Goal: Information Seeking & Learning: Learn about a topic

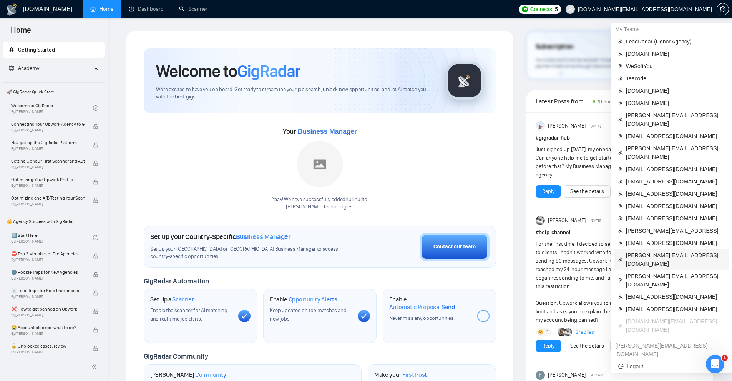
click at [645, 251] on span "[PERSON_NAME][EMAIL_ADDRESS][DOMAIN_NAME]" at bounding box center [675, 259] width 98 height 17
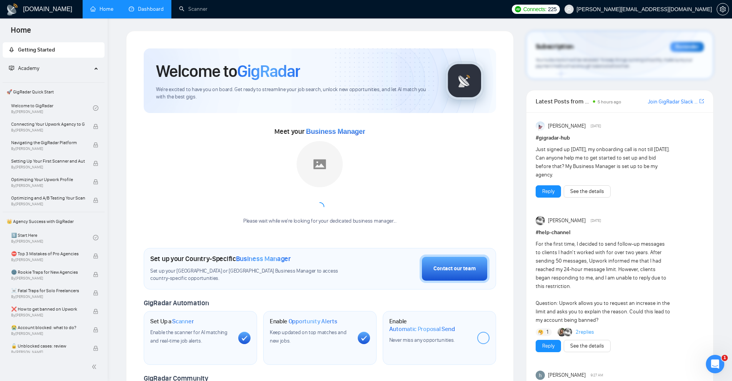
click at [147, 6] on link "Dashboard" at bounding box center [146, 9] width 35 height 7
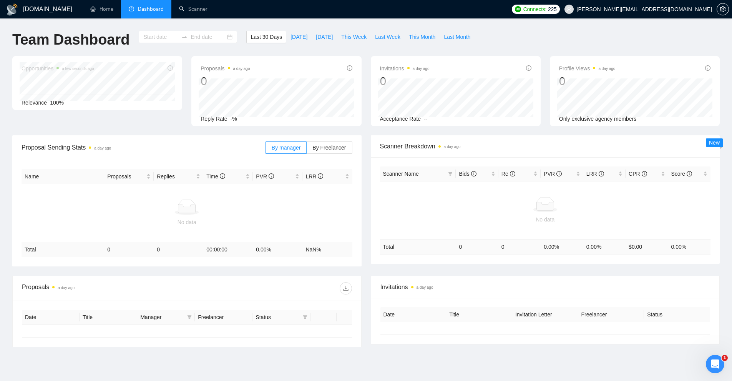
type input "[DATE]"
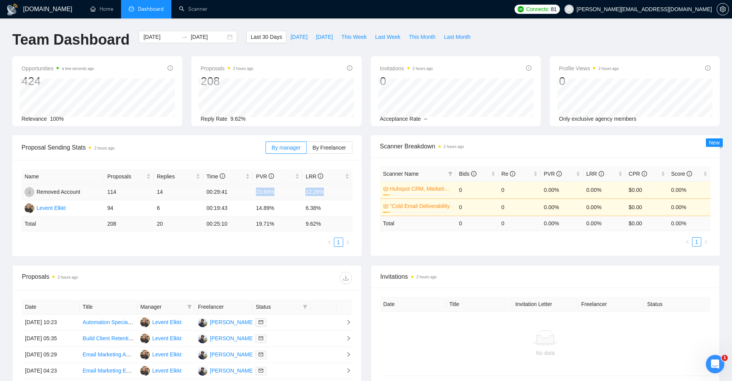
drag, startPoint x: 256, startPoint y: 190, endPoint x: 328, endPoint y: 193, distance: 71.9
click at [328, 193] on tr "Removed Account 114 14 00:29:41 23.68% 12.28%" at bounding box center [187, 192] width 331 height 16
click at [315, 208] on td "6.38%" at bounding box center [327, 208] width 50 height 16
drag, startPoint x: 330, startPoint y: 207, endPoint x: 250, endPoint y: 209, distance: 79.2
click at [250, 209] on tr "Levent Elkkt 94 6 00:19:43 14.89% 6.38%" at bounding box center [187, 208] width 331 height 16
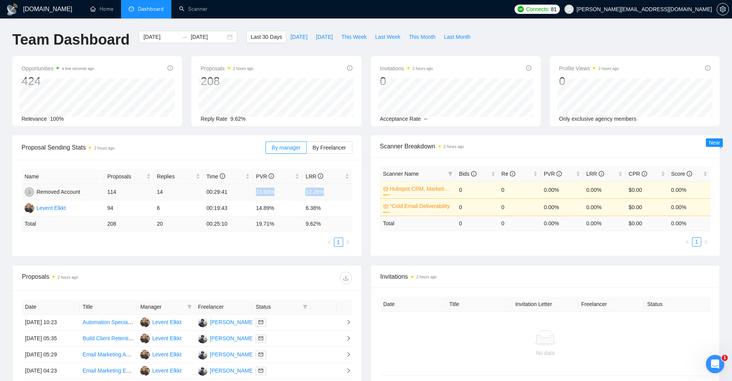
drag, startPoint x: 263, startPoint y: 189, endPoint x: 344, endPoint y: 193, distance: 81.2
click at [344, 193] on tr "Removed Account 114 14 00:29:41 23.68% 12.28%" at bounding box center [187, 192] width 331 height 16
click at [338, 193] on td "12.28%" at bounding box center [327, 192] width 50 height 16
drag, startPoint x: 330, startPoint y: 206, endPoint x: 246, endPoint y: 210, distance: 84.2
click at [246, 210] on tr "Levent Elkkt 94 6 00:19:43 14.89% 6.38%" at bounding box center [187, 208] width 331 height 16
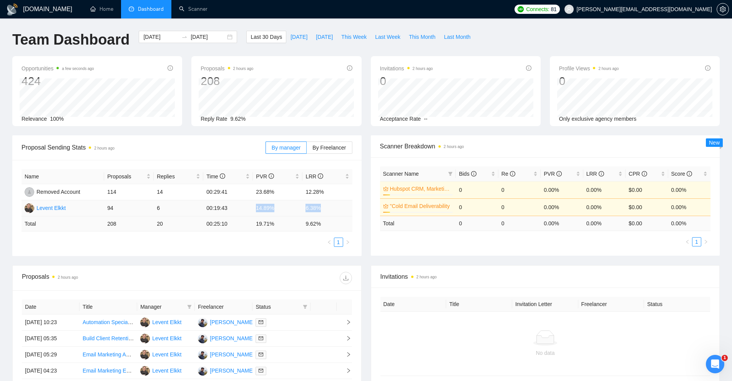
click at [259, 212] on td "14.89%" at bounding box center [278, 208] width 50 height 16
drag, startPoint x: 250, startPoint y: 191, endPoint x: 333, endPoint y: 191, distance: 82.6
click at [333, 191] on tr "Removed Account 114 14 00:29:41 23.68% 12.28%" at bounding box center [187, 192] width 331 height 16
click at [333, 191] on td "12.28%" at bounding box center [327, 192] width 50 height 16
drag, startPoint x: 344, startPoint y: 192, endPoint x: 250, endPoint y: 191, distance: 93.4
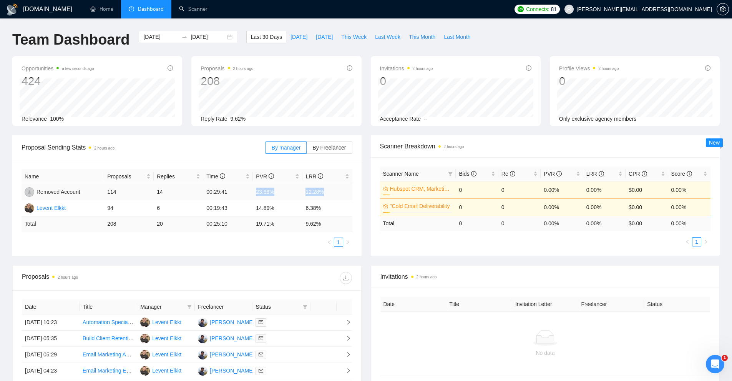
click at [250, 191] on tr "Removed Account 114 14 00:29:41 23.68% 12.28%" at bounding box center [187, 192] width 331 height 16
click at [243, 198] on td "00:29:41" at bounding box center [228, 192] width 50 height 16
drag, startPoint x: 246, startPoint y: 204, endPoint x: 334, endPoint y: 209, distance: 88.5
click at [334, 209] on tr "Levent Elkkt 94 6 00:19:43 14.89% 6.38%" at bounding box center [187, 208] width 331 height 16
click at [337, 209] on td "6.38%" at bounding box center [327, 208] width 50 height 16
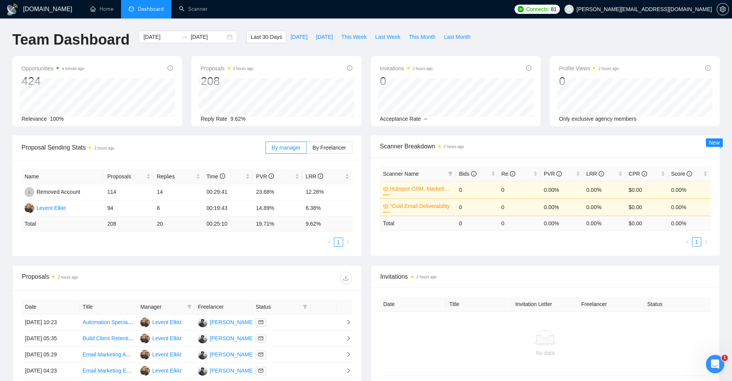
click at [433, 245] on ul "1" at bounding box center [545, 241] width 331 height 9
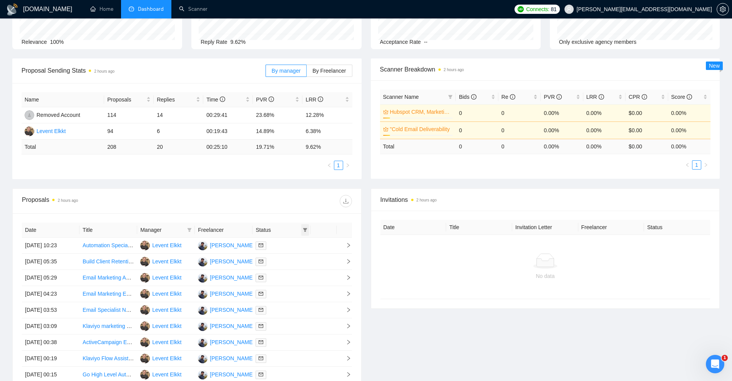
click at [307, 230] on span at bounding box center [305, 230] width 8 height 12
click at [283, 245] on span "Chat" at bounding box center [280, 244] width 15 height 6
checkbox input "true"
drag, startPoint x: 301, startPoint y: 274, endPoint x: 291, endPoint y: 270, distance: 10.2
click at [301, 273] on span "OK" at bounding box center [299, 272] width 8 height 8
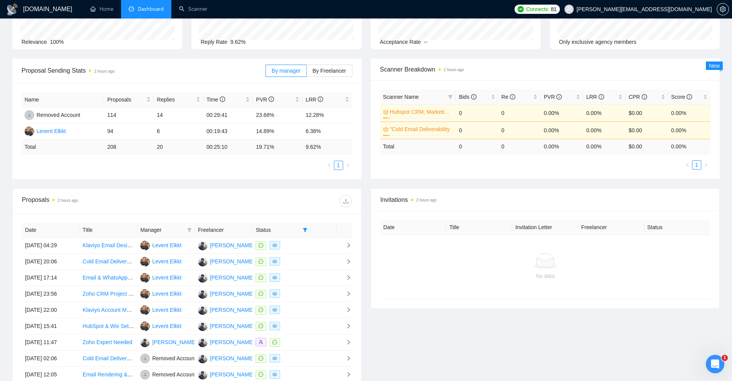
click at [189, 231] on icon "filter" at bounding box center [189, 230] width 4 height 4
click at [171, 259] on span "[PERSON_NAME]" at bounding box center [183, 257] width 44 height 6
checkbox input "true"
click at [196, 285] on span "OK" at bounding box center [200, 284] width 8 height 8
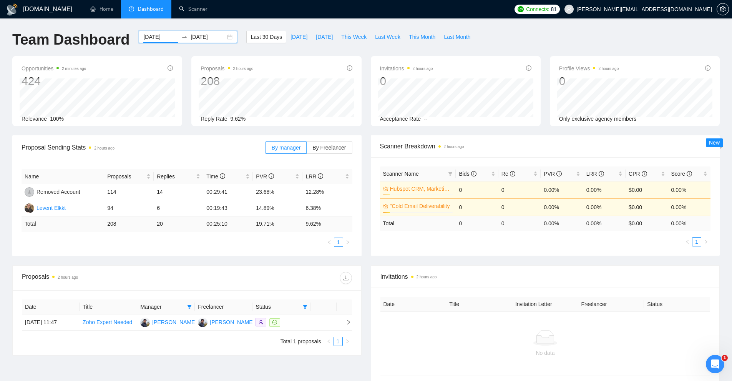
click at [151, 36] on input "[DATE]" at bounding box center [160, 37] width 35 height 8
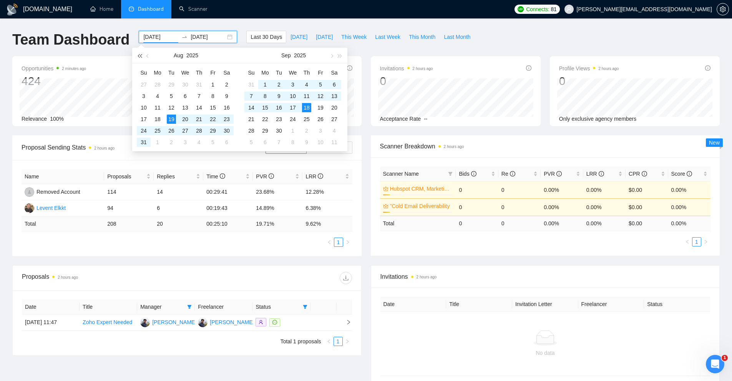
click at [139, 59] on button "button" at bounding box center [139, 55] width 8 height 15
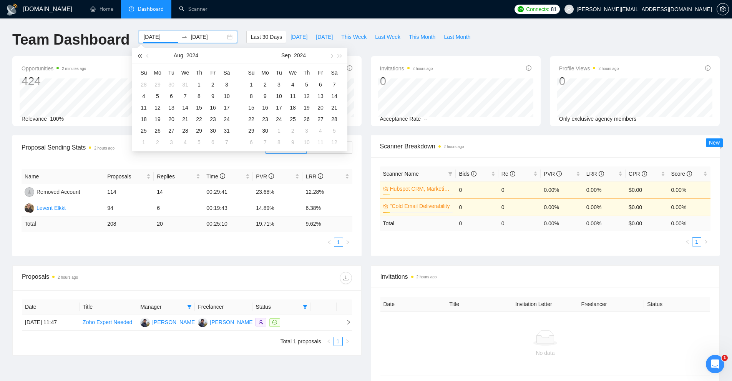
click at [139, 59] on button "button" at bounding box center [139, 55] width 8 height 15
type input "2022-08-01"
click at [157, 84] on div "1" at bounding box center [157, 84] width 9 height 9
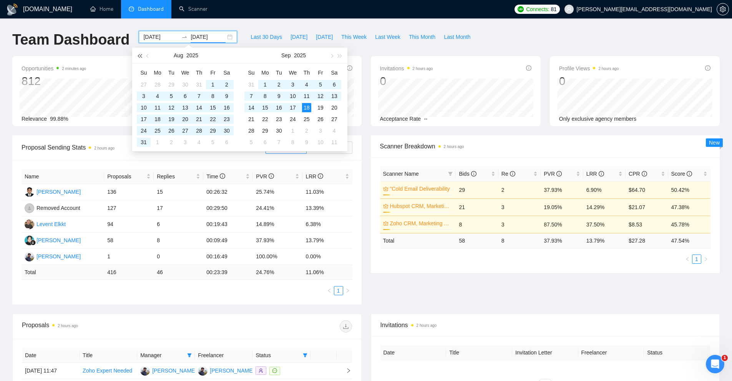
click at [138, 55] on button "button" at bounding box center [139, 55] width 8 height 15
type input "[DATE]"
click at [525, 33] on div "Team Dashboard 2022-08-01 2025-09-18 Last 30 Days Today Yesterday This Week Las…" at bounding box center [366, 43] width 716 height 25
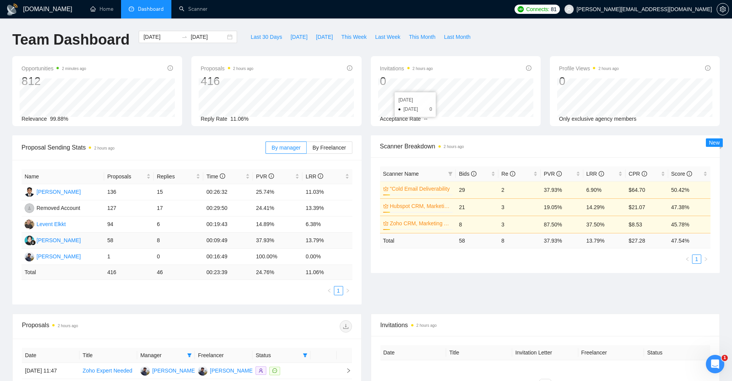
drag, startPoint x: 336, startPoint y: 242, endPoint x: 103, endPoint y: 238, distance: 233.2
click at [103, 238] on tr "[PERSON_NAME] 58 8 00:09:49 37.93% 13.79%" at bounding box center [187, 240] width 331 height 16
click at [103, 238] on td "[PERSON_NAME]" at bounding box center [63, 240] width 83 height 16
drag, startPoint x: 103, startPoint y: 238, endPoint x: 341, endPoint y: 240, distance: 237.8
click at [341, 240] on tr "[PERSON_NAME] 58 8 00:09:49 37.93% 13.79%" at bounding box center [187, 240] width 331 height 16
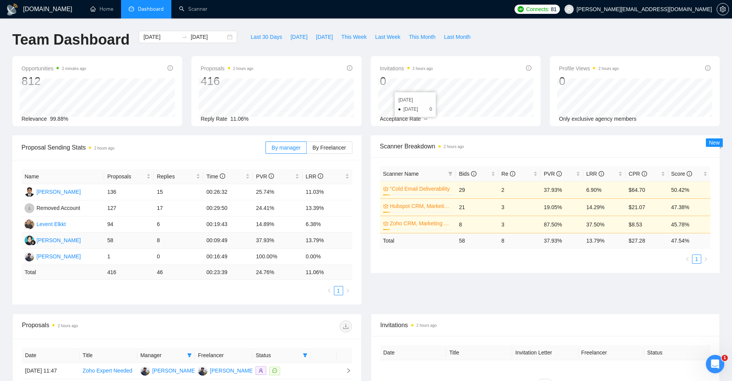
click at [341, 240] on td "13.79%" at bounding box center [327, 240] width 50 height 16
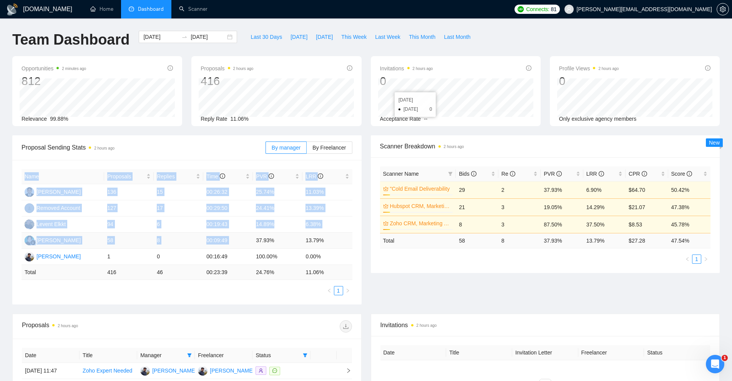
drag, startPoint x: 355, startPoint y: 239, endPoint x: 253, endPoint y: 246, distance: 102.4
click at [253, 246] on div "Name Proposals Replies Time PVR LRR Orla Paisley 136 15 00:26:32 25.74% 11.03% …" at bounding box center [186, 232] width 349 height 144
click at [253, 246] on td "37.93%" at bounding box center [278, 240] width 50 height 16
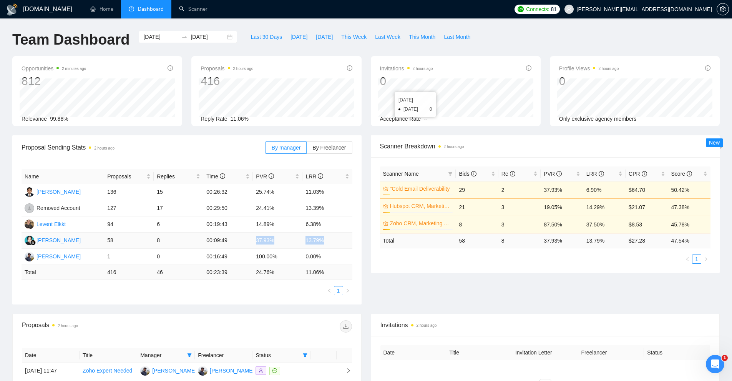
drag, startPoint x: 253, startPoint y: 242, endPoint x: 331, endPoint y: 242, distance: 78.0
click at [331, 242] on tr "[PERSON_NAME] 58 8 00:09:49 37.93% 13.79%" at bounding box center [187, 240] width 331 height 16
click at [331, 242] on td "13.79%" at bounding box center [327, 240] width 50 height 16
drag, startPoint x: 106, startPoint y: 241, endPoint x: 120, endPoint y: 240, distance: 14.2
click at [120, 240] on td "58" at bounding box center [129, 240] width 50 height 16
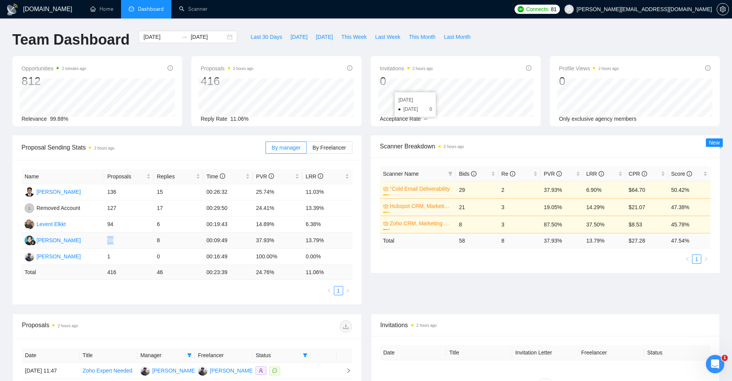
click at [122, 240] on td "58" at bounding box center [129, 240] width 50 height 16
drag, startPoint x: 126, startPoint y: 240, endPoint x: 101, endPoint y: 240, distance: 25.0
click at [101, 240] on tr "[PERSON_NAME] 58 8 00:09:49 37.93% 13.79%" at bounding box center [187, 240] width 331 height 16
click at [331, 231] on td "6.38%" at bounding box center [327, 224] width 50 height 16
drag, startPoint x: 332, startPoint y: 239, endPoint x: 100, endPoint y: 241, distance: 231.7
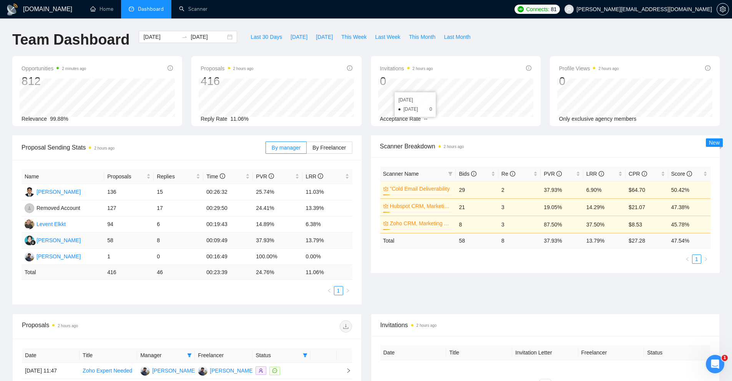
click at [100, 241] on tr "[PERSON_NAME] 58 8 00:09:49 37.93% 13.79%" at bounding box center [187, 240] width 331 height 16
click at [125, 242] on td "58" at bounding box center [129, 240] width 50 height 16
drag, startPoint x: 113, startPoint y: 240, endPoint x: 335, endPoint y: 244, distance: 222.5
click at [335, 244] on tr "[PERSON_NAME] 58 8 00:09:49 37.93% 13.79%" at bounding box center [187, 240] width 331 height 16
click at [335, 244] on td "13.79%" at bounding box center [327, 240] width 50 height 16
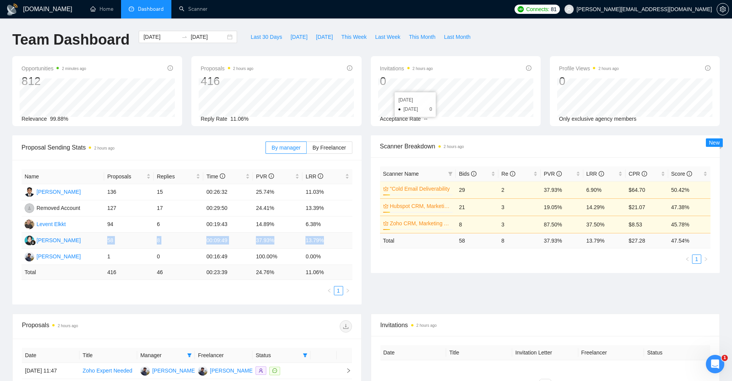
drag, startPoint x: 339, startPoint y: 240, endPoint x: 104, endPoint y: 241, distance: 234.3
click at [104, 241] on tr "[PERSON_NAME] 58 8 00:09:49 37.93% 13.79%" at bounding box center [187, 240] width 331 height 16
click at [61, 191] on div "1955698749799903708" at bounding box center [53, 193] width 68 height 16
drag, startPoint x: 103, startPoint y: 241, endPoint x: 337, endPoint y: 243, distance: 233.6
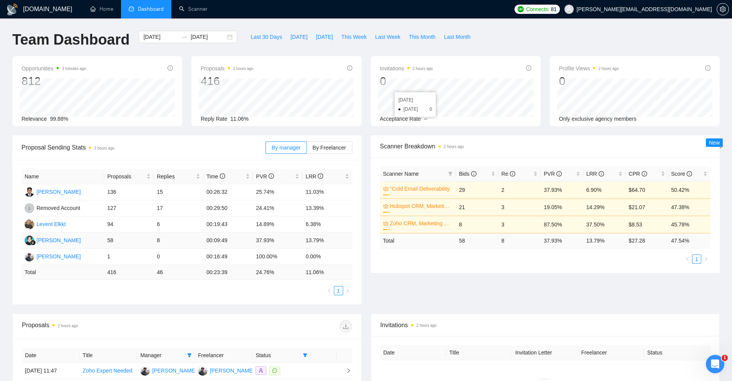
click at [337, 243] on tr "[PERSON_NAME] 58 8 00:09:49 37.93% 13.79%" at bounding box center [187, 240] width 331 height 16
click at [592, 259] on ul "1" at bounding box center [545, 258] width 331 height 9
drag, startPoint x: 538, startPoint y: 240, endPoint x: 647, endPoint y: 240, distance: 109.1
click at [647, 240] on tr "Total 58 8 37.93 % 13.79 % $ 27.28 47.54 %" at bounding box center [545, 240] width 331 height 15
click at [647, 240] on td "$ 27.28" at bounding box center [646, 240] width 42 height 15
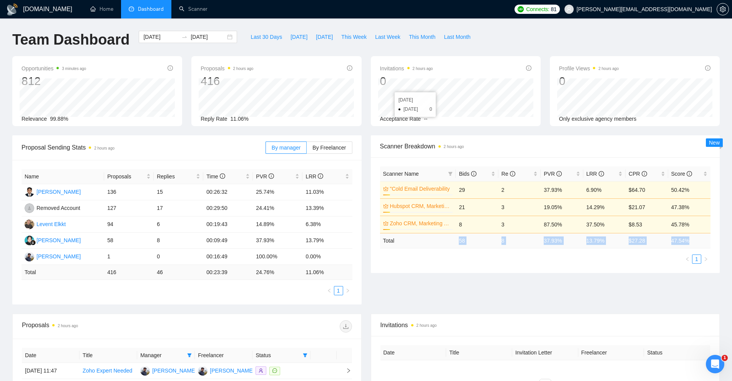
drag, startPoint x: 690, startPoint y: 239, endPoint x: 458, endPoint y: 240, distance: 232.8
click at [458, 240] on tr "Total 58 8 37.93 % 13.79 % $ 27.28 47.54 %" at bounding box center [545, 240] width 331 height 15
click at [457, 241] on td "58" at bounding box center [477, 240] width 42 height 15
click at [448, 268] on div "Scanner Name Bids Re PVR LRR CPR Score "Cold Email Deliverability 10% 29 2 37.9…" at bounding box center [545, 215] width 349 height 116
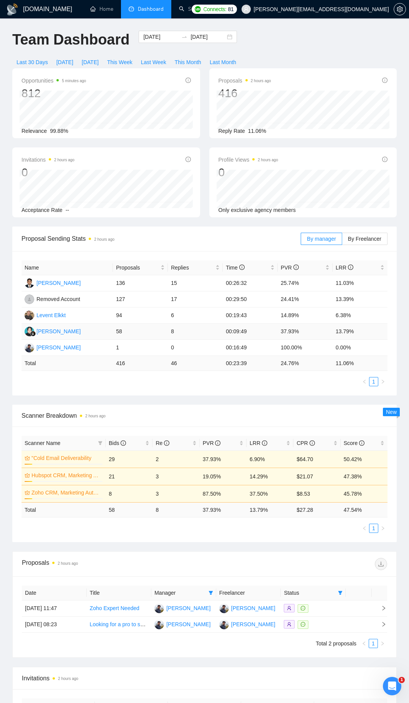
scroll to position [38, 0]
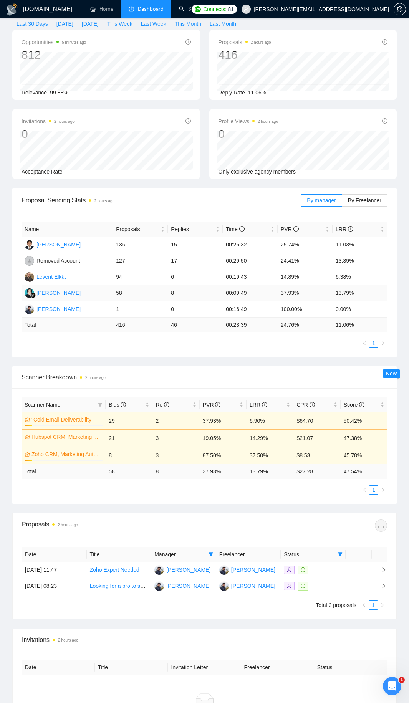
drag, startPoint x: 111, startPoint y: 293, endPoint x: 184, endPoint y: 293, distance: 73.8
click at [184, 293] on tr "[PERSON_NAME] 58 8 00:09:49 37.93% 13.79%" at bounding box center [205, 293] width 366 height 16
click at [184, 293] on td "8" at bounding box center [195, 293] width 55 height 16
drag, startPoint x: 183, startPoint y: 292, endPoint x: 114, endPoint y: 293, distance: 68.8
click at [114, 293] on tr "[PERSON_NAME] 58 8 00:09:49 37.93% 13.79%" at bounding box center [205, 293] width 366 height 16
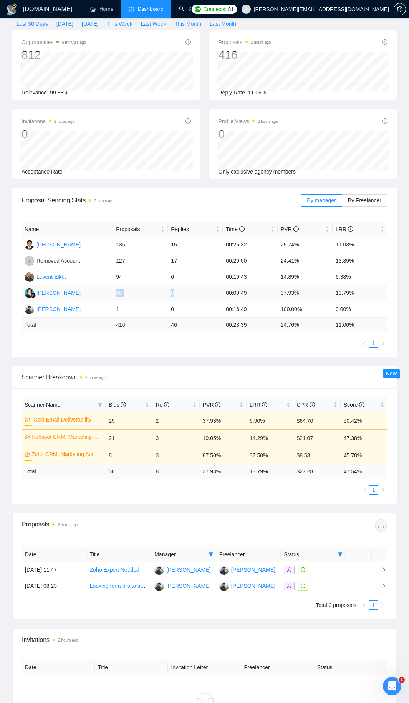
click at [114, 293] on td "58" at bounding box center [140, 293] width 55 height 16
drag, startPoint x: 114, startPoint y: 293, endPoint x: 197, endPoint y: 293, distance: 83.0
click at [197, 293] on tr "[PERSON_NAME] 58 8 00:09:49 37.93% 13.79%" at bounding box center [205, 293] width 366 height 16
click at [197, 293] on td "8" at bounding box center [195, 293] width 55 height 16
click at [213, 380] on span at bounding box center [211, 555] width 8 height 12
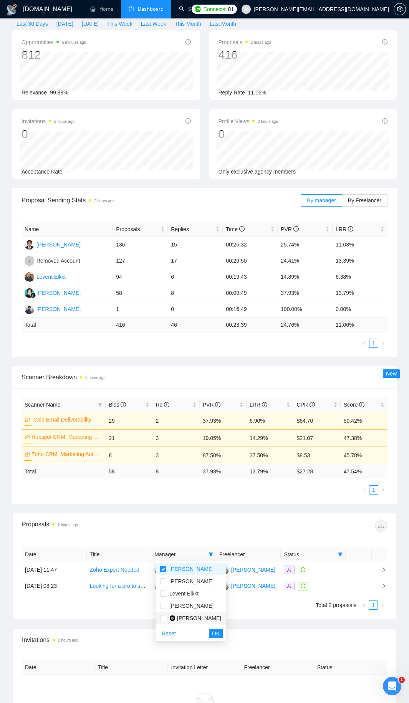
click at [187, 380] on span "[PERSON_NAME]" at bounding box center [199, 618] width 44 height 6
checkbox input "true"
click at [192, 380] on span "[PERSON_NAME]" at bounding box center [190, 569] width 61 height 8
checkbox input "false"
drag, startPoint x: 204, startPoint y: 638, endPoint x: 225, endPoint y: 631, distance: 22.6
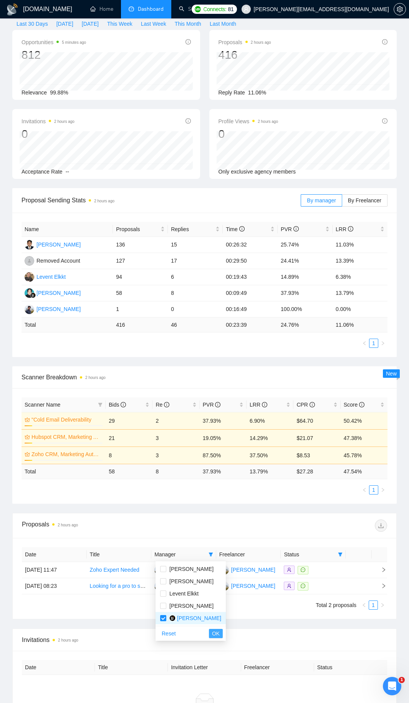
click at [209, 380] on button "OK" at bounding box center [216, 633] width 14 height 9
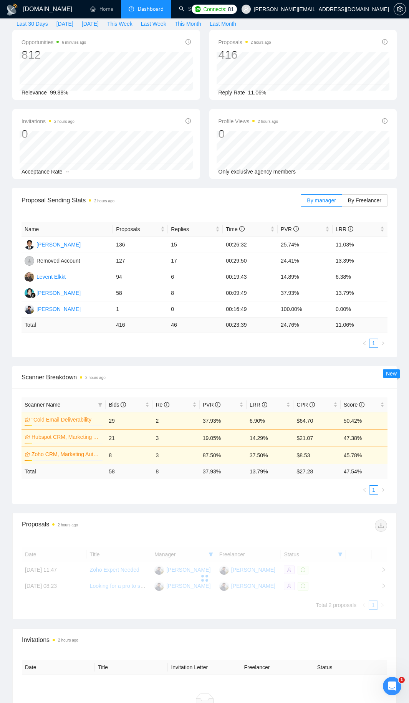
click at [201, 380] on div "Invitations 2 hours ago" at bounding box center [204, 640] width 365 height 22
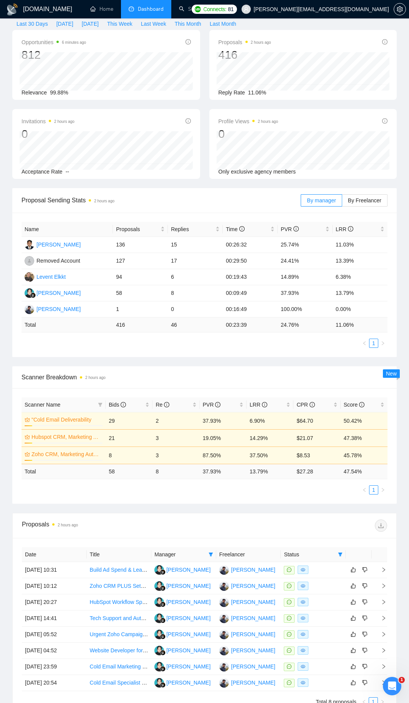
scroll to position [153, 0]
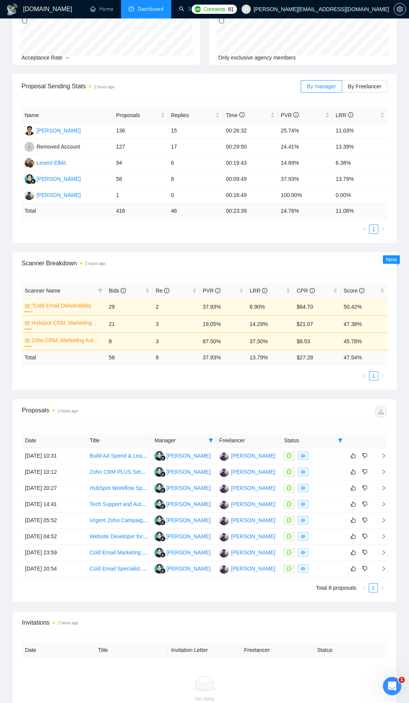
click at [150, 380] on div "Proposals 2 hours ago" at bounding box center [113, 412] width 183 height 12
click at [90, 380] on div "Proposals 2 hours ago" at bounding box center [204, 412] width 365 height 25
click at [137, 380] on div "Proposals 2 hours ago" at bounding box center [113, 412] width 183 height 12
click at [114, 380] on div "Proposals 2 hours ago" at bounding box center [204, 412] width 365 height 25
click at [130, 380] on div "Proposals 2 hours ago" at bounding box center [204, 412] width 365 height 25
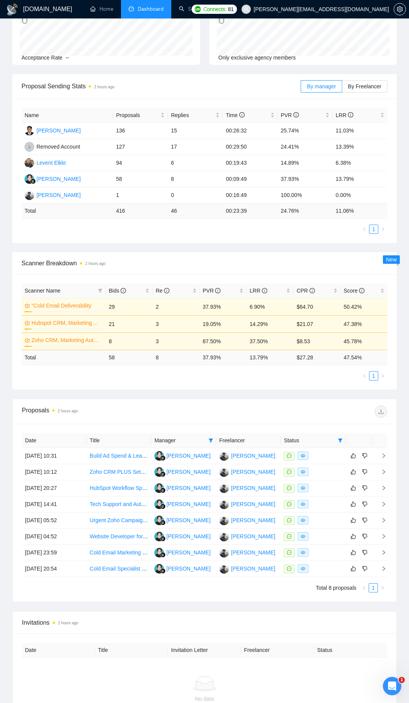
click at [120, 380] on div "Proposals 2 hours ago" at bounding box center [113, 412] width 183 height 12
click at [162, 380] on div "Proposals 2 hours ago" at bounding box center [113, 412] width 183 height 12
click at [198, 380] on div "Proposals 2 hours ago" at bounding box center [113, 412] width 183 height 12
click at [189, 380] on div "Date Title Manager Freelancer Status 01 Aug, 2025 10:31 Build Ad Spend & Lead T…" at bounding box center [205, 513] width 384 height 178
click at [126, 380] on div "Proposals 2 hours ago" at bounding box center [204, 412] width 365 height 25
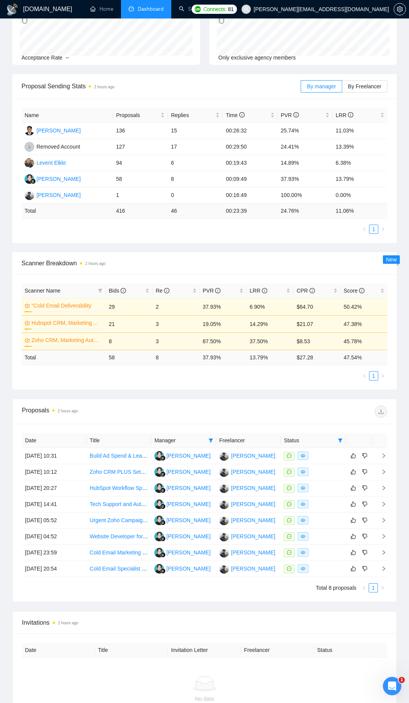
click at [128, 380] on div "Proposals 2 hours ago" at bounding box center [204, 412] width 365 height 25
click at [107, 380] on div "Proposals 2 hours ago" at bounding box center [204, 412] width 365 height 25
click at [47, 380] on div "Proposals 2 hours ago" at bounding box center [113, 412] width 183 height 12
click at [112, 380] on div "Proposals 2 hours ago" at bounding box center [113, 412] width 183 height 12
click at [149, 380] on div "Proposals 2 hours ago" at bounding box center [113, 412] width 183 height 12
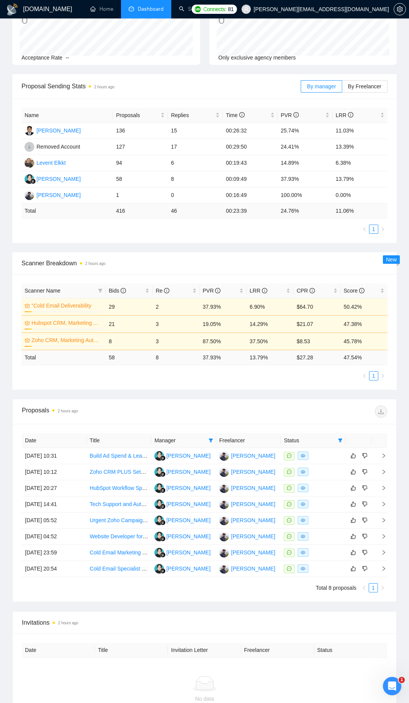
click at [139, 380] on div "Proposals 2 hours ago" at bounding box center [113, 412] width 183 height 12
click at [133, 380] on div "Scanner Name Bids Re PVR LRR CPR Score "Cold Email Deliverability 10% 29 2 37.9…" at bounding box center [204, 332] width 385 height 116
click at [122, 380] on div "Proposals 2 hours ago" at bounding box center [113, 412] width 183 height 12
click at [115, 380] on div "Proposals 2 hours ago" at bounding box center [113, 412] width 183 height 12
click at [146, 380] on div "Proposals 2 hours ago" at bounding box center [204, 412] width 365 height 25
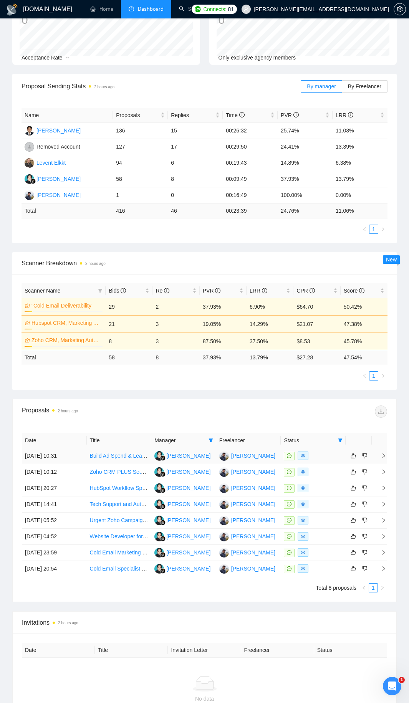
click at [72, 380] on td "[DATE] 10:31" at bounding box center [54, 456] width 65 height 16
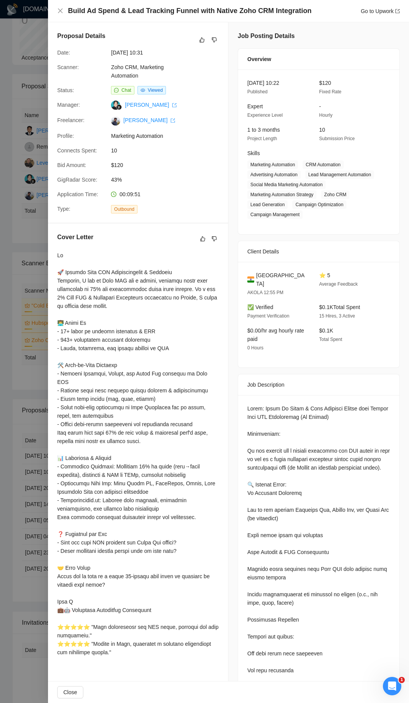
click at [27, 226] on div at bounding box center [204, 351] width 409 height 703
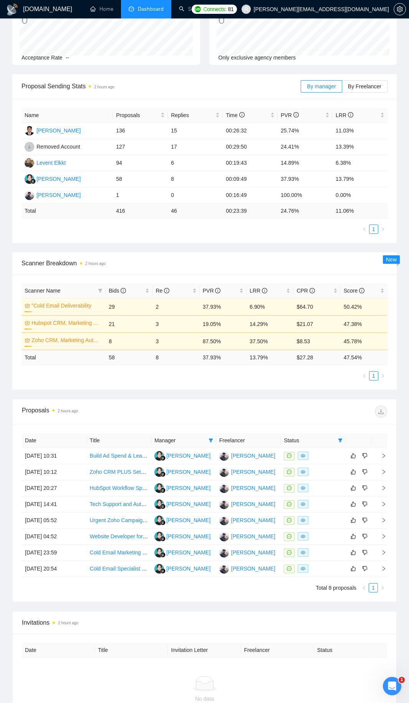
click at [131, 380] on div "Date Title Manager Freelancer Status 01 Aug, 2025 10:31 Build Ad Spend & Lead T…" at bounding box center [205, 513] width 384 height 178
click at [195, 380] on span "Invitations 2 hours ago" at bounding box center [204, 623] width 365 height 10
click at [180, 380] on div "Proposals 2 hours ago Date Title Manager Freelancer Status 01 Aug, 2025 10:31 B…" at bounding box center [205, 570] width 394 height 342
click at [148, 380] on div "Proposals 2 hours ago Date Title Manager Freelancer Status 01 Aug, 2025 10:31 B…" at bounding box center [205, 570] width 394 height 342
click at [83, 380] on td "[DATE] 05:52" at bounding box center [54, 521] width 65 height 16
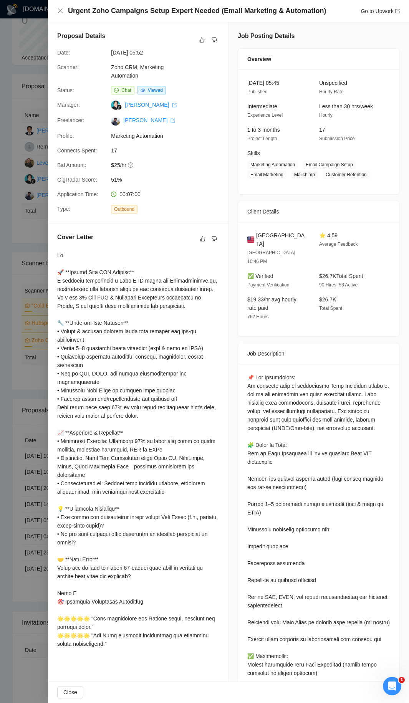
click at [18, 333] on div at bounding box center [204, 351] width 409 height 703
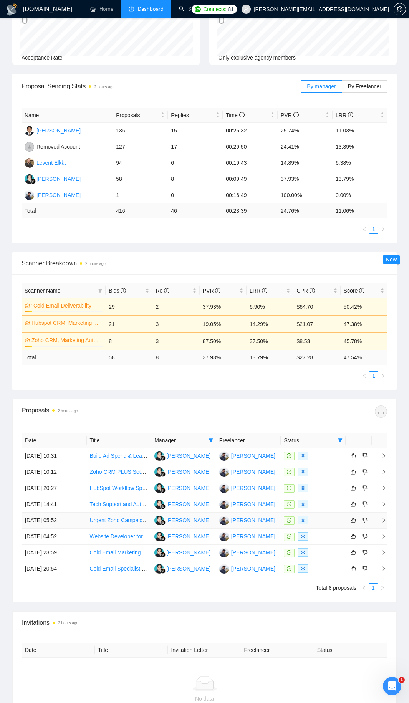
click at [69, 380] on td "[DATE] 05:52" at bounding box center [54, 521] width 65 height 16
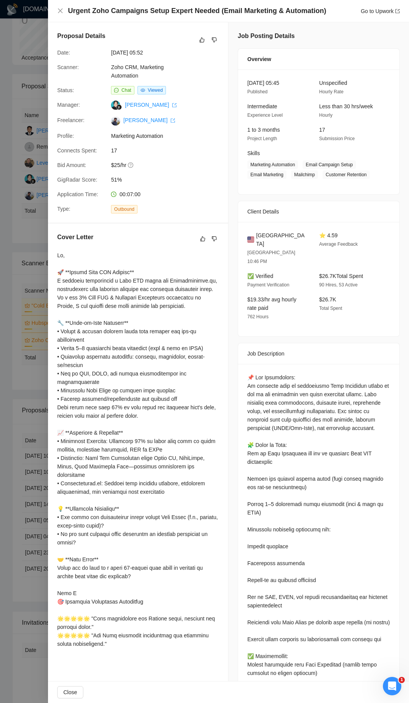
click at [16, 300] on div at bounding box center [204, 351] width 409 height 703
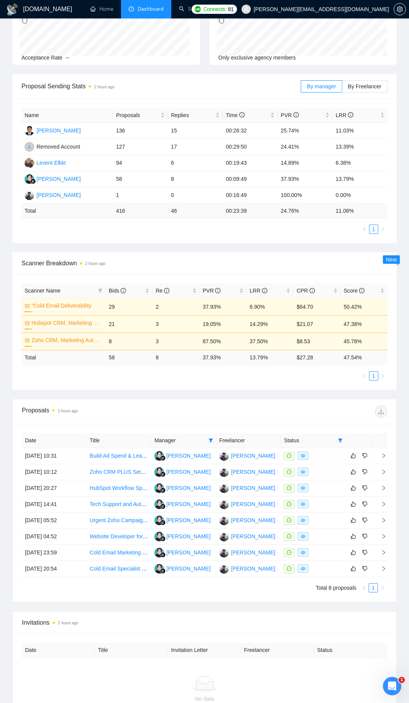
click at [132, 380] on ul "1" at bounding box center [205, 375] width 366 height 9
drag, startPoint x: 114, startPoint y: 148, endPoint x: 184, endPoint y: 142, distance: 71.0
click at [185, 141] on tr "Removed Account 127 17 00:29:50 24.41% 13.39%" at bounding box center [205, 147] width 366 height 16
click at [184, 142] on td "17" at bounding box center [195, 147] width 55 height 16
drag, startPoint x: 183, startPoint y: 146, endPoint x: 108, endPoint y: 147, distance: 75.3
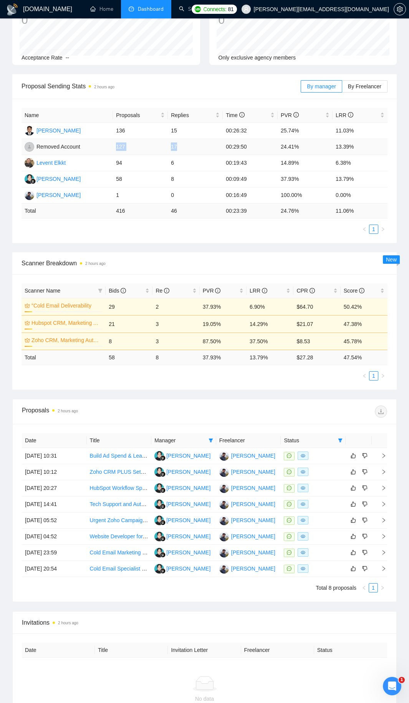
click at [108, 147] on tr "Removed Account 127 17 00:29:50 24.41% 13.39%" at bounding box center [205, 147] width 366 height 16
click at [116, 380] on div "Proposals 2 hours ago" at bounding box center [113, 412] width 183 height 12
click at [129, 380] on div "Proposals 2 hours ago" at bounding box center [113, 412] width 183 height 12
click at [133, 380] on div "Proposals 2 hours ago" at bounding box center [204, 412] width 365 height 25
click at [10, 380] on div "Proposals 2 hours ago Date Title Manager Freelancer Status 01 Aug, 2025 10:31 B…" at bounding box center [205, 500] width 394 height 203
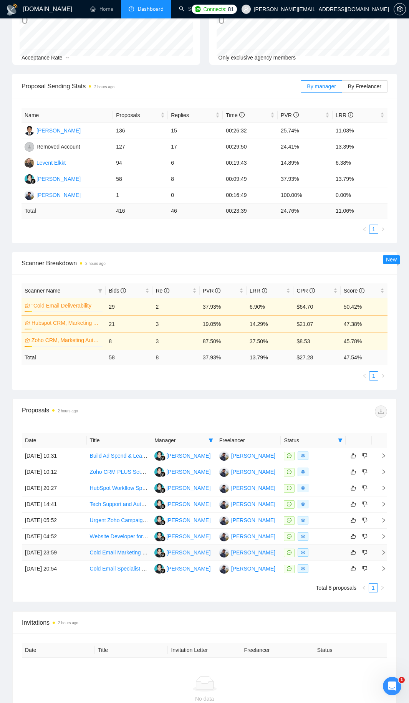
click at [70, 380] on td "[DATE] 23:59" at bounding box center [54, 553] width 65 height 16
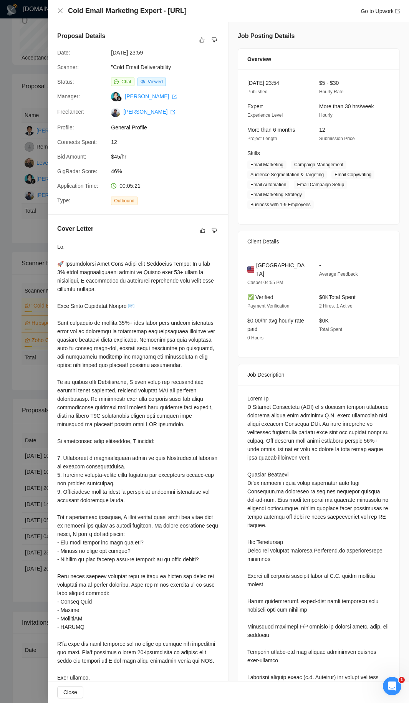
scroll to position [0, 0]
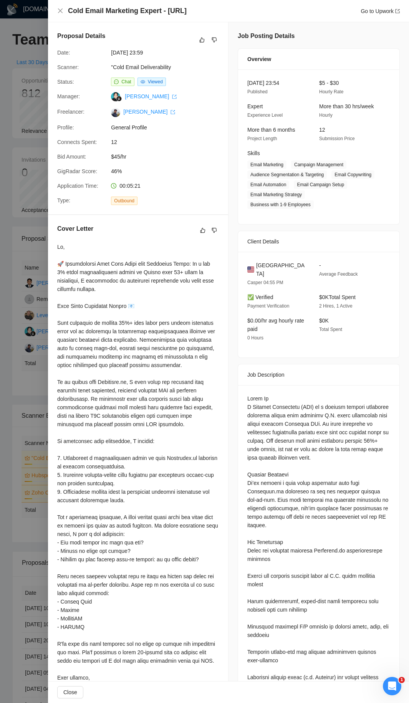
click at [10, 312] on div at bounding box center [204, 351] width 409 height 703
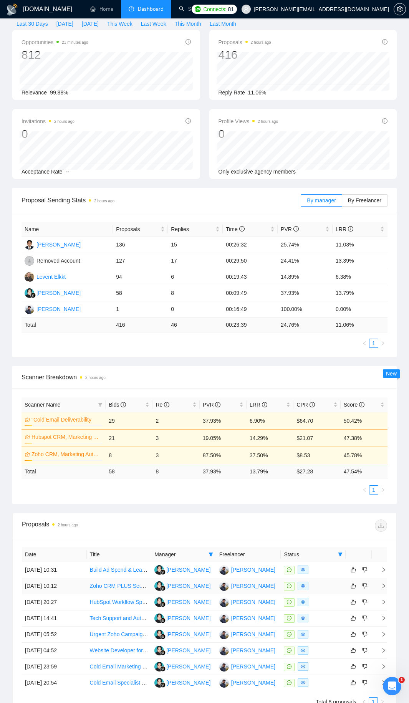
scroll to position [249, 0]
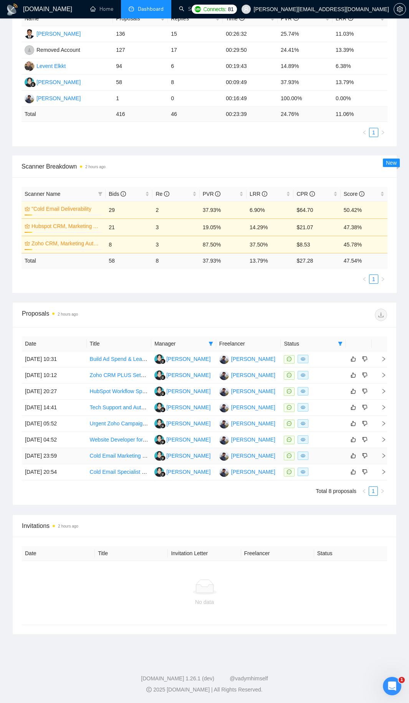
click at [71, 380] on td "[DATE] 23:59" at bounding box center [54, 456] width 65 height 16
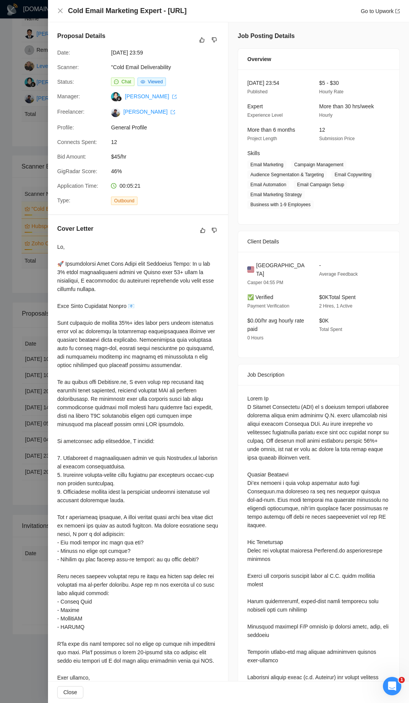
drag, startPoint x: 200, startPoint y: 10, endPoint x: 63, endPoint y: 10, distance: 136.8
click at [63, 10] on div "Cold Email Marketing Expert - Instantly.ai Go to Upwork" at bounding box center [228, 11] width 343 height 10
copy h4 "Cold Email Marketing Expert - [URL]"
click at [26, 224] on div at bounding box center [204, 351] width 409 height 703
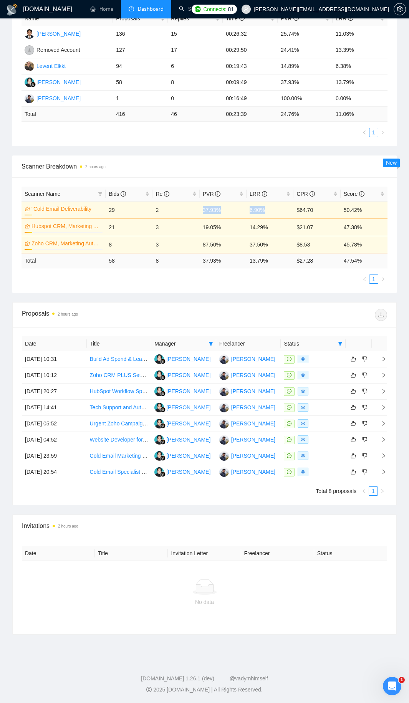
drag, startPoint x: 204, startPoint y: 211, endPoint x: 279, endPoint y: 216, distance: 75.4
click at [279, 216] on tr ""Cold Email Deliverability 10% 29 2 37.93% 6.90% $64.70 50.42%" at bounding box center [205, 209] width 366 height 17
drag, startPoint x: 270, startPoint y: 259, endPoint x: 183, endPoint y: 262, distance: 86.5
click at [183, 262] on tr "Total 58 8 37.93 % 13.79 % $ 27.28 47.54 %" at bounding box center [205, 260] width 366 height 15
click at [205, 282] on ul "1" at bounding box center [205, 279] width 366 height 9
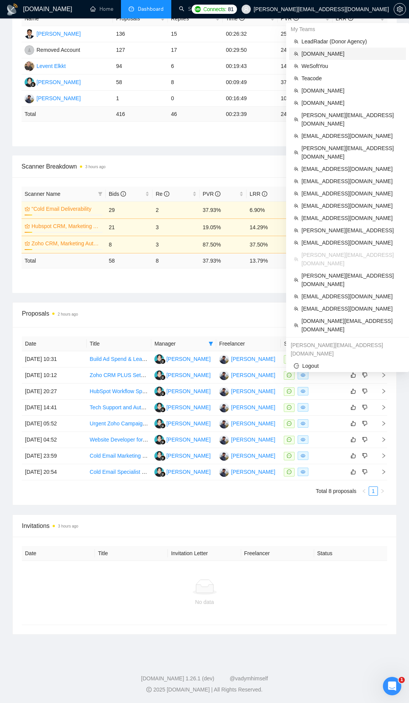
scroll to position [172, 0]
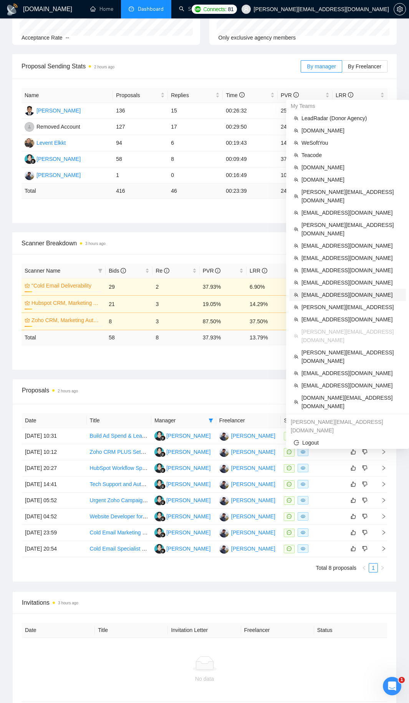
click at [320, 291] on span "[EMAIL_ADDRESS][DOMAIN_NAME]" at bounding box center [352, 295] width 100 height 8
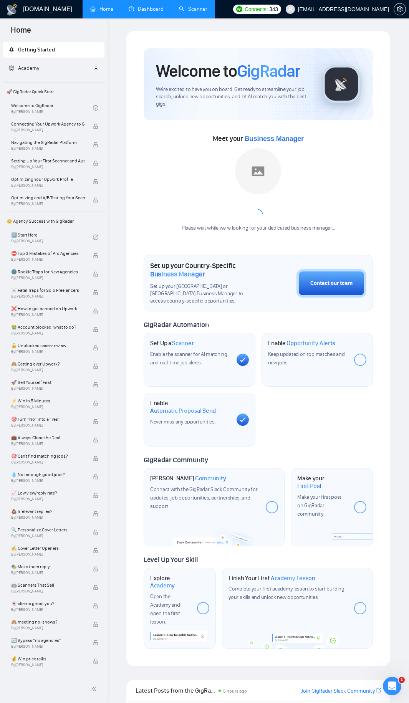
click at [185, 6] on link "Scanner" at bounding box center [193, 9] width 28 height 7
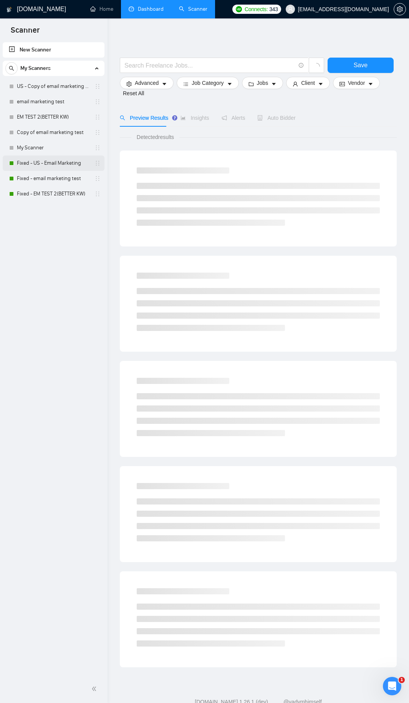
click at [41, 165] on link "Fixed - US - Email Marketing" at bounding box center [53, 163] width 73 height 15
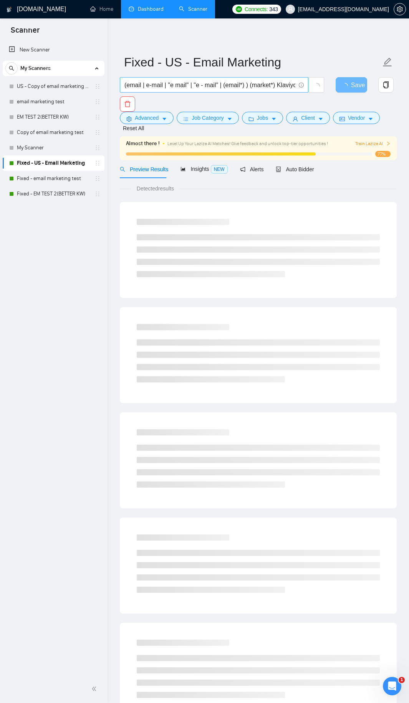
click at [174, 88] on input "(email | e-mail | "e mail" | "e - mail" | (email*) ) (market*) Klaviyo" at bounding box center [209, 85] width 171 height 10
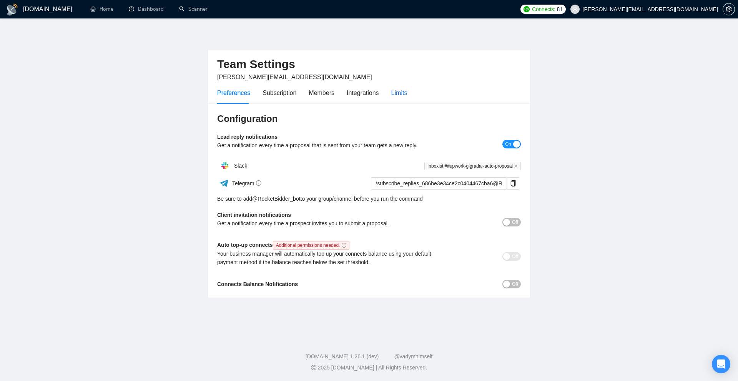
click at [394, 97] on div "Limits" at bounding box center [399, 93] width 16 height 10
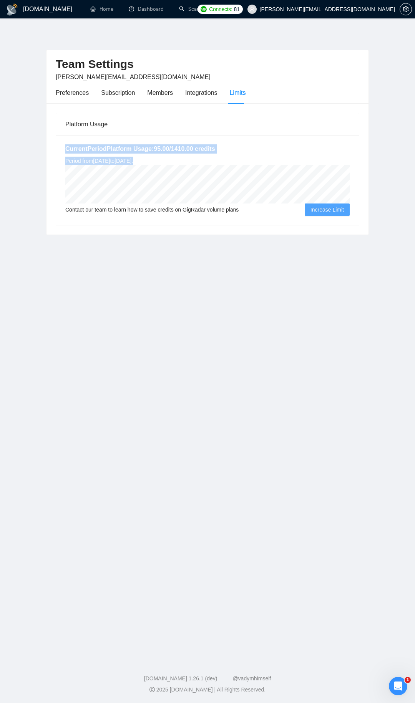
drag, startPoint x: 90, startPoint y: 151, endPoint x: 238, endPoint y: 161, distance: 148.6
click at [238, 161] on div "Current Period Platform Usage: 95.00 / 1410.00 credits Period from Mon Jul 07 2…" at bounding box center [207, 180] width 303 height 90
drag, startPoint x: 155, startPoint y: 146, endPoint x: 164, endPoint y: 146, distance: 8.8
click at [164, 146] on h5 "Current Period Platform Usage: 95.00 / 1410.00 credits" at bounding box center [207, 148] width 284 height 9
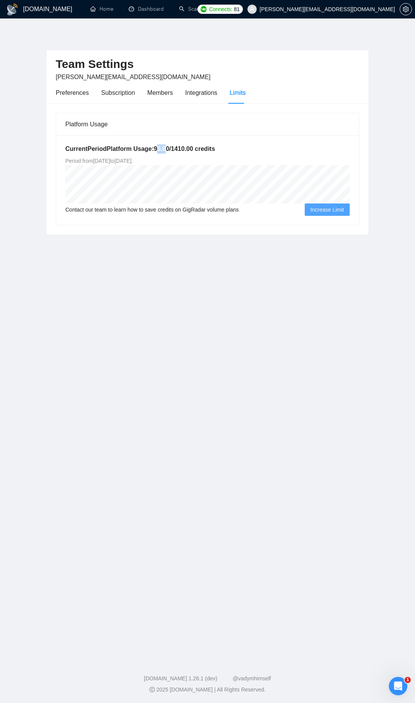
click at [164, 146] on h5 "Current Period Platform Usage: 95.00 / 1410.00 credits" at bounding box center [207, 148] width 284 height 9
drag, startPoint x: 167, startPoint y: 148, endPoint x: 154, endPoint y: 148, distance: 13.5
click at [154, 148] on h5 "Current Period Platform Usage: 95.00 / 1410.00 credits" at bounding box center [207, 148] width 284 height 9
click at [133, 164] on span "Period from Mon Jul 07 2025 to Tue Oct 07 2025 ." at bounding box center [99, 161] width 68 height 6
drag, startPoint x: 151, startPoint y: 144, endPoint x: 164, endPoint y: 144, distance: 12.7
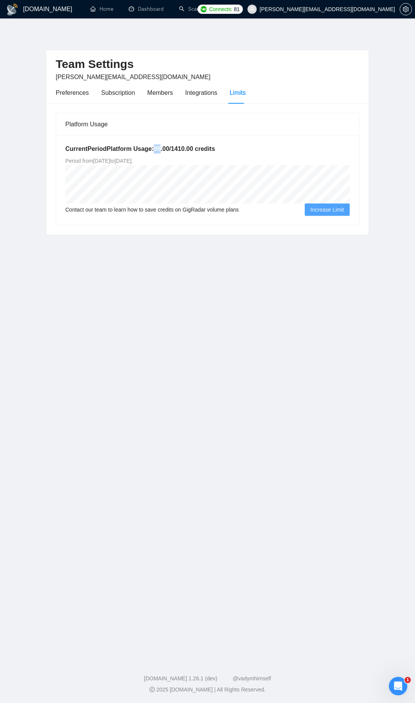
click at [161, 141] on div "Current Period Platform Usage: 95.00 / 1410.00 credits Period from Mon Jul 07 2…" at bounding box center [207, 180] width 303 height 90
click at [166, 146] on h5 "Current Period Platform Usage: 95.00 / 1410.00 credits" at bounding box center [207, 148] width 284 height 9
click at [162, 8] on link "Dashboard" at bounding box center [146, 9] width 35 height 7
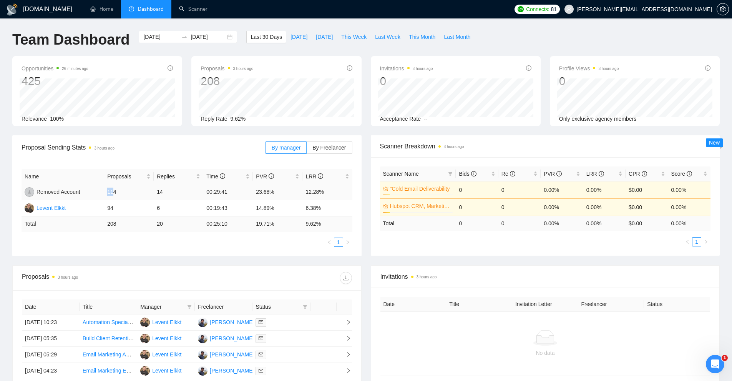
click at [108, 190] on td "114" at bounding box center [129, 192] width 50 height 16
click at [107, 190] on td "114" at bounding box center [129, 192] width 50 height 16
drag, startPoint x: 108, startPoint y: 190, endPoint x: 176, endPoint y: 195, distance: 67.8
click at [176, 195] on tr "Removed Account 114 14 00:29:41 23.68% 12.28%" at bounding box center [187, 192] width 331 height 16
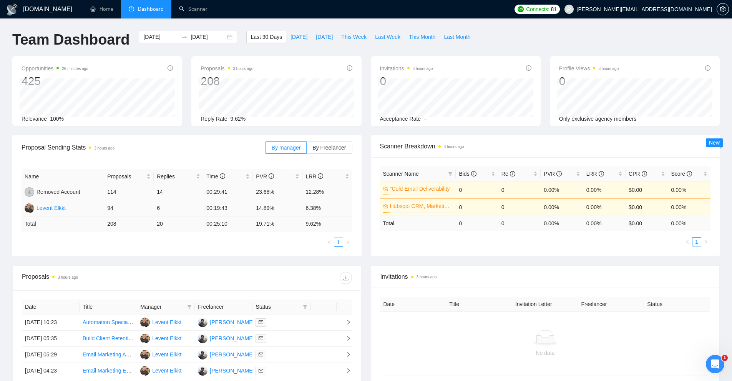
click at [143, 207] on td "94" at bounding box center [129, 208] width 50 height 16
drag, startPoint x: 99, startPoint y: 210, endPoint x: 331, endPoint y: 208, distance: 231.7
click at [331, 208] on tr "Levent Elkkt 94 6 00:19:43 14.89% 6.38%" at bounding box center [187, 208] width 331 height 16
click at [331, 208] on td "6.38%" at bounding box center [327, 208] width 50 height 16
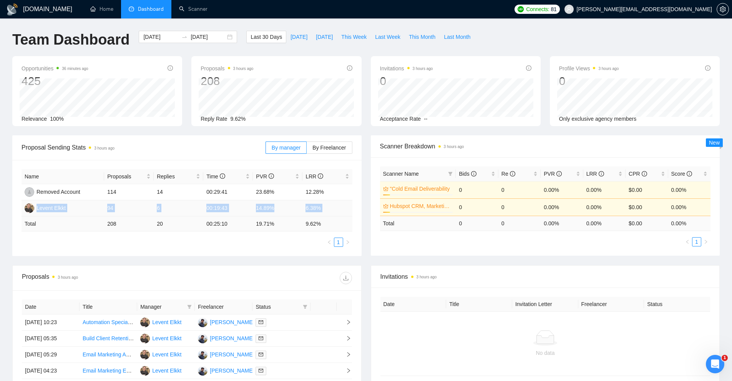
drag, startPoint x: 331, startPoint y: 208, endPoint x: 101, endPoint y: 208, distance: 229.7
click at [101, 208] on tr "Levent Elkkt 94 6 00:19:43 14.89% 6.38%" at bounding box center [187, 208] width 331 height 16
click at [111, 205] on td "94" at bounding box center [129, 208] width 50 height 16
drag, startPoint x: 111, startPoint y: 205, endPoint x: 341, endPoint y: 207, distance: 230.1
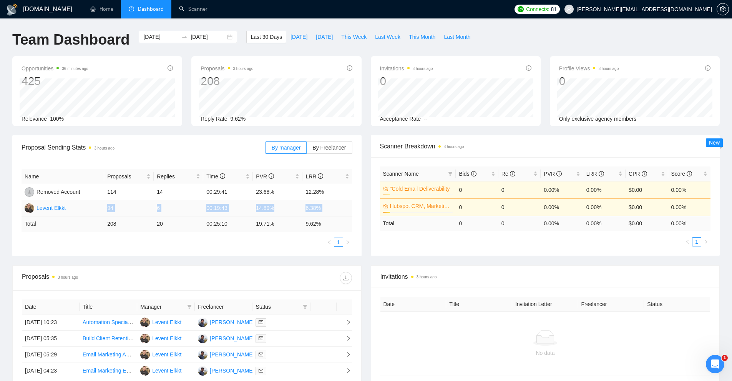
click at [341, 207] on tr "Levent Elkkt 94 6 00:19:43 14.89% 6.38%" at bounding box center [187, 208] width 331 height 16
click at [341, 207] on td "6.38%" at bounding box center [327, 208] width 50 height 16
drag, startPoint x: 165, startPoint y: 189, endPoint x: 108, endPoint y: 189, distance: 56.9
click at [108, 189] on tr "Removed Account 114 14 00:29:41 23.68% 12.28%" at bounding box center [187, 192] width 331 height 16
click at [108, 189] on td "114" at bounding box center [129, 192] width 50 height 16
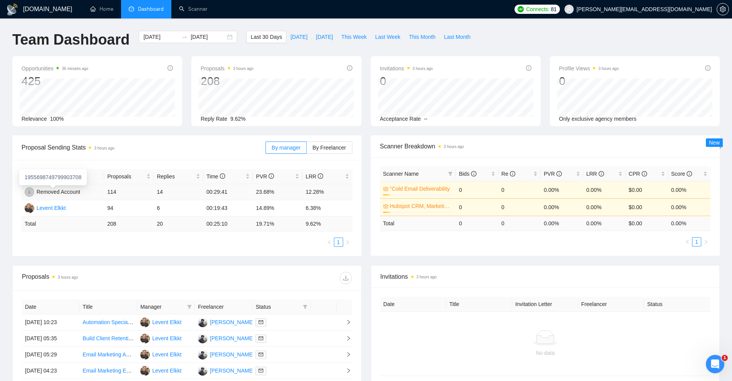
click at [53, 192] on div "Removed Account" at bounding box center [58, 191] width 44 height 8
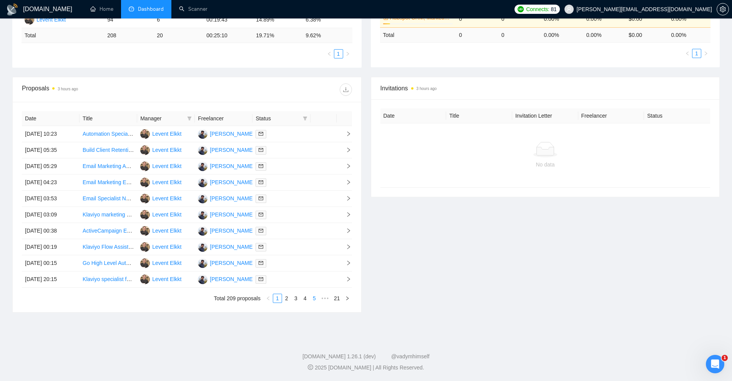
click at [310, 299] on link "5" at bounding box center [314, 298] width 8 height 8
click at [311, 298] on link "7" at bounding box center [314, 298] width 8 height 8
click at [305, 298] on link "8" at bounding box center [305, 298] width 8 height 8
click at [313, 297] on link "10" at bounding box center [313, 298] width 11 height 8
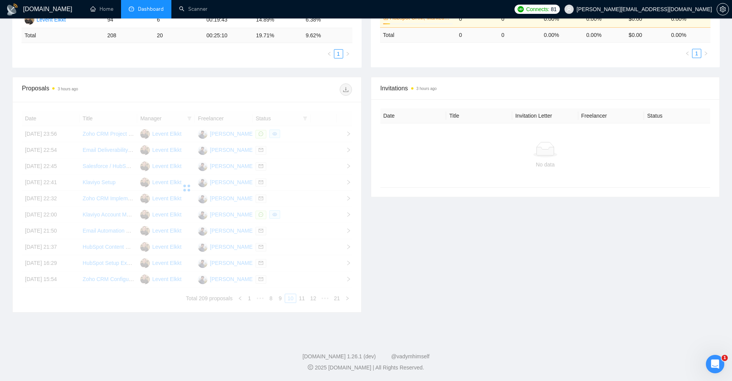
scroll to position [150, 0]
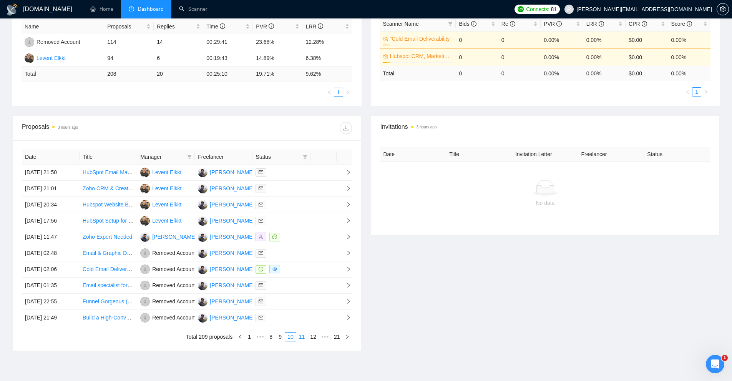
click at [302, 337] on link "11" at bounding box center [302, 336] width 11 height 8
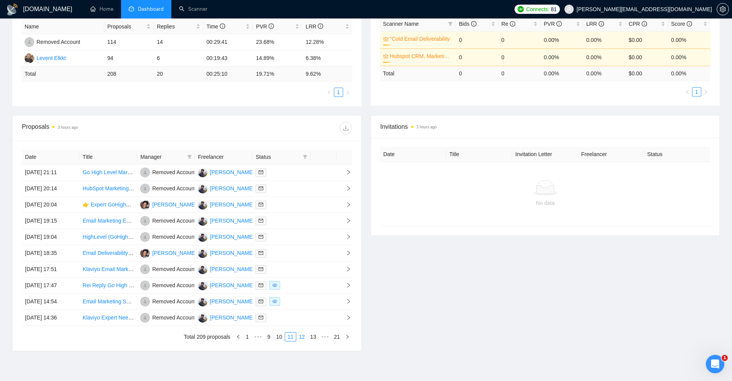
click at [302, 337] on link "12" at bounding box center [302, 336] width 11 height 8
click at [304, 334] on link "13" at bounding box center [302, 336] width 11 height 8
click at [164, 195] on td "Removed Account" at bounding box center [166, 189] width 58 height 16
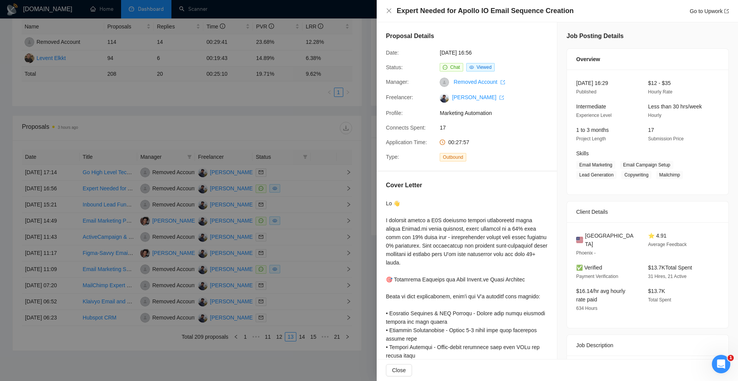
click at [267, 111] on div at bounding box center [369, 190] width 738 height 381
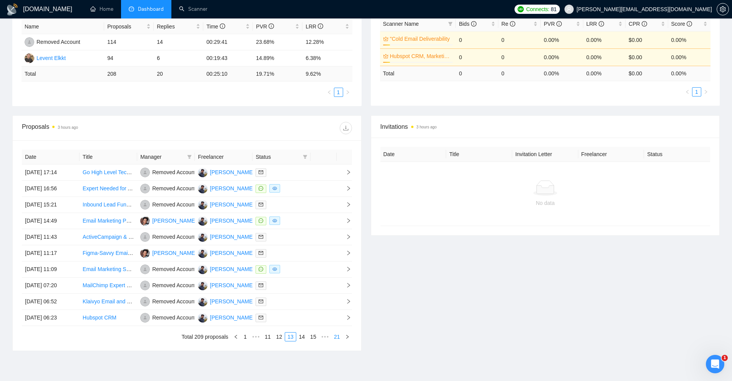
click at [337, 336] on link "21" at bounding box center [337, 336] width 11 height 8
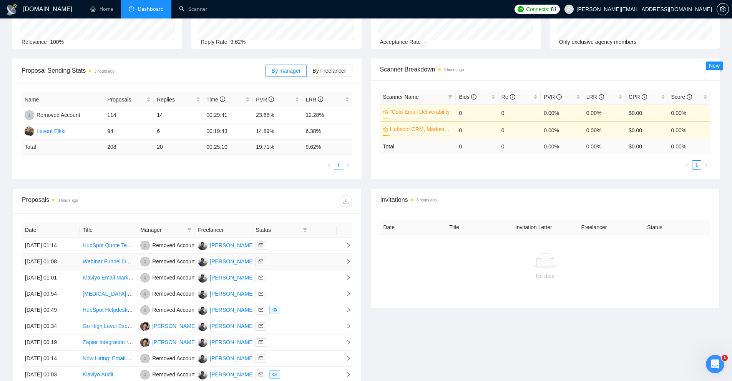
scroll to position [115, 0]
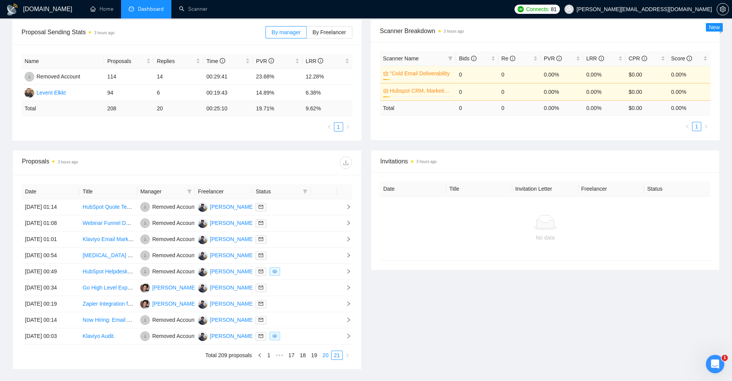
click at [327, 355] on link "20" at bounding box center [325, 355] width 11 height 8
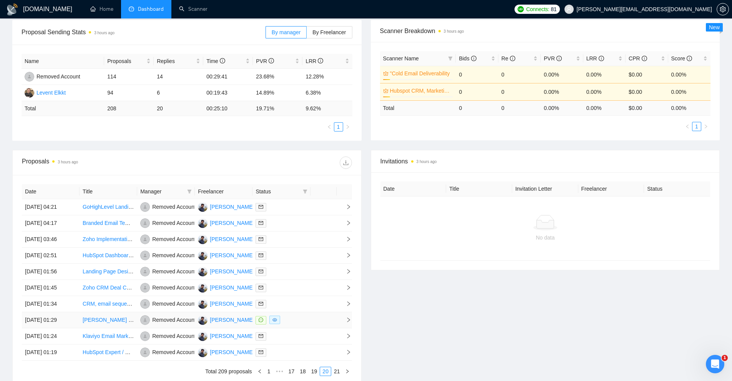
click at [307, 315] on td at bounding box center [281, 320] width 58 height 16
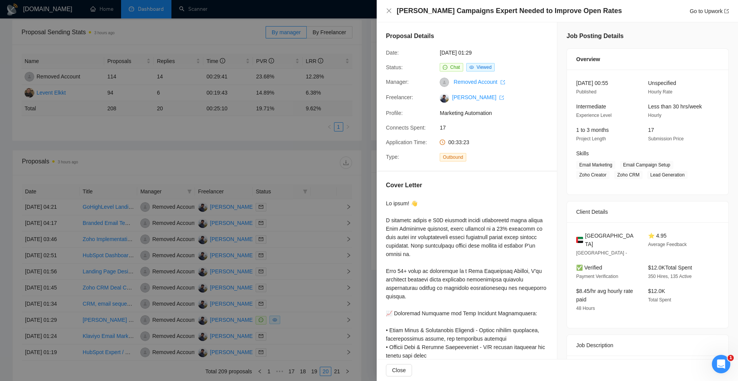
click at [184, 233] on div at bounding box center [369, 190] width 738 height 381
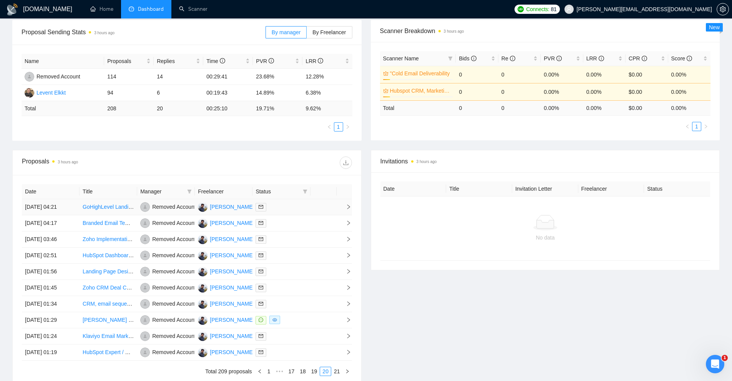
click at [236, 209] on td "[PERSON_NAME]" at bounding box center [224, 207] width 58 height 16
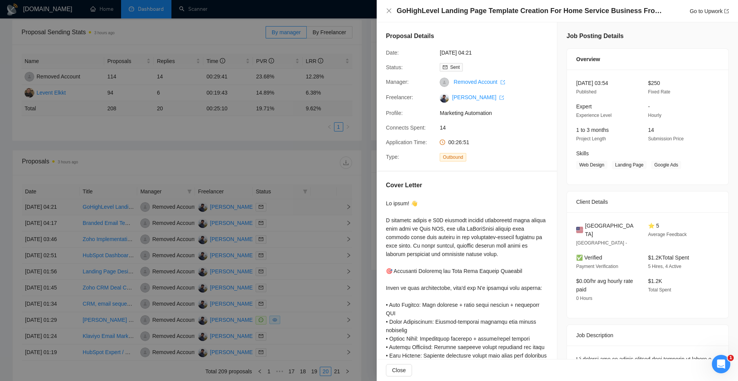
click at [236, 209] on div at bounding box center [369, 190] width 738 height 381
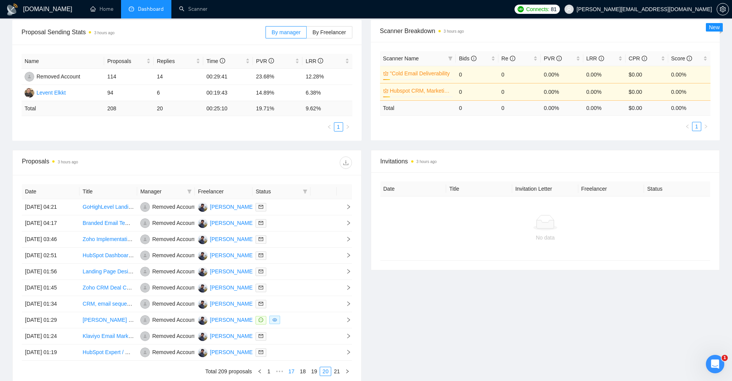
click at [297, 371] on link "17" at bounding box center [291, 371] width 11 height 8
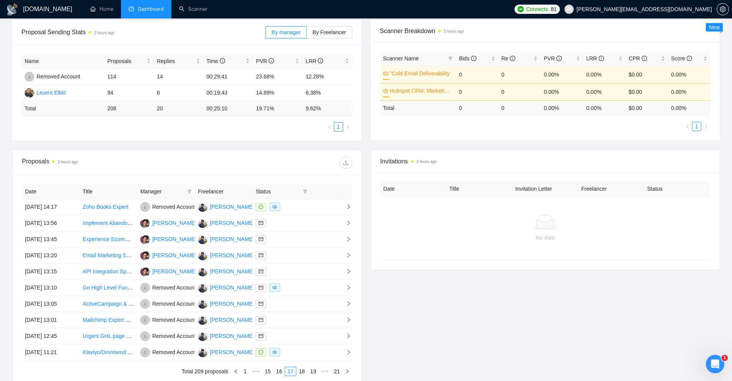
click at [304, 237] on div at bounding box center [280, 239] width 51 height 9
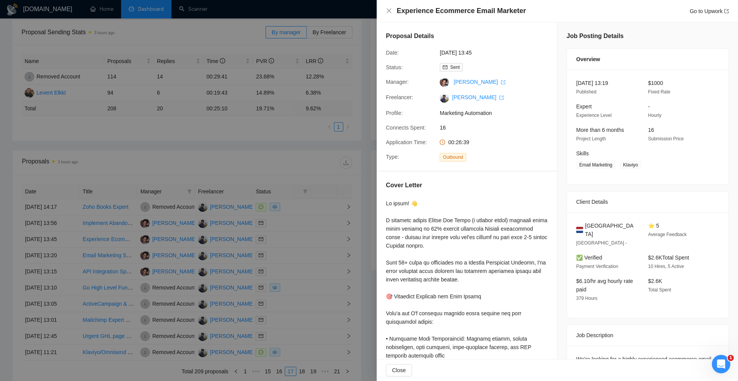
click at [304, 237] on div at bounding box center [369, 190] width 738 height 381
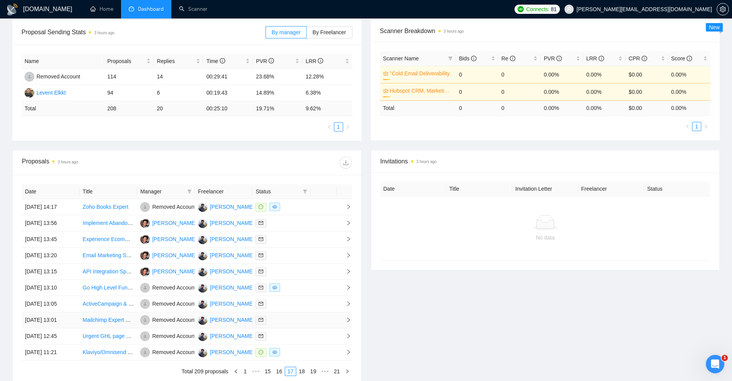
click at [299, 315] on td at bounding box center [281, 320] width 58 height 16
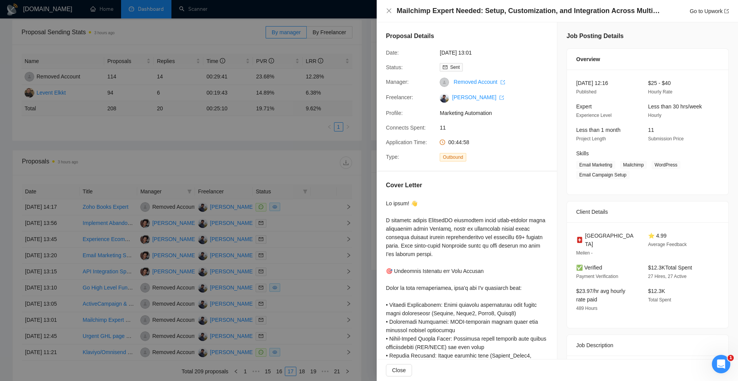
click at [299, 315] on div at bounding box center [369, 190] width 738 height 381
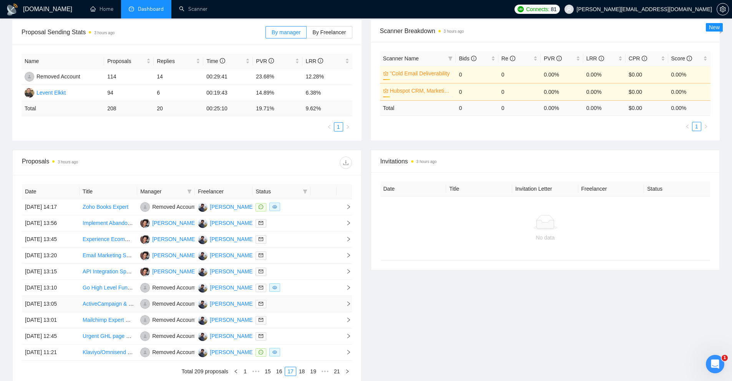
click at [300, 306] on div at bounding box center [280, 303] width 51 height 9
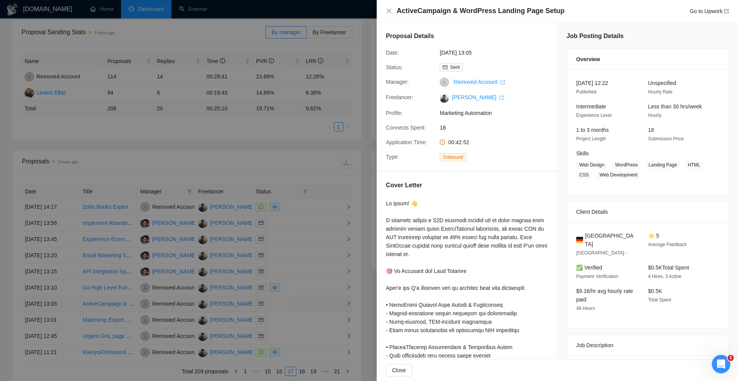
click at [300, 306] on div at bounding box center [369, 190] width 738 height 381
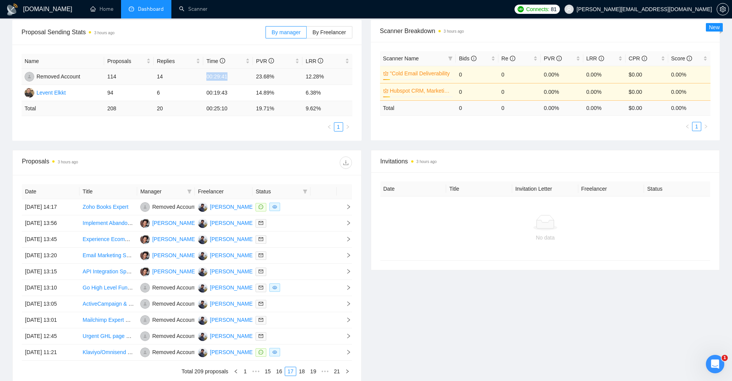
drag, startPoint x: 232, startPoint y: 76, endPoint x: 206, endPoint y: 77, distance: 26.1
click at [206, 77] on td "00:29:41" at bounding box center [228, 77] width 50 height 16
drag, startPoint x: 206, startPoint y: 95, endPoint x: 232, endPoint y: 92, distance: 25.5
click at [231, 92] on tr "Levent Elkkt 94 6 00:19:43 14.89% 6.38%" at bounding box center [187, 93] width 331 height 16
click at [232, 92] on td "00:19:43" at bounding box center [228, 93] width 50 height 16
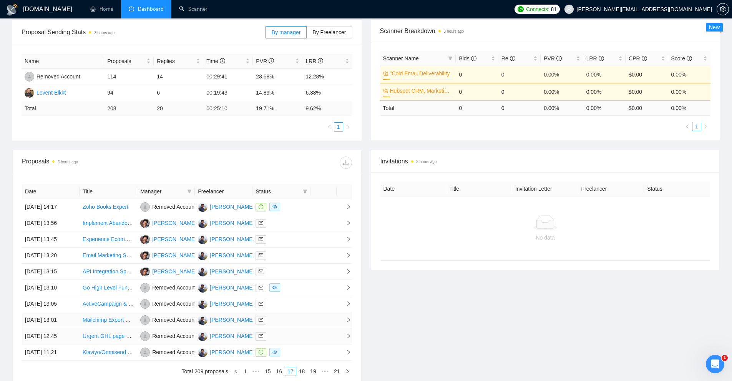
click at [232, 322] on td "[PERSON_NAME]" at bounding box center [224, 320] width 58 height 16
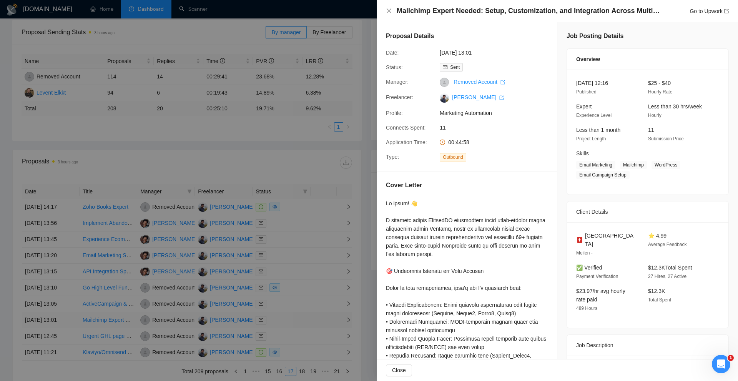
click at [232, 322] on div at bounding box center [369, 190] width 738 height 381
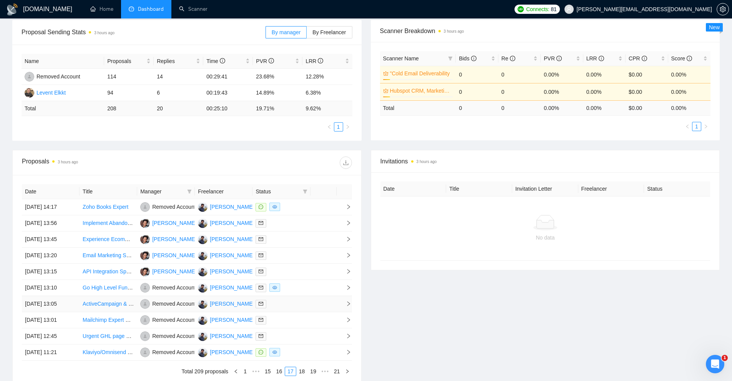
click at [238, 307] on td "[PERSON_NAME]" at bounding box center [224, 304] width 58 height 16
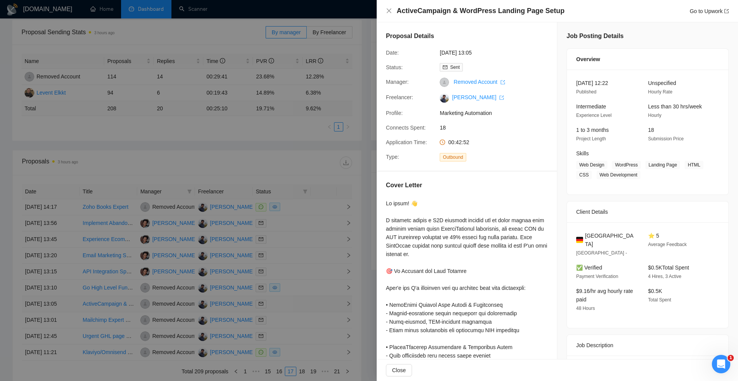
click at [238, 307] on div at bounding box center [369, 190] width 738 height 381
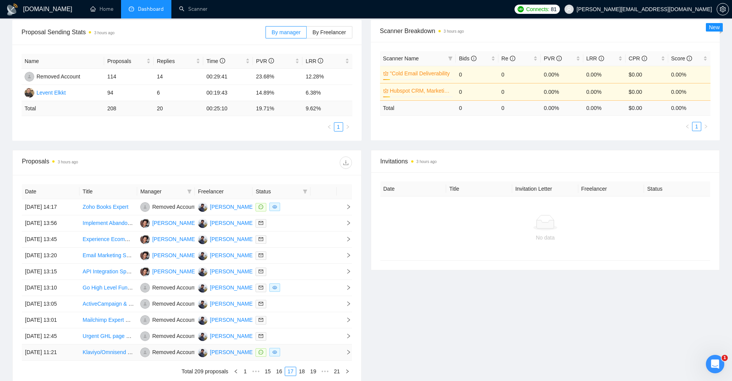
click at [239, 352] on td "[PERSON_NAME]" at bounding box center [224, 352] width 58 height 16
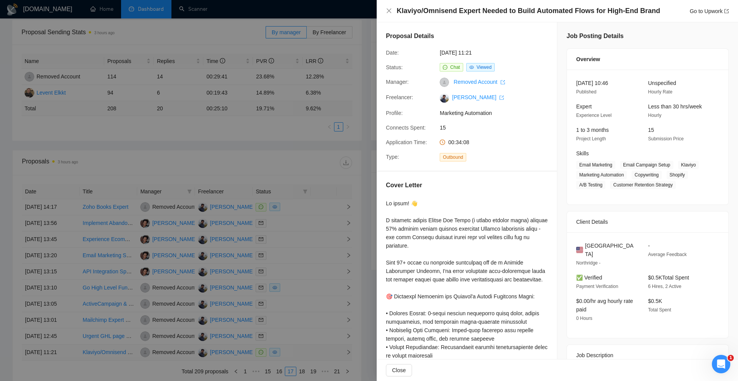
click at [239, 352] on div at bounding box center [369, 190] width 738 height 381
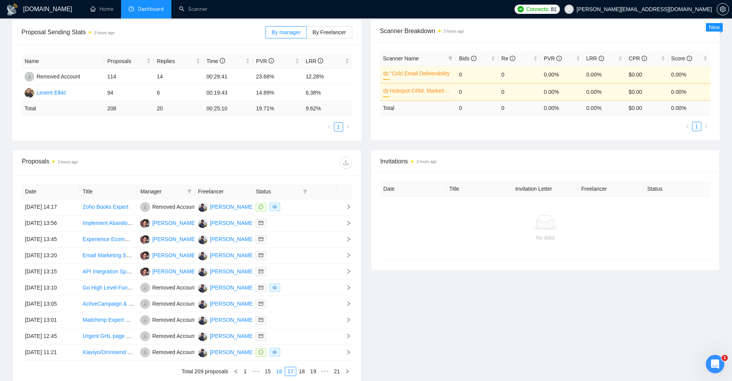
click at [282, 372] on link "16" at bounding box center [279, 371] width 11 height 8
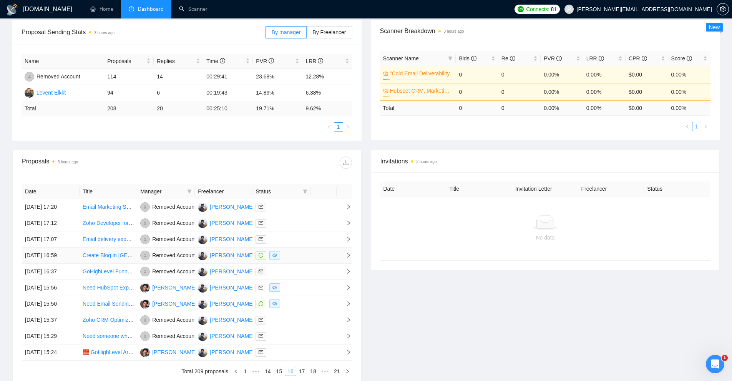
click at [298, 256] on div at bounding box center [280, 255] width 51 height 9
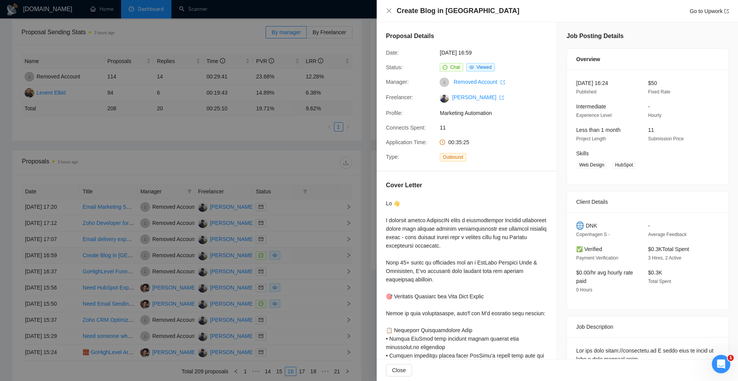
click at [298, 256] on div at bounding box center [369, 190] width 738 height 381
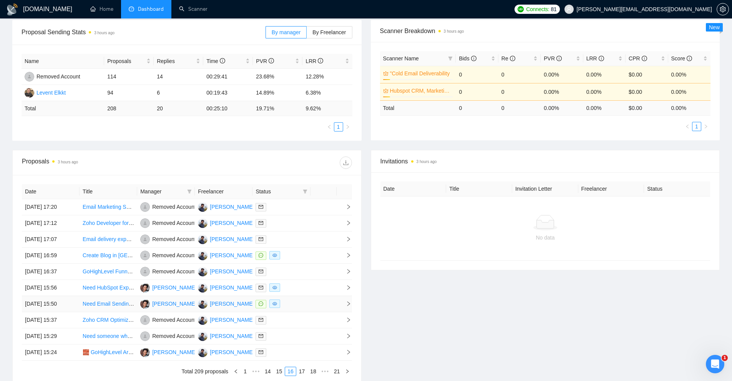
click at [299, 298] on td at bounding box center [281, 304] width 58 height 16
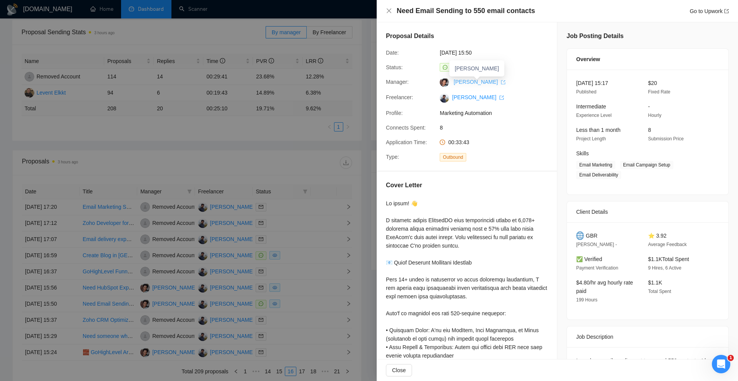
click at [459, 83] on link "[PERSON_NAME]" at bounding box center [479, 82] width 52 height 6
click at [281, 252] on div at bounding box center [369, 190] width 738 height 381
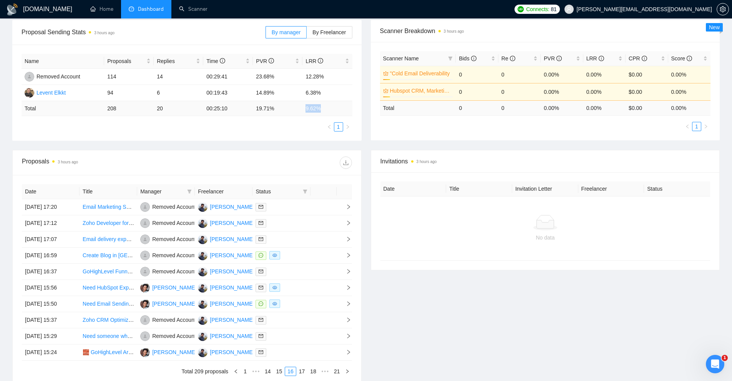
drag, startPoint x: 298, startPoint y: 109, endPoint x: 333, endPoint y: 103, distance: 35.4
click at [330, 104] on tr "Total 208 20 00:25:10 19.71 % 9.62 %" at bounding box center [187, 108] width 331 height 15
click at [333, 103] on td "9.62 %" at bounding box center [327, 108] width 50 height 15
drag, startPoint x: 303, startPoint y: 113, endPoint x: 101, endPoint y: 115, distance: 201.3
click at [101, 115] on tr "Total 208 20 00:25:10 19.71 % 9.62 %" at bounding box center [187, 108] width 331 height 15
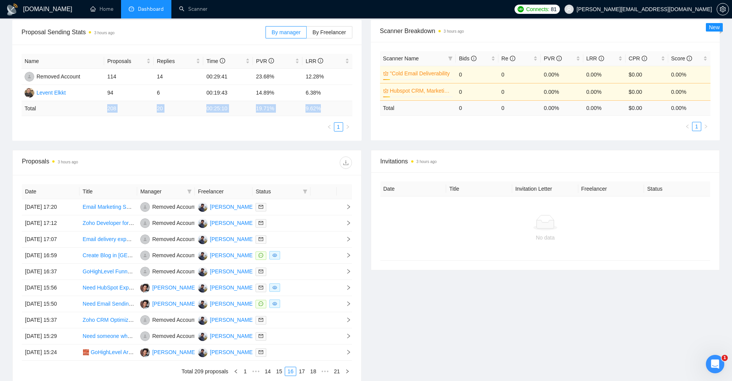
click at [106, 113] on td "208" at bounding box center [129, 108] width 50 height 15
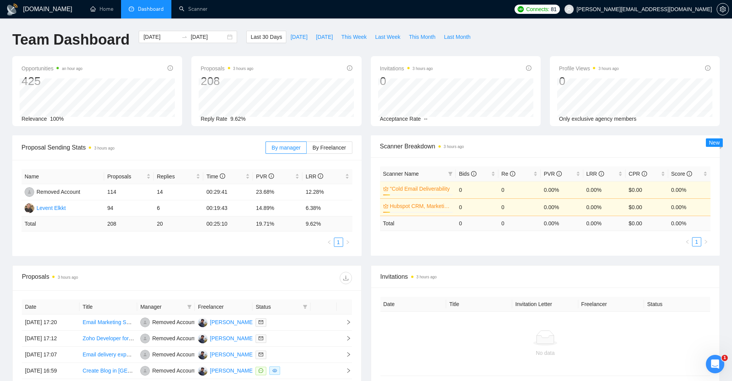
scroll to position [188, 0]
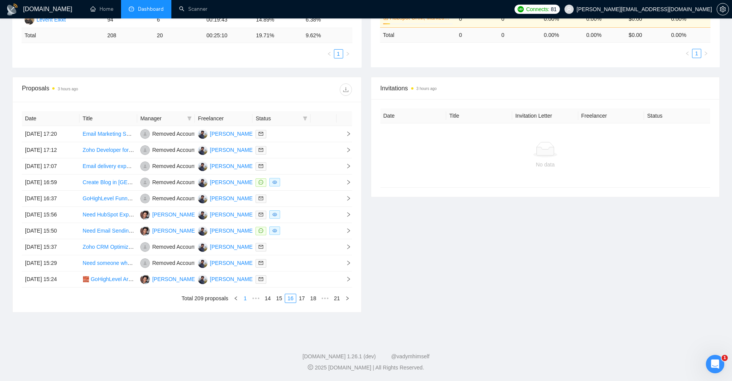
click at [247, 299] on link "1" at bounding box center [245, 298] width 8 height 8
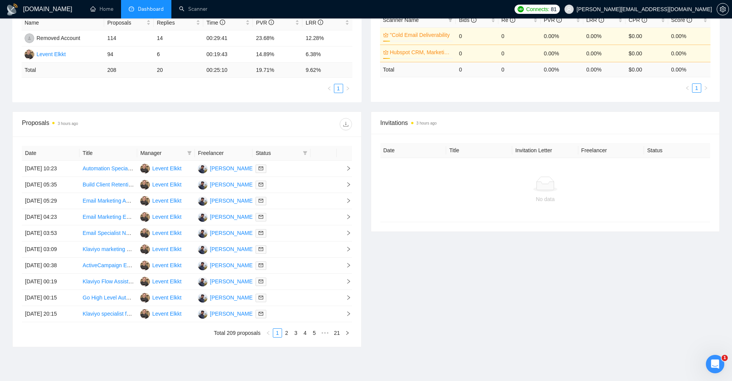
scroll to position [0, 0]
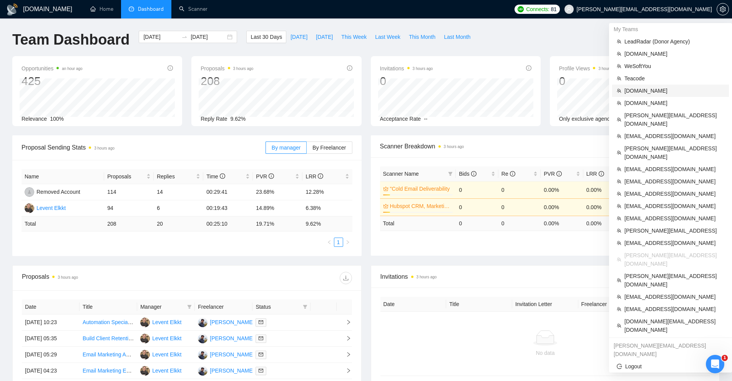
click at [641, 87] on li "[DOMAIN_NAME]" at bounding box center [670, 91] width 117 height 12
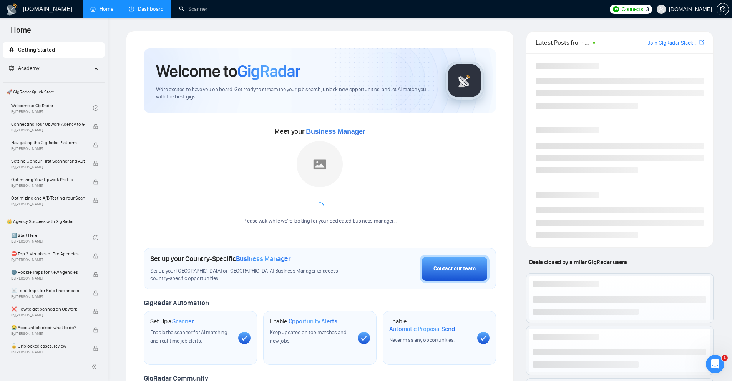
click at [143, 20] on div "GigRadar.io Home Dashboard Scanner Connects: 3 SHTONDA.DESIGN Welcome to GigRad…" at bounding box center [420, 302] width 624 height 604
click at [152, 11] on link "Dashboard" at bounding box center [146, 9] width 35 height 7
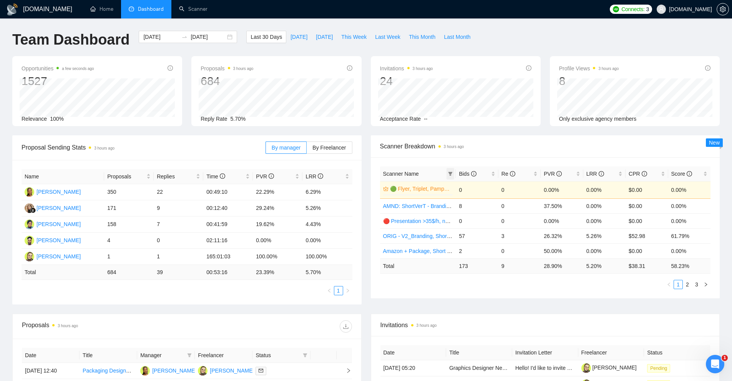
click at [448, 175] on icon "filter" at bounding box center [450, 173] width 5 height 5
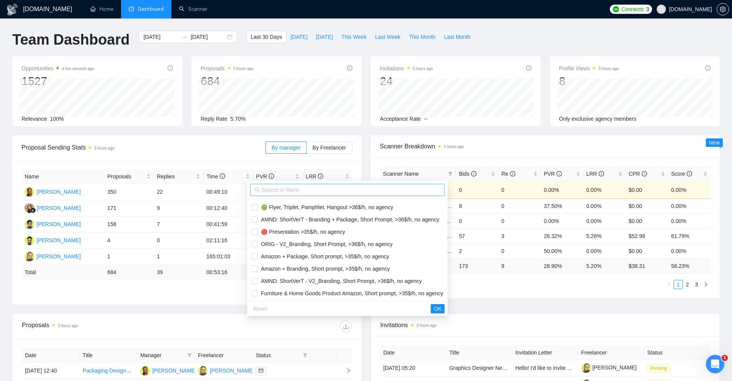
click at [347, 188] on input "text" at bounding box center [351, 190] width 178 height 8
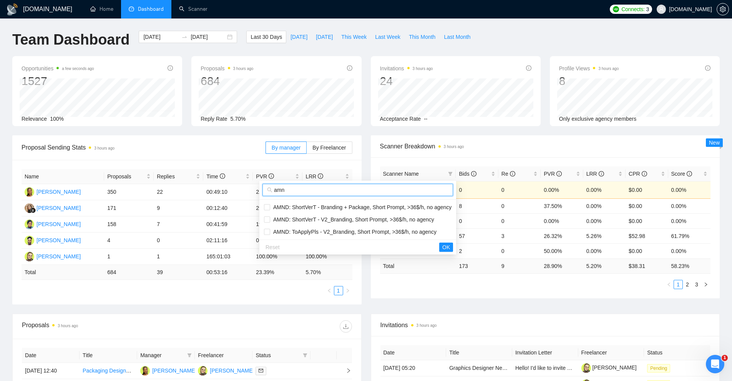
click at [372, 193] on input "amn" at bounding box center [361, 190] width 174 height 8
type input "amn"
click at [370, 200] on ul "AMND: ShortVerT - Branding + Package, Short Prompt, >36$/h, no agency AMND: Sho…" at bounding box center [357, 219] width 197 height 40
click at [365, 204] on span "AMND: ShortVerT - Branding + Package, Short Prompt, >36$/h, no agency" at bounding box center [360, 207] width 181 height 6
checkbox input "true"
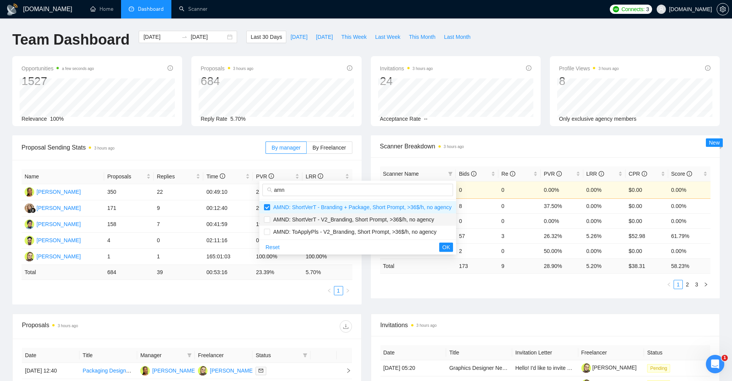
click at [351, 216] on span "AMND: ShortVerT - V2_Branding, Short Prompt, >36$/h, no agency" at bounding box center [352, 219] width 164 height 6
checkbox input "true"
click at [398, 234] on span "AMND: ToApplyPls - V2_Branding, Short Prompt, >36$/h, no agency" at bounding box center [353, 232] width 166 height 6
checkbox input "true"
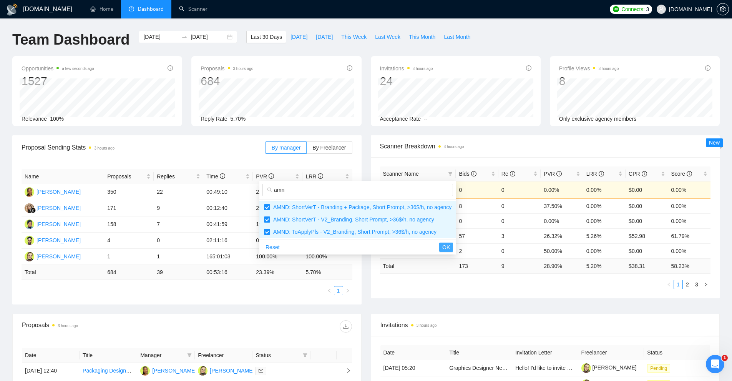
click at [439, 246] on button "OK" at bounding box center [446, 246] width 14 height 9
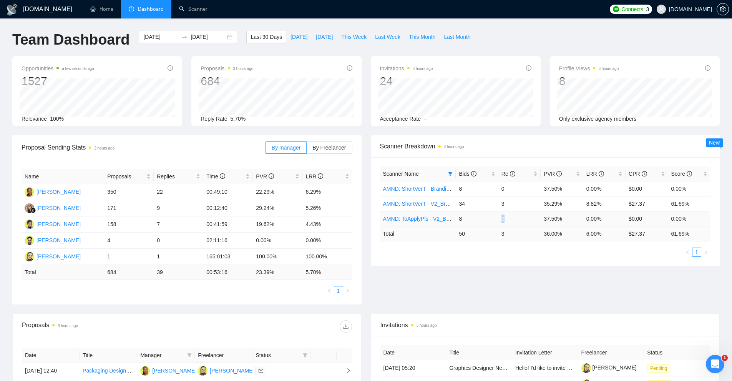
drag, startPoint x: 504, startPoint y: 221, endPoint x: 499, endPoint y: 224, distance: 6.4
click at [494, 220] on tr "AMND: ToApplyPls - V2_Branding, Short Prompt, >36$/h, no agency 8 0 37.50% 0.00…" at bounding box center [545, 218] width 331 height 15
click at [559, 222] on td "37.50%" at bounding box center [562, 218] width 42 height 15
drag, startPoint x: 537, startPoint y: 221, endPoint x: 570, endPoint y: 221, distance: 32.7
click at [570, 221] on tr "AMND: ToApplyPls - V2_Branding, Short Prompt, >36$/h, no agency 8 0 37.50% 0.00…" at bounding box center [545, 218] width 331 height 15
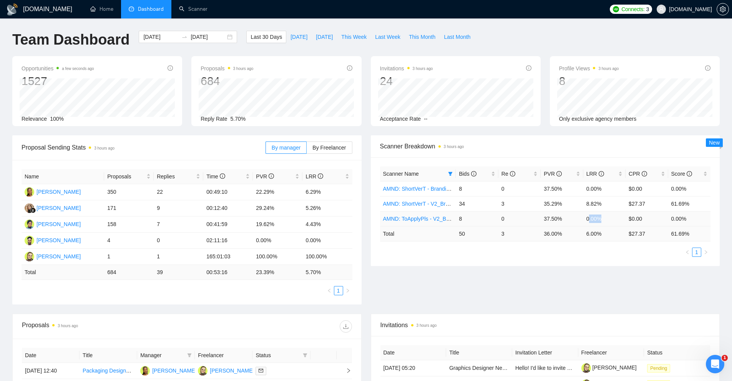
click at [605, 219] on td "0.00%" at bounding box center [604, 218] width 42 height 15
click at [613, 218] on td "0.00%" at bounding box center [604, 218] width 42 height 15
drag, startPoint x: 592, startPoint y: 209, endPoint x: 580, endPoint y: 209, distance: 11.5
click at [582, 209] on tr "AMND: ShortVerT - V2_Branding, Short Prompt, >36$/h, no agency 34 3 35.29% 8.82…" at bounding box center [545, 203] width 331 height 15
click at [565, 219] on td "37.50%" at bounding box center [562, 218] width 42 height 15
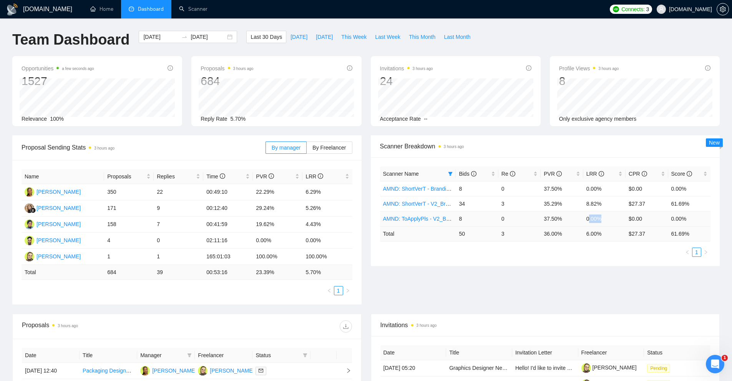
drag, startPoint x: 589, startPoint y: 219, endPoint x: 605, endPoint y: 220, distance: 15.8
click at [605, 220] on td "0.00%" at bounding box center [604, 218] width 42 height 15
drag, startPoint x: 580, startPoint y: 219, endPoint x: 629, endPoint y: 222, distance: 48.9
click at [629, 222] on tr "AMND: ToApplyPls - V2_Branding, Short Prompt, >36$/h, no agency 8 0 37.50% 0.00…" at bounding box center [545, 218] width 331 height 15
drag, startPoint x: 498, startPoint y: 222, endPoint x: 488, endPoint y: 219, distance: 10.3
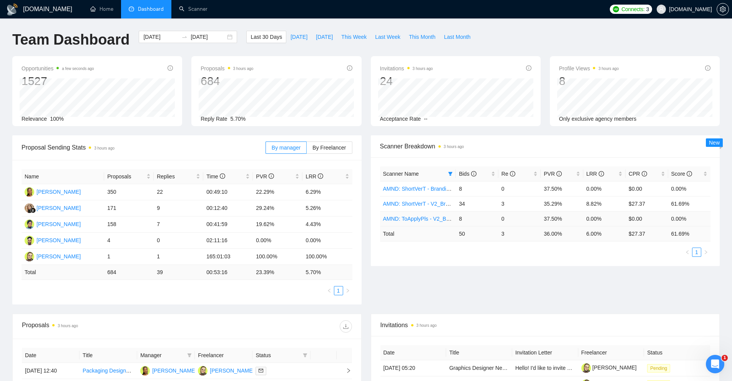
click at [496, 222] on tr "AMND: ToApplyPls - V2_Branding, Short Prompt, >36$/h, no agency 8 0 37.50% 0.00…" at bounding box center [545, 218] width 331 height 15
drag, startPoint x: 461, startPoint y: 201, endPoint x: 473, endPoint y: 202, distance: 11.6
click at [470, 202] on td "34" at bounding box center [477, 203] width 42 height 15
drag, startPoint x: 600, startPoint y: 202, endPoint x: 582, endPoint y: 202, distance: 17.3
click at [582, 202] on tr "AMND: ShortVerT - V2_Branding, Short Prompt, >36$/h, no agency 34 3 35.29% 8.82…" at bounding box center [545, 203] width 331 height 15
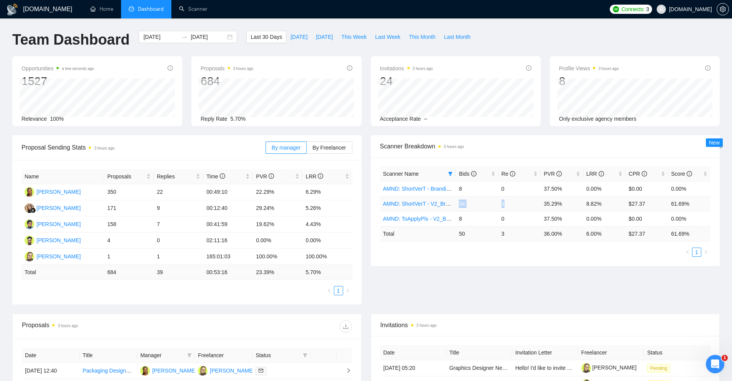
drag, startPoint x: 493, startPoint y: 205, endPoint x: 456, endPoint y: 203, distance: 37.3
click at [456, 203] on tr "AMND: ShortVerT - V2_Branding, Short Prompt, >36$/h, no agency 34 3 35.29% 8.82…" at bounding box center [545, 203] width 331 height 15
click at [485, 202] on td "34" at bounding box center [477, 203] width 42 height 15
click at [437, 201] on link "AMND: ShortVerT - V2_Branding, Short Prompt, >36$/h, no agency" at bounding box center [463, 204] width 161 height 6
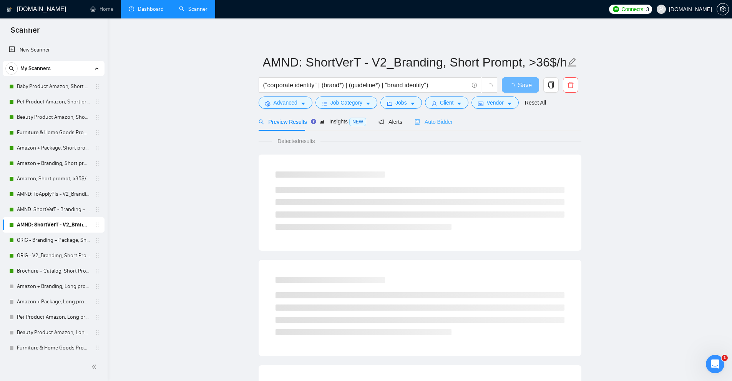
click at [449, 126] on div "Auto Bidder" at bounding box center [434, 122] width 38 height 18
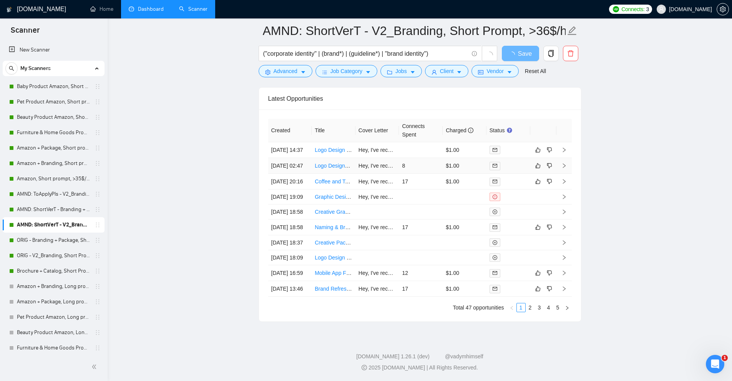
scroll to position [1851, 0]
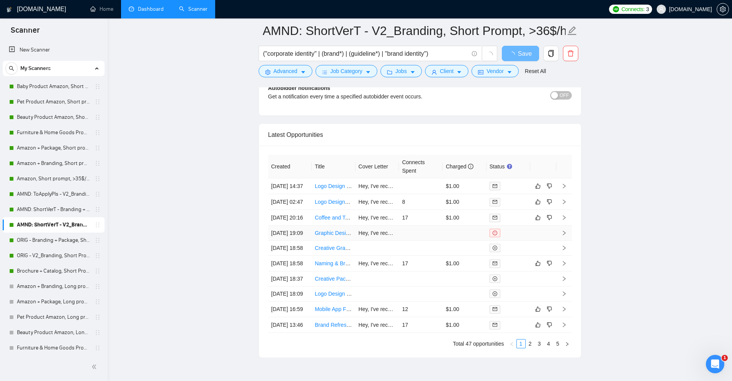
click at [403, 240] on td at bounding box center [421, 233] width 44 height 15
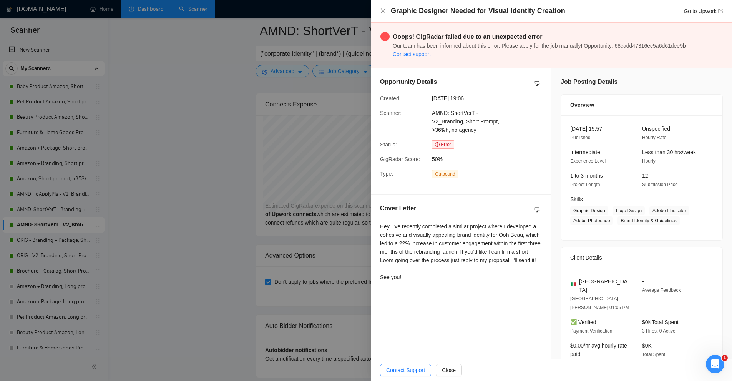
scroll to position [1966, 0]
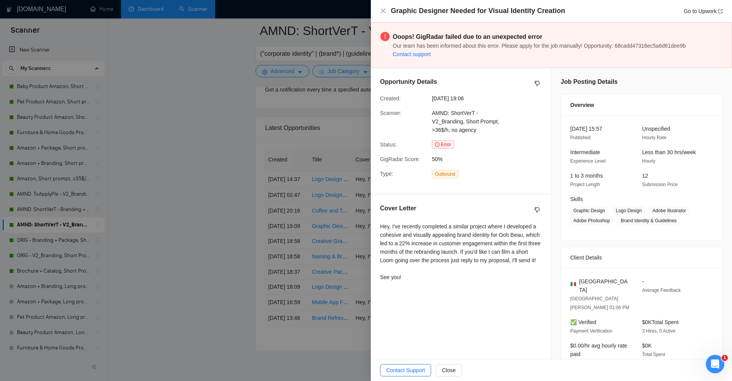
click at [262, 71] on div at bounding box center [366, 190] width 732 height 381
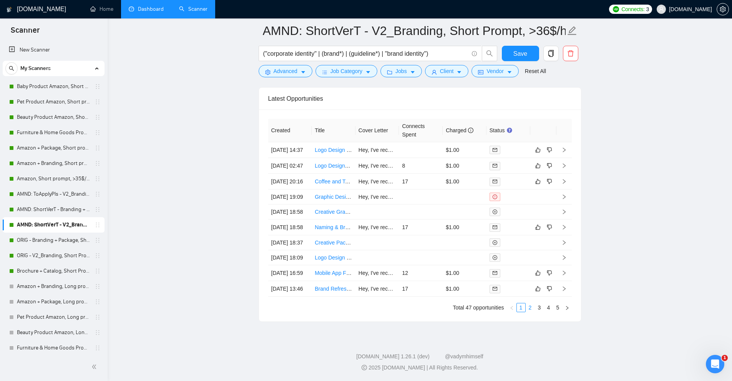
click at [530, 308] on link "2" at bounding box center [530, 307] width 8 height 8
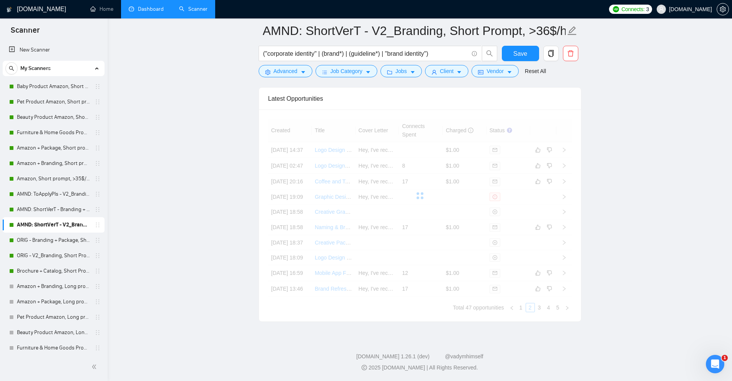
scroll to position [1998, 0]
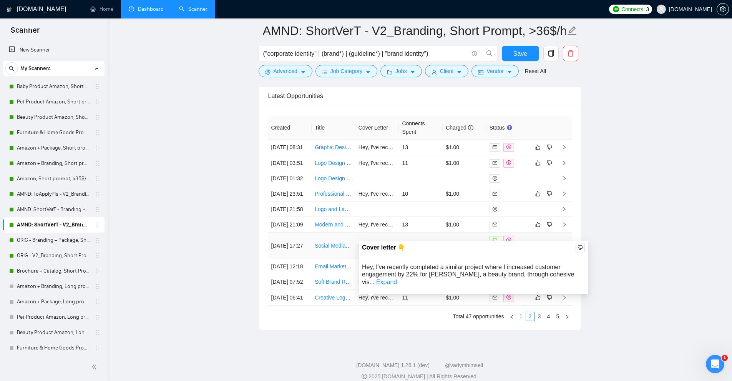
click at [397, 279] on link "Expand" at bounding box center [386, 282] width 21 height 7
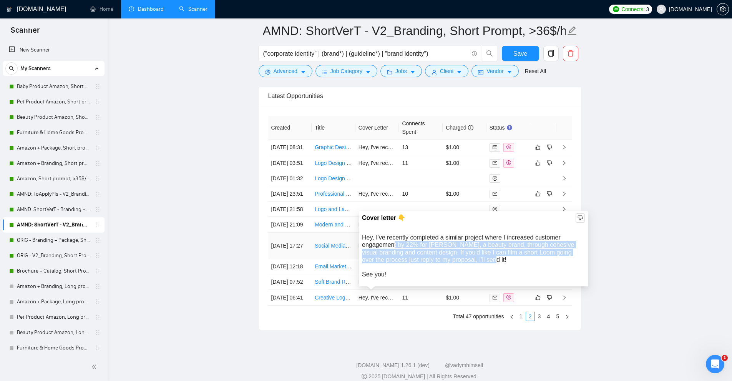
drag, startPoint x: 393, startPoint y: 246, endPoint x: 489, endPoint y: 260, distance: 97.4
click at [489, 260] on div "Hey, I've recently completed a similar project where I increased customer engag…" at bounding box center [473, 256] width 223 height 44
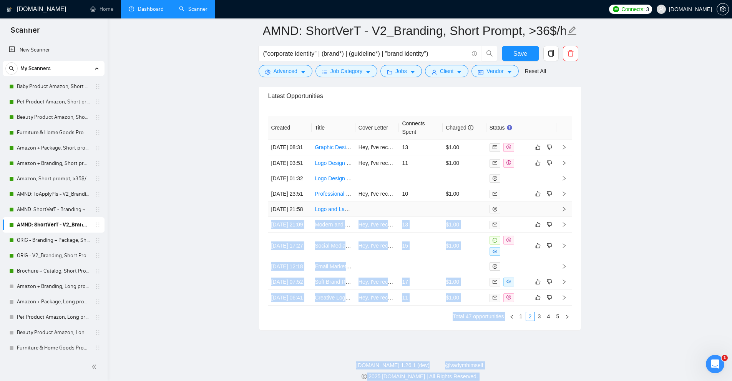
drag, startPoint x: 510, startPoint y: 260, endPoint x: 364, endPoint y: 240, distance: 147.6
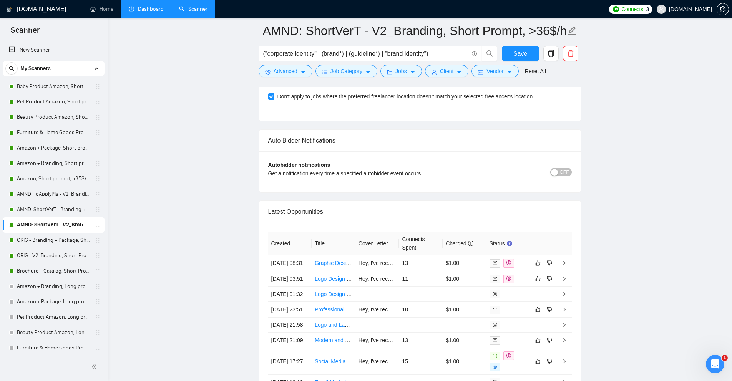
scroll to position [2078, 0]
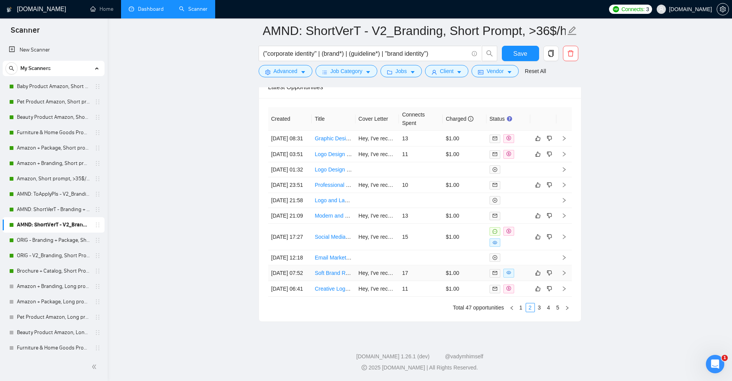
click at [448, 271] on td "$1.00" at bounding box center [465, 273] width 44 height 16
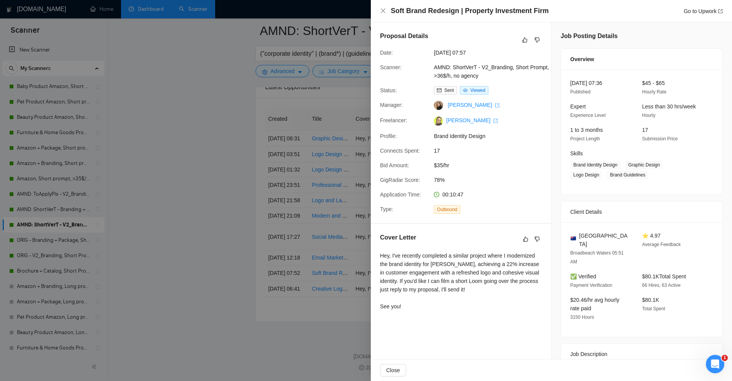
click at [370, 257] on div at bounding box center [366, 190] width 732 height 381
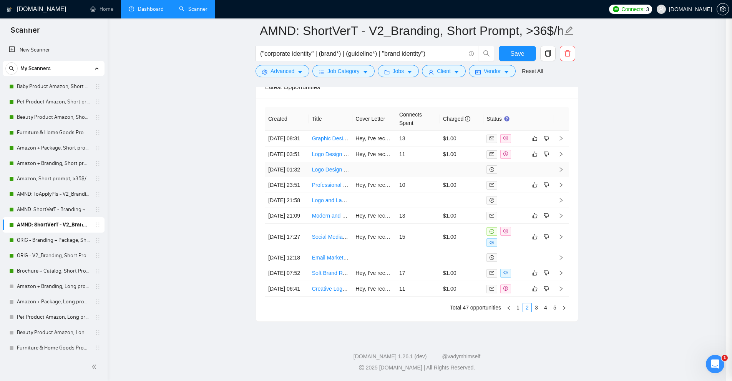
click at [403, 162] on td at bounding box center [418, 169] width 44 height 15
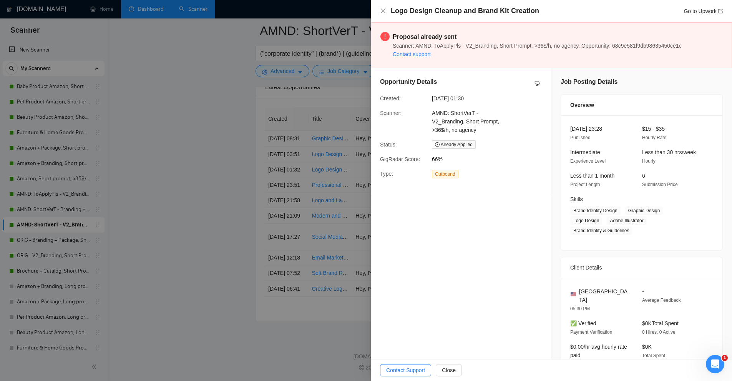
click at [378, 111] on div "Scanner:" at bounding box center [403, 121] width 52 height 25
drag, startPoint x: 415, startPoint y: 99, endPoint x: 385, endPoint y: 99, distance: 29.6
click at [395, 99] on div "Created:" at bounding box center [403, 98] width 52 height 8
click at [362, 97] on div at bounding box center [366, 190] width 732 height 381
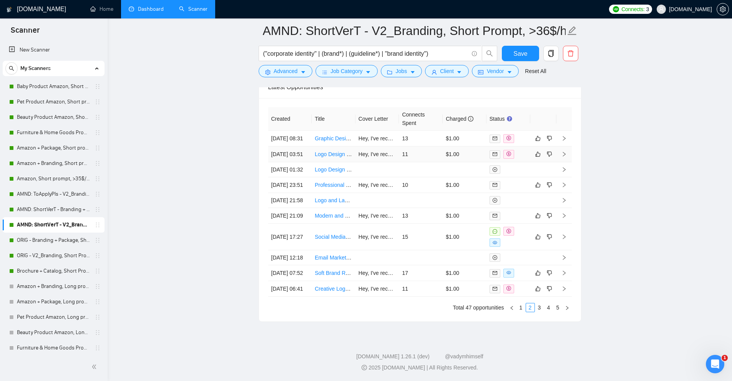
click at [418, 146] on td "11" at bounding box center [421, 154] width 44 height 16
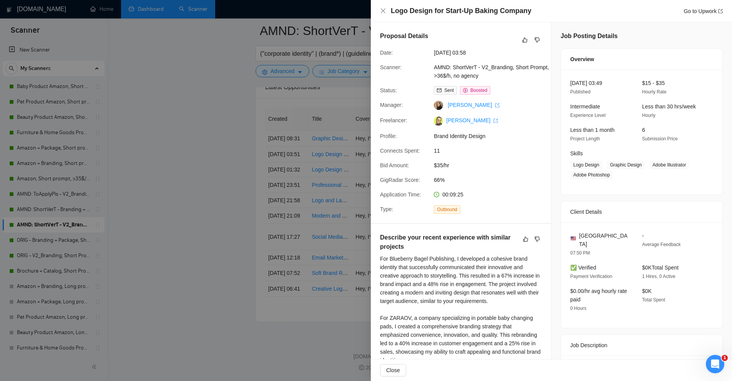
scroll to position [157, 0]
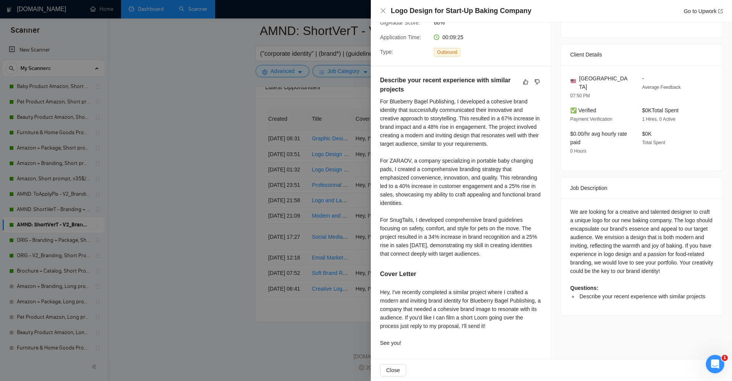
click at [294, 167] on div at bounding box center [366, 190] width 732 height 381
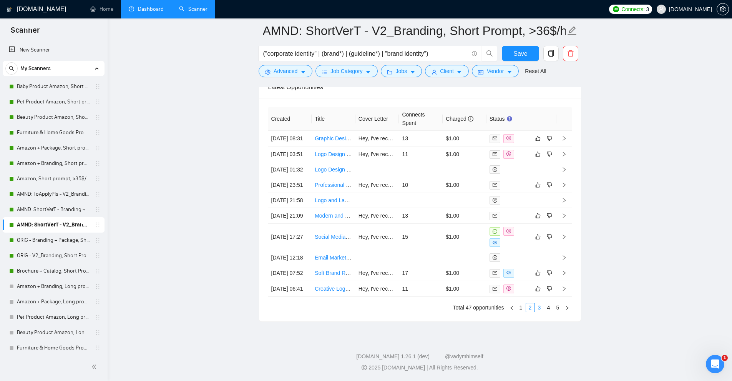
click at [543, 306] on link "3" at bounding box center [539, 307] width 8 height 8
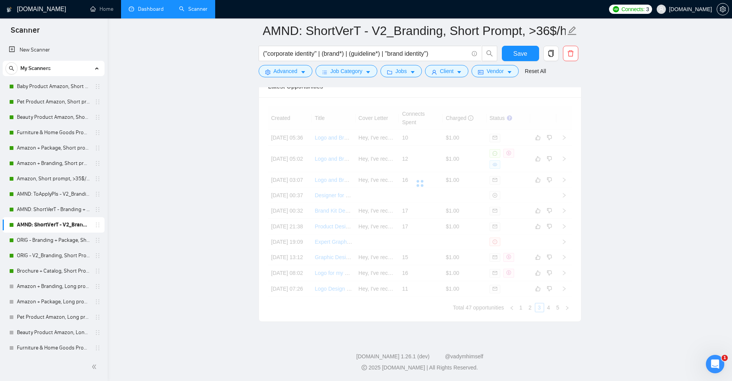
scroll to position [2001, 0]
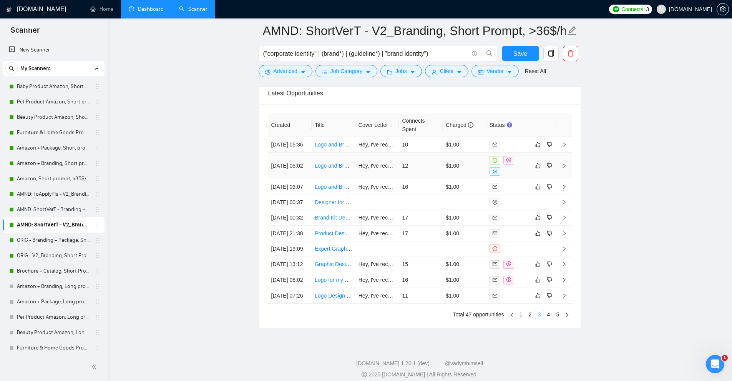
click at [451, 176] on td "$1.00" at bounding box center [465, 166] width 44 height 27
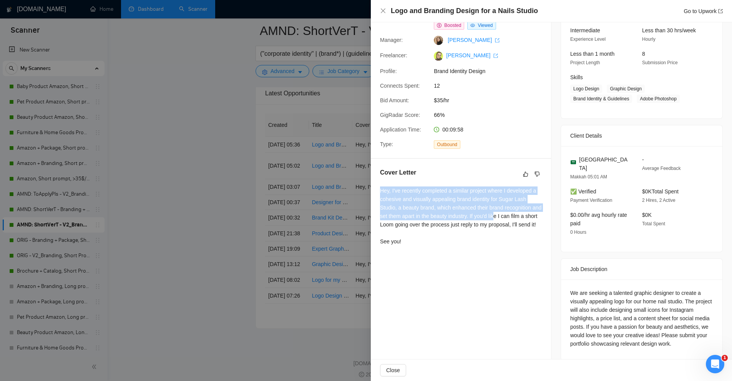
drag, startPoint x: 377, startPoint y: 192, endPoint x: 504, endPoint y: 213, distance: 129.0
click at [504, 213] on div "Cover Letter Hey, I've recently completed a similar project where I developed a…" at bounding box center [461, 208] width 180 height 99
click at [504, 213] on div "Hey, I've recently completed a similar project where I developed a cohesive and…" at bounding box center [461, 215] width 162 height 59
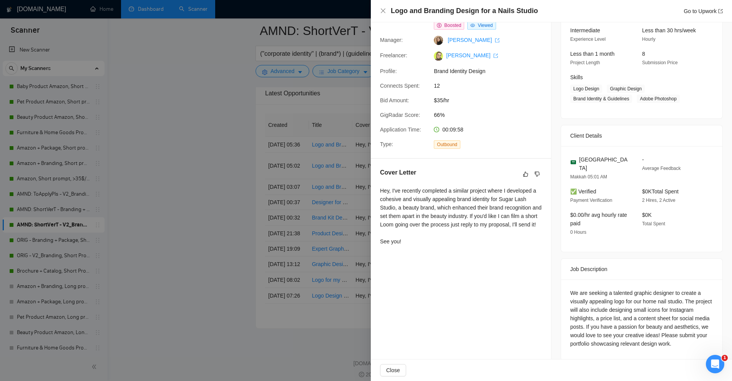
click at [310, 165] on div at bounding box center [366, 190] width 732 height 381
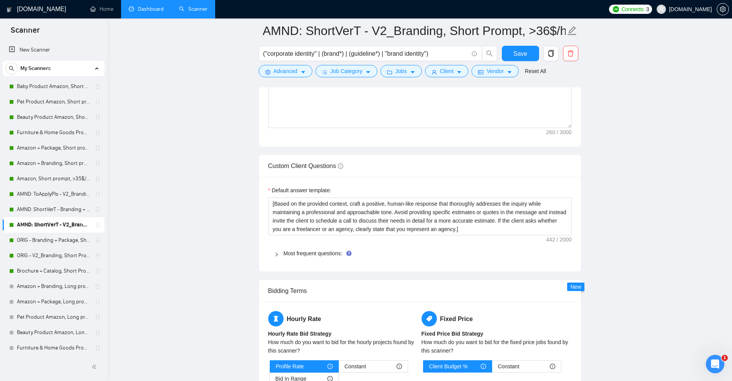
scroll to position [1306, 0]
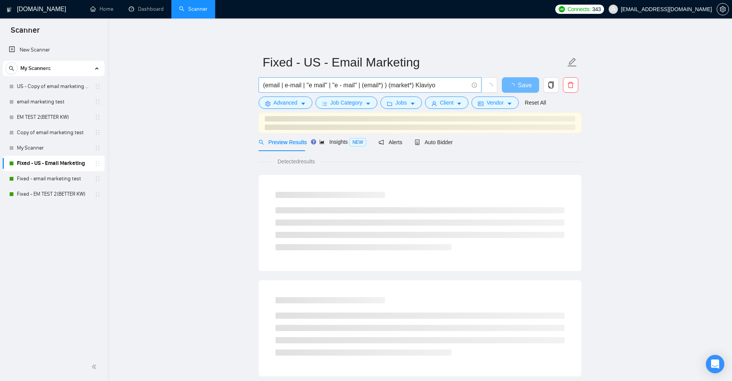
click at [367, 85] on input "(email | e-mail | "e mail" | "e - mail" | (email*) ) (market*) Klaviyo" at bounding box center [365, 85] width 205 height 10
paste input "(e-mail*) | (\"e-mail*) | (\(e-mail*) | (/e-mail*) | (#e-mail*) | (.e-mail*) | …"
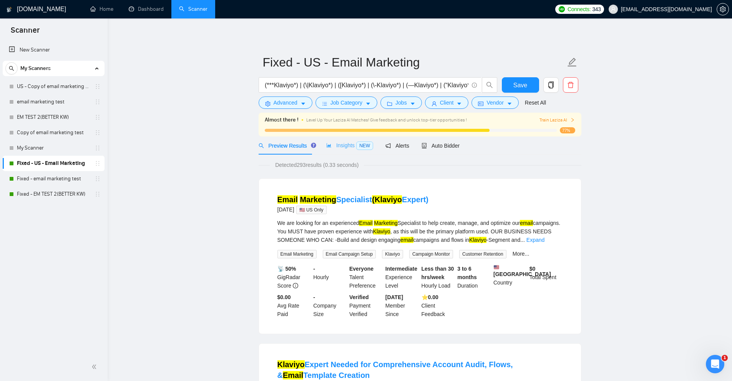
click at [350, 141] on div "Insights NEW" at bounding box center [349, 145] width 47 height 18
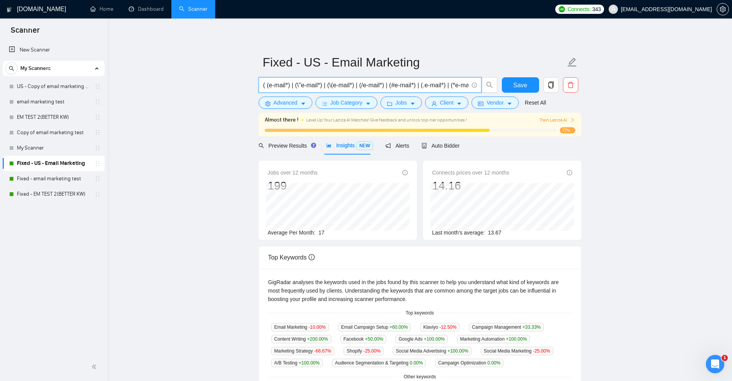
click at [424, 85] on input "( (e-mail*) | (\"e-mail*) | (\(e-mail*) | (/e-mail*) | (#e-mail*) | (.e-mail*) …" at bounding box center [365, 85] width 205 height 10
click at [294, 146] on span "Preview Results" at bounding box center [286, 146] width 55 height 6
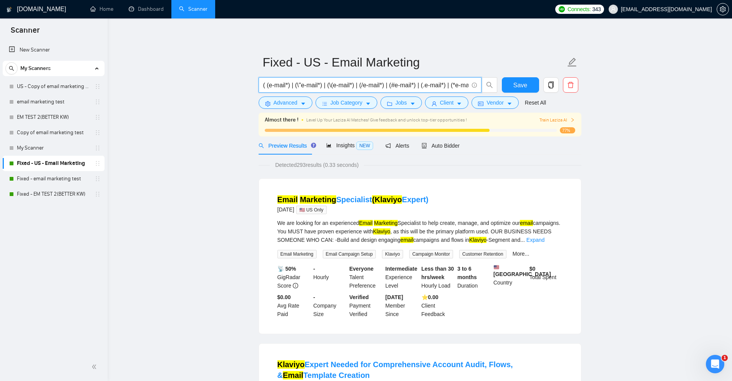
click at [340, 88] on input "( (e-mail*) | (\"e-mail*) | (\(e-mail*) | (/e-mail*) | (#e-mail*) | (.e-mail*) …" at bounding box center [365, 85] width 205 height 10
paste input "[e-mail*) | (\-e-mail*) | (—e-mail*) | (“e-mail*) | "e mail" | "(e mail)" | "(e…"
click at [361, 92] on span "( (e-mail*) | (\"e-mail*) | (\(e-mail*) | (/e-mail*) | (#e-mail*) | (.e-mail*) …" at bounding box center [370, 84] width 223 height 15
click at [369, 86] on input "( (e-mail*) | (\"e-mail*) | (\(e-mail*) | (/e-mail*) | (#e-mail*) | (.e-mail*) …" at bounding box center [365, 85] width 205 height 10
paste input "*e-mail*) | (**e-mail*) | (***e-mail*) | ([e-mail*) | (\-e-mail*) | (—e-mail*) …"
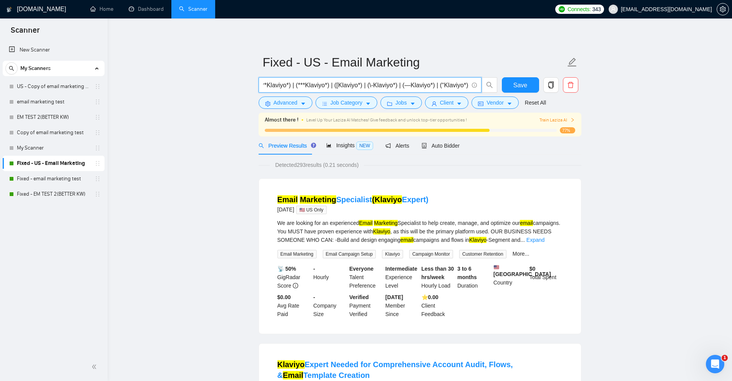
scroll to position [0, 1662]
type input "( (e-mail*) | (\"e-mail*) | (\(e-mail*) | (/e-mail*) | (#e-mail*) | (*e-mail*) …"
click at [544, 237] on link "Expand" at bounding box center [535, 240] width 18 height 6
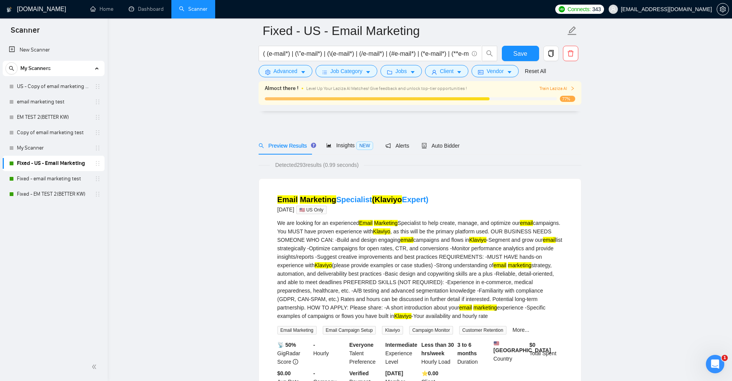
scroll to position [77, 0]
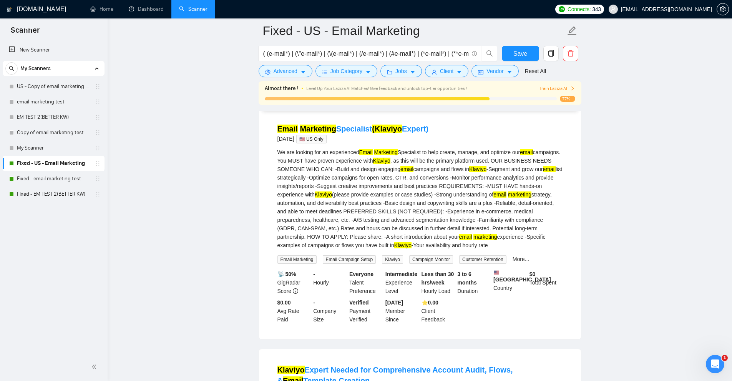
drag, startPoint x: 451, startPoint y: 234, endPoint x: 413, endPoint y: 235, distance: 38.1
click at [413, 235] on div "We are looking for an experienced Email Marketing Specialist to help create, ma…" at bounding box center [419, 198] width 285 height 101
click at [375, 171] on div "We are looking for an experienced Email Marketing Specialist to help create, ma…" at bounding box center [419, 198] width 285 height 101
drag, startPoint x: 360, startPoint y: 149, endPoint x: 398, endPoint y: 148, distance: 37.7
click at [398, 148] on div "We are looking for an experienced Email Marketing Specialist to help create, ma…" at bounding box center [419, 198] width 285 height 101
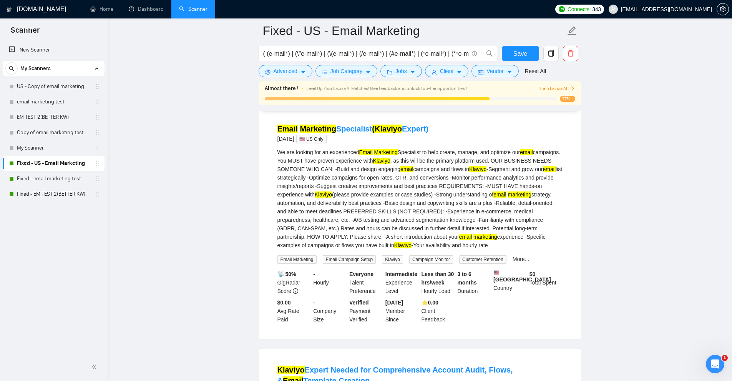
click at [390, 159] on mark "Klaviyo" at bounding box center [381, 161] width 17 height 6
click at [413, 168] on mark "email" at bounding box center [406, 169] width 13 height 6
click at [486, 172] on mark "Klaviyo" at bounding box center [477, 169] width 17 height 6
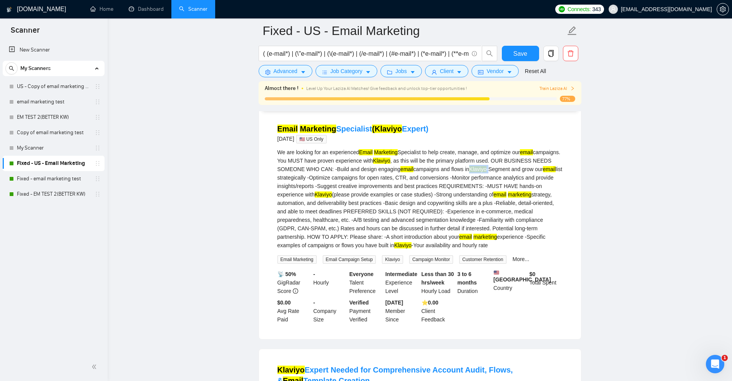
click at [486, 172] on mark "Klaviyo" at bounding box center [477, 169] width 17 height 6
click at [506, 195] on mark "email" at bounding box center [499, 194] width 13 height 6
drag, startPoint x: 508, startPoint y: 195, endPoint x: 533, endPoint y: 192, distance: 24.7
click at [533, 192] on div "We are looking for an experienced Email Marketing Specialist to help create, ma…" at bounding box center [419, 198] width 285 height 101
click at [350, 192] on div "We are looking for an experienced Email Marketing Specialist to help create, ma…" at bounding box center [419, 198] width 285 height 101
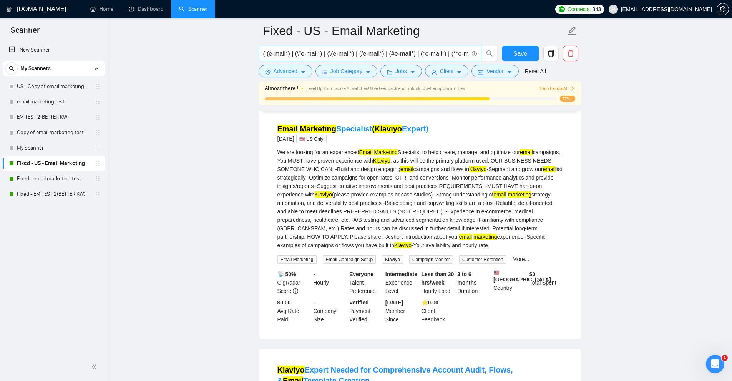
click at [302, 51] on input "( (e-mail*) | (\"e-mail*) | (\(e-mail*) | (/e-mail*) | (#e-mail*) | (*e-mail*) …" at bounding box center [365, 54] width 205 height 10
click at [55, 90] on link "US - Copy of email marketing test" at bounding box center [53, 86] width 73 height 15
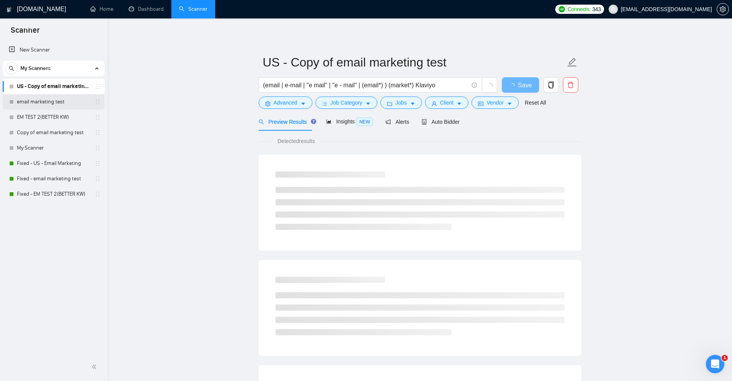
click at [55, 100] on link "email marketing test" at bounding box center [53, 101] width 73 height 15
click at [49, 117] on link "EM TEST 2(BETTER KW)" at bounding box center [53, 116] width 73 height 15
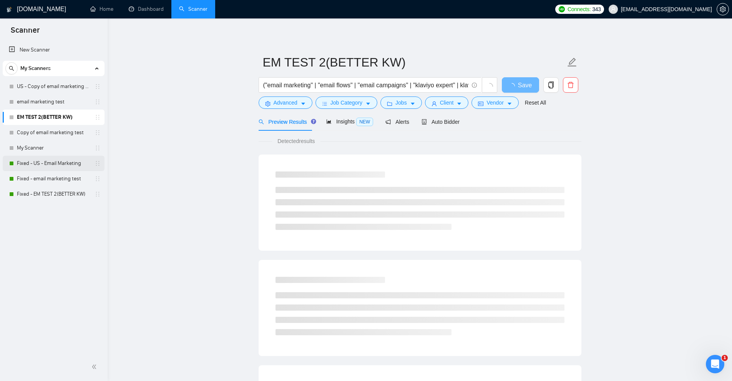
click at [48, 165] on link "Fixed - US - Email Marketing" at bounding box center [53, 163] width 73 height 15
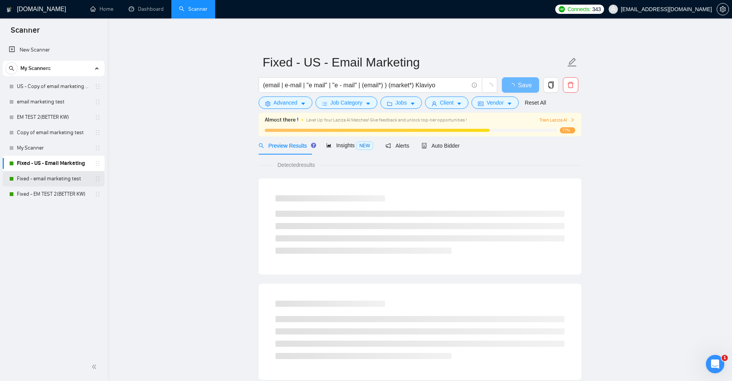
click at [50, 179] on link "Fixed - email marketing test" at bounding box center [53, 178] width 73 height 15
click at [55, 194] on link "Fixed - EM TEST 2(BETTER KW)" at bounding box center [53, 193] width 73 height 15
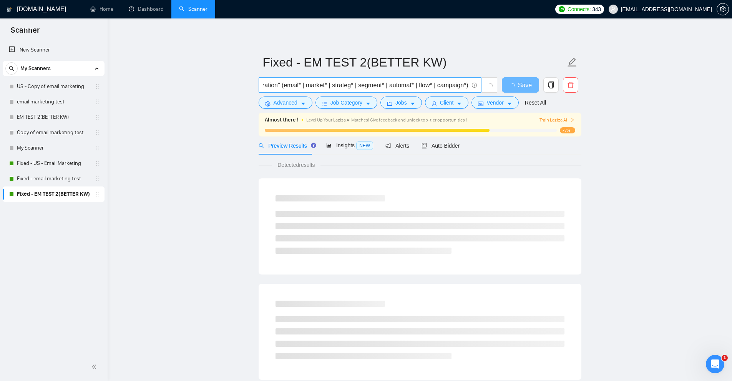
scroll to position [0, 763]
click at [283, 83] on input "("email marketing" | "email flows" | "email campaigns" | "klaviyo expert" | kla…" at bounding box center [365, 85] width 205 height 10
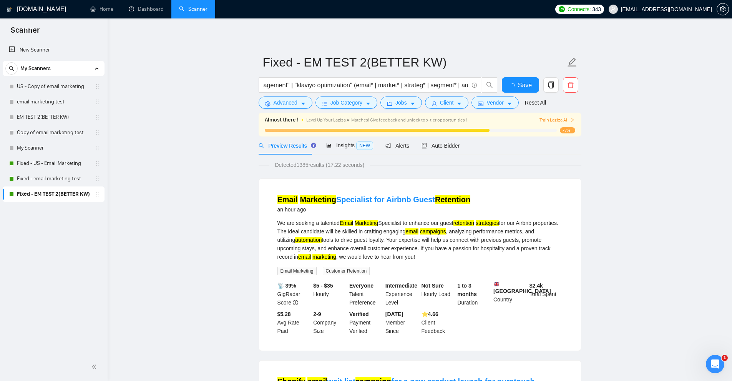
scroll to position [0, 0]
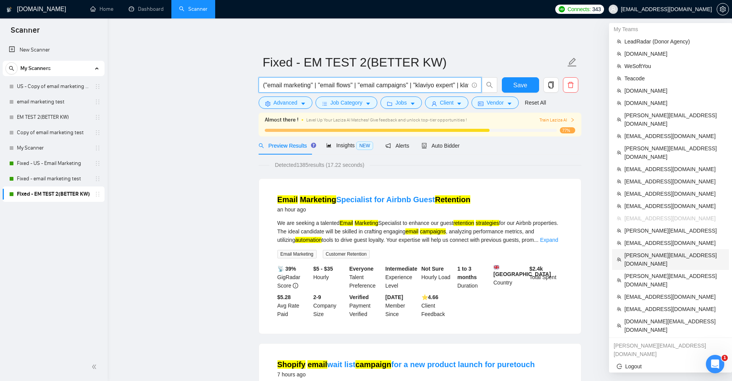
click at [645, 251] on span "[PERSON_NAME][EMAIL_ADDRESS][DOMAIN_NAME]" at bounding box center [674, 259] width 100 height 17
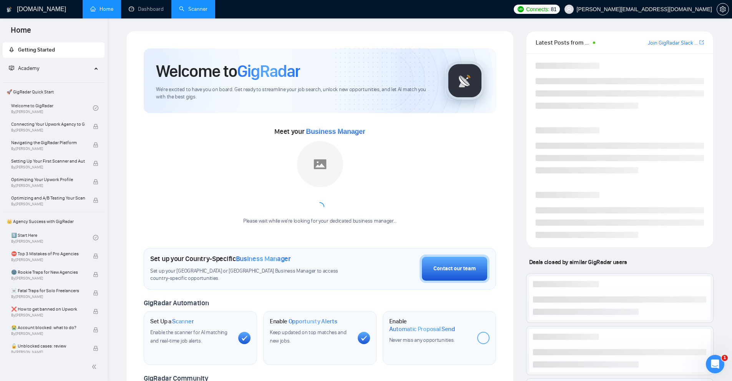
click at [188, 9] on link "Scanner" at bounding box center [193, 9] width 28 height 7
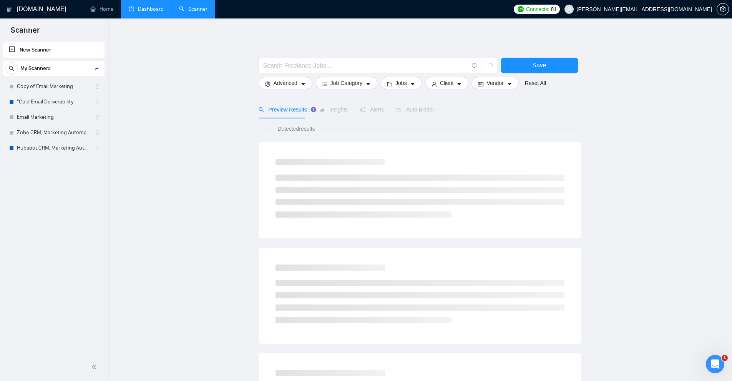
click at [162, 6] on link "Dashboard" at bounding box center [146, 9] width 35 height 7
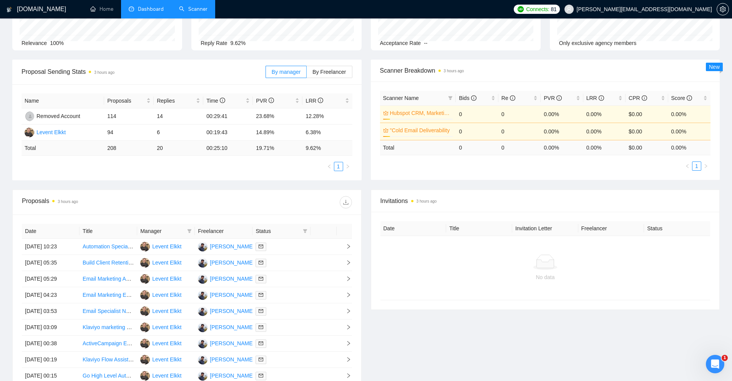
scroll to position [188, 0]
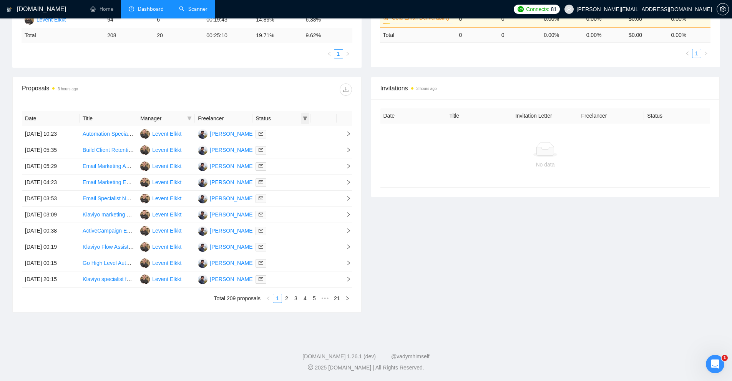
click at [303, 119] on icon "filter" at bounding box center [305, 118] width 5 height 5
click at [188, 119] on icon "filter" at bounding box center [189, 118] width 5 height 5
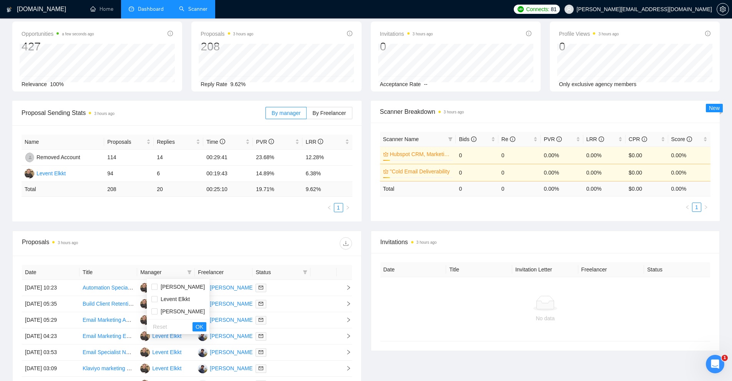
scroll to position [0, 0]
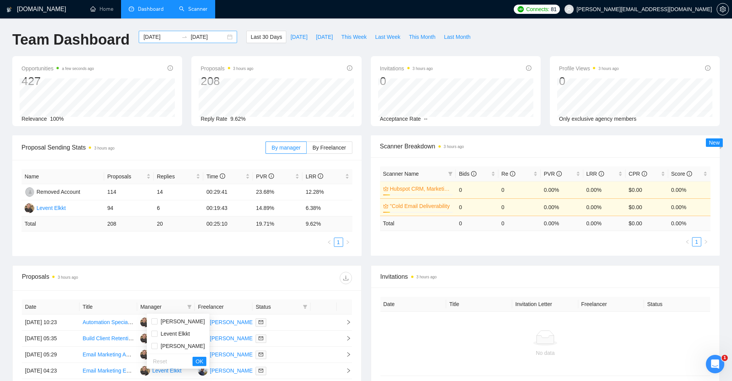
click at [159, 38] on input "[DATE]" at bounding box center [160, 37] width 35 height 8
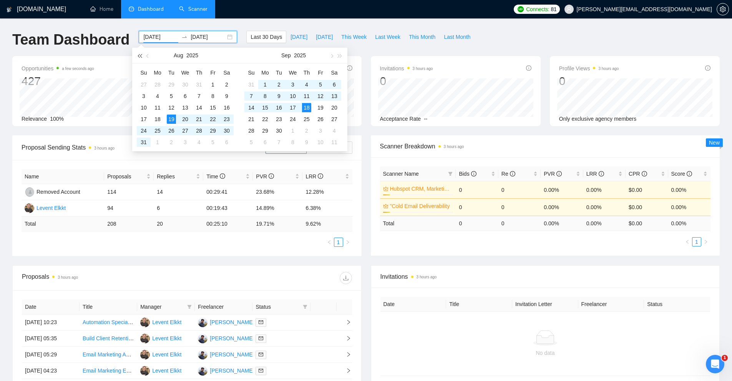
click at [139, 59] on button "button" at bounding box center [139, 55] width 8 height 15
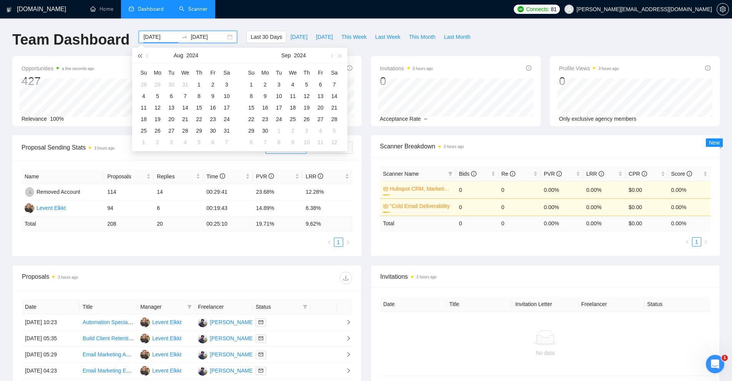
click at [139, 59] on button "button" at bounding box center [139, 55] width 8 height 15
type input "[DATE]"
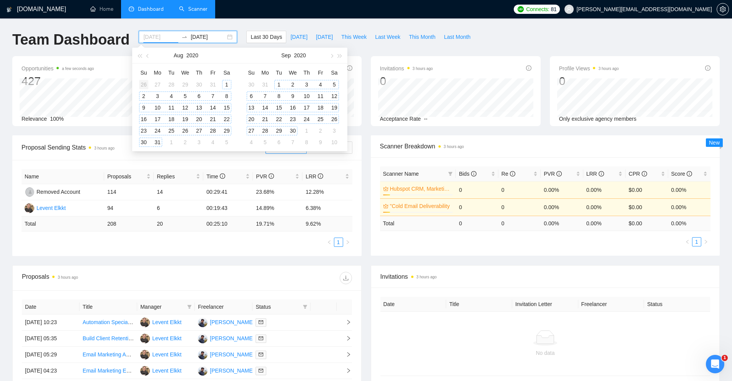
click at [143, 87] on div "26" at bounding box center [143, 84] width 9 height 9
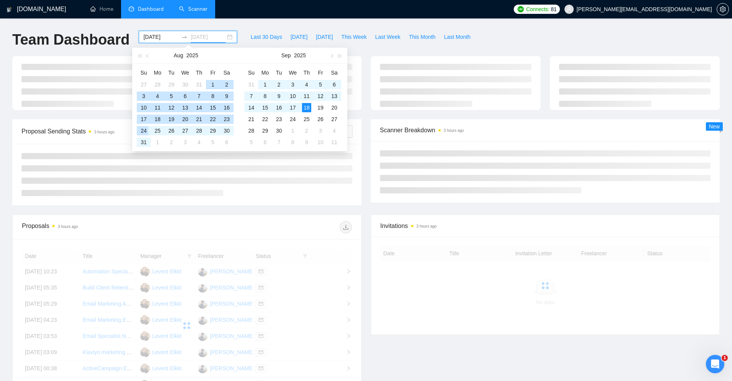
type input "[DATE]"
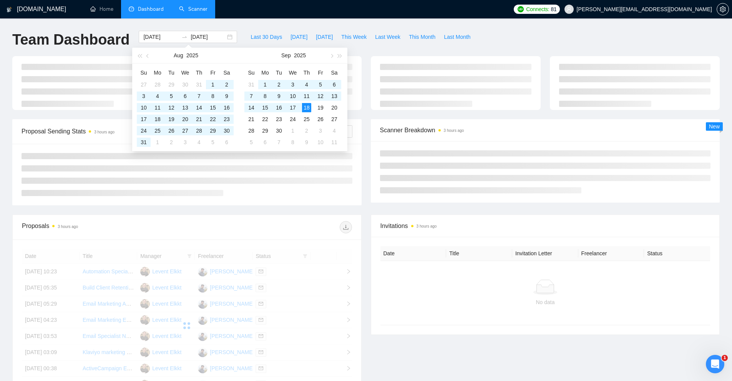
click at [90, 183] on li at bounding box center [187, 180] width 331 height 6
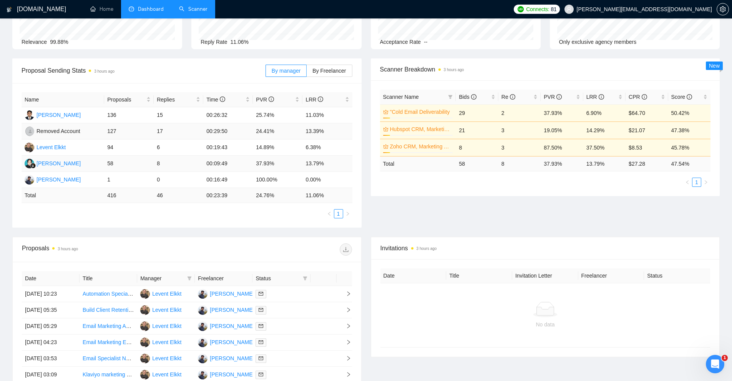
scroll to position [192, 0]
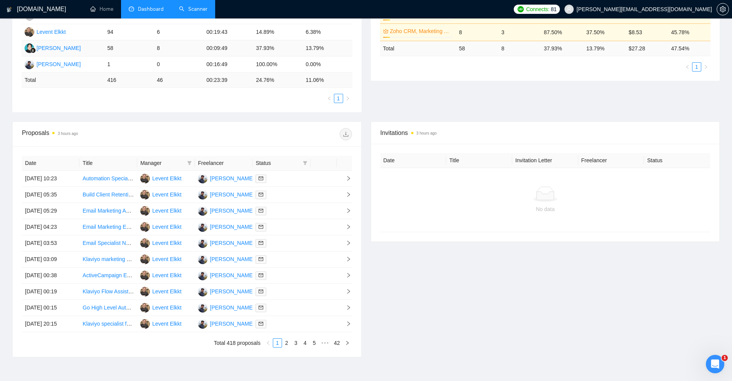
click at [189, 163] on icon "filter" at bounding box center [189, 163] width 4 height 4
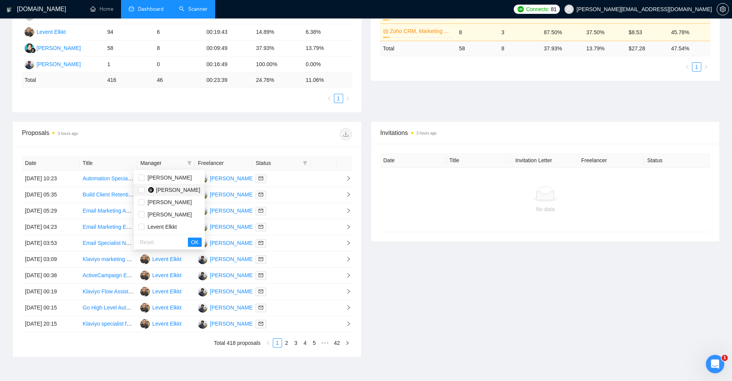
click at [169, 187] on span "[PERSON_NAME]" at bounding box center [178, 190] width 44 height 6
checkbox input "true"
click at [191, 243] on span "OK" at bounding box center [195, 242] width 8 height 8
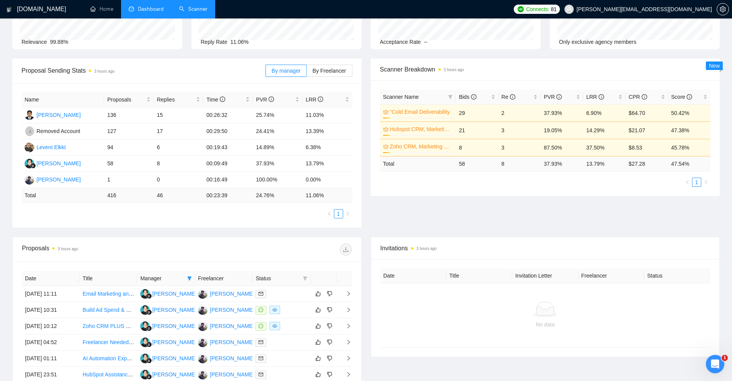
scroll to position [230, 0]
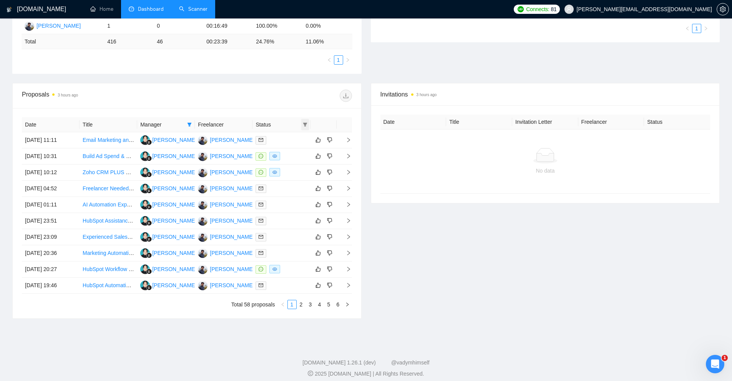
click at [305, 124] on icon "filter" at bounding box center [305, 125] width 4 height 4
click at [283, 143] on li "Chat" at bounding box center [285, 139] width 46 height 12
checkbox input "true"
click at [296, 163] on span "OK" at bounding box center [299, 166] width 8 height 8
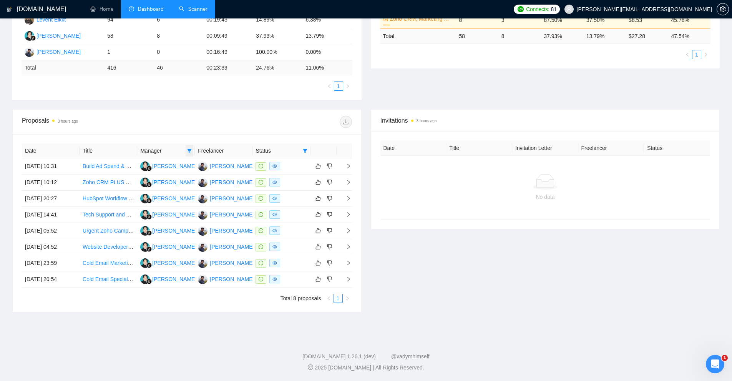
scroll to position [204, 0]
click at [189, 148] on icon "filter" at bounding box center [189, 150] width 5 height 5
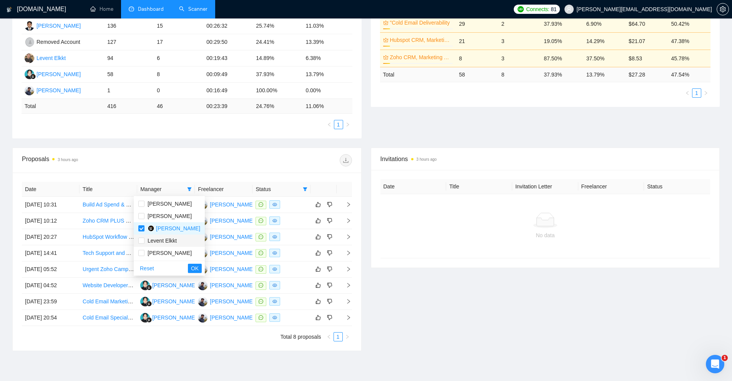
scroll to position [128, 0]
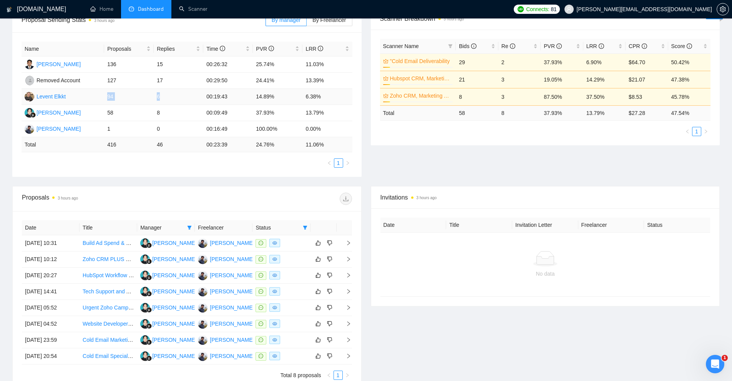
drag, startPoint x: 143, startPoint y: 93, endPoint x: 103, endPoint y: 97, distance: 40.5
click at [103, 97] on tr "Levent Elkkt 94 6 00:19:43 14.89% 6.38%" at bounding box center [187, 97] width 331 height 16
drag, startPoint x: 140, startPoint y: 65, endPoint x: 195, endPoint y: 66, distance: 55.3
click at [195, 66] on tr "[PERSON_NAME] 136 15 00:26:32 25.74% 11.03%" at bounding box center [187, 64] width 331 height 16
click at [186, 66] on td "15" at bounding box center [179, 64] width 50 height 16
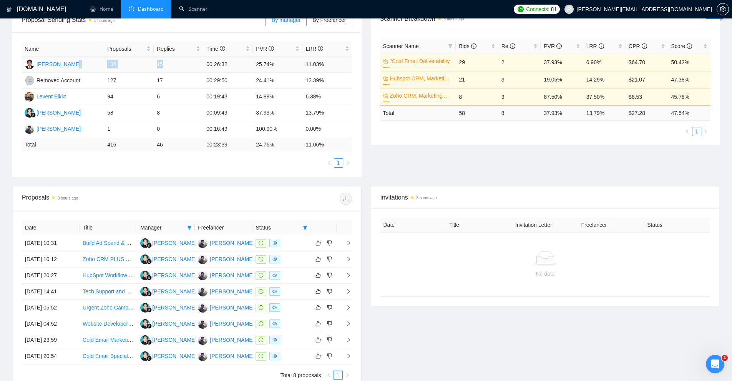
drag, startPoint x: 126, startPoint y: 64, endPoint x: 183, endPoint y: 65, distance: 56.9
click at [183, 65] on tr "[PERSON_NAME] 136 15 00:26:32 25.74% 11.03%" at bounding box center [187, 64] width 331 height 16
click at [183, 65] on td "15" at bounding box center [179, 64] width 50 height 16
drag, startPoint x: 183, startPoint y: 65, endPoint x: 103, endPoint y: 66, distance: 80.3
click at [103, 66] on tr "[PERSON_NAME] 136 15 00:26:32 25.74% 11.03%" at bounding box center [187, 64] width 331 height 16
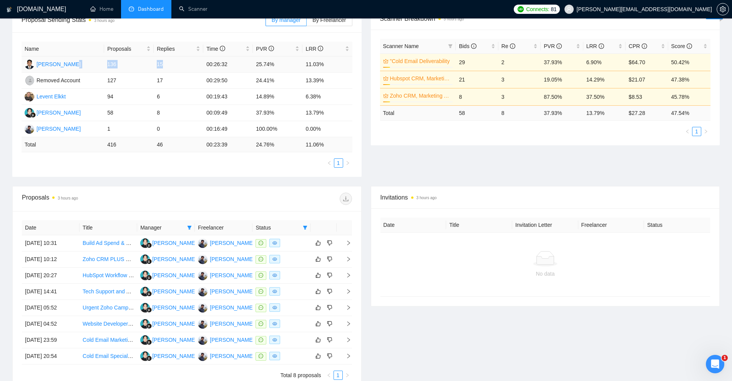
click at [103, 66] on td "[PERSON_NAME]" at bounding box center [63, 64] width 83 height 16
drag, startPoint x: 105, startPoint y: 63, endPoint x: 170, endPoint y: 65, distance: 64.9
click at [170, 65] on tr "[PERSON_NAME] 136 15 00:26:32 25.74% 11.03%" at bounding box center [187, 64] width 331 height 16
drag, startPoint x: 100, startPoint y: 96, endPoint x: 174, endPoint y: 96, distance: 74.1
click at [174, 96] on tr "Levent Elkkt 94 6 00:19:43 14.89% 6.38%" at bounding box center [187, 97] width 331 height 16
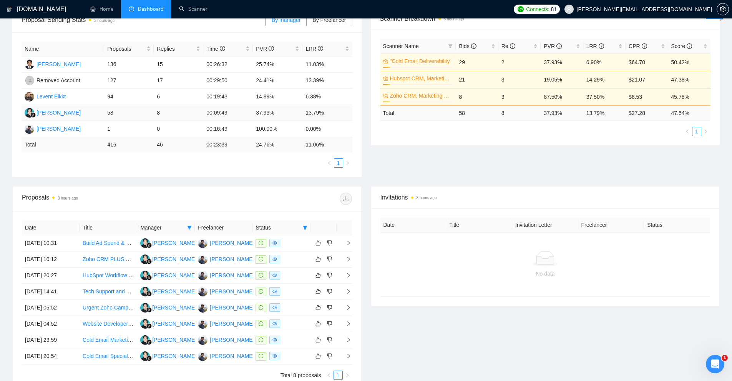
click at [168, 109] on td "8" at bounding box center [179, 113] width 50 height 16
drag, startPoint x: 172, startPoint y: 132, endPoint x: 99, endPoint y: 129, distance: 73.0
click at [99, 129] on tr "[PERSON_NAME] 1 0 00:16:49 100.00% 0.00%" at bounding box center [187, 129] width 331 height 16
drag, startPoint x: 104, startPoint y: 114, endPoint x: 196, endPoint y: 114, distance: 91.8
click at [196, 114] on tr "[PERSON_NAME] 58 8 00:09:49 37.93% 13.79%" at bounding box center [187, 113] width 331 height 16
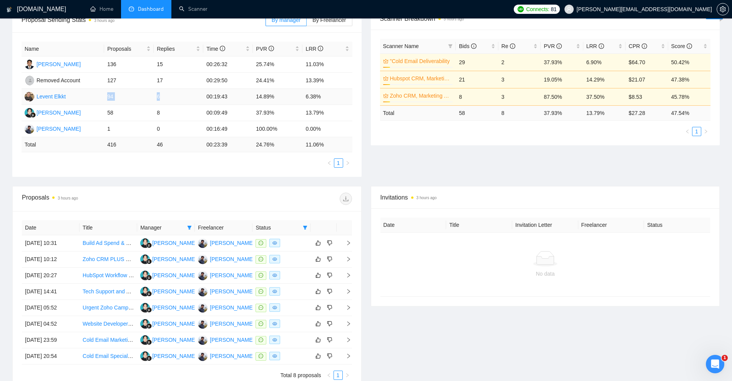
drag, startPoint x: 169, startPoint y: 93, endPoint x: 93, endPoint y: 92, distance: 75.7
click at [93, 92] on tr "Levent Elkkt 94 6 00:19:43 14.89% 6.38%" at bounding box center [187, 97] width 331 height 16
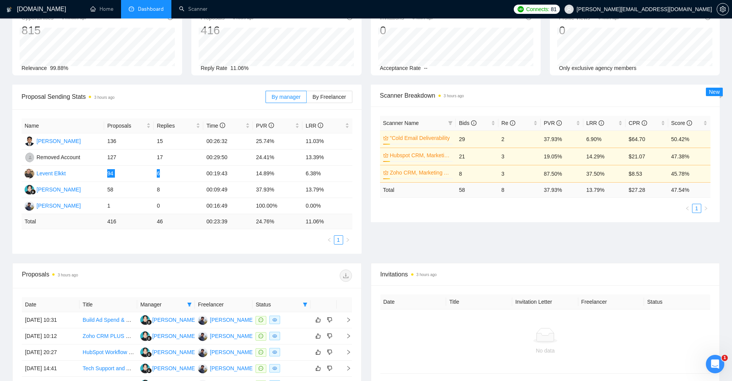
scroll to position [166, 0]
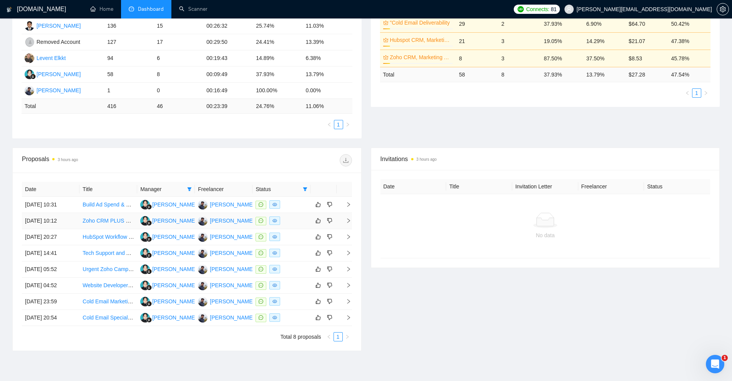
click at [276, 222] on icon "eye" at bounding box center [275, 220] width 5 height 3
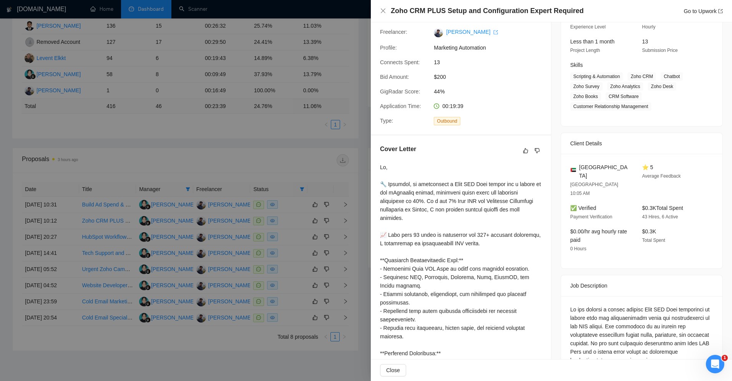
scroll to position [51, 0]
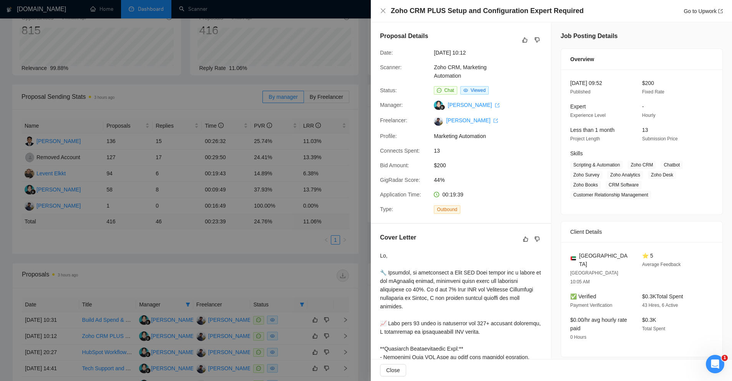
click at [277, 116] on div at bounding box center [366, 190] width 732 height 381
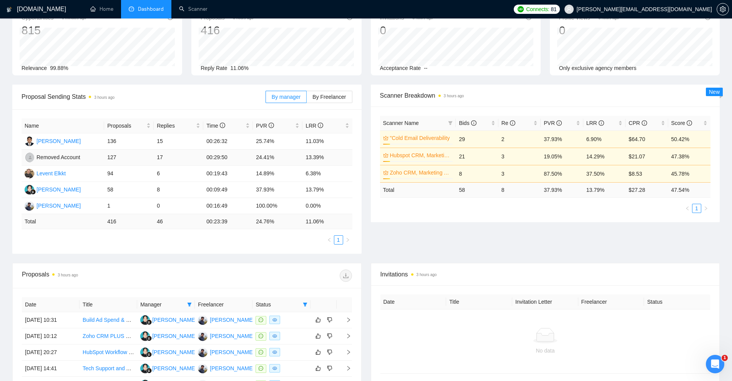
scroll to position [0, 0]
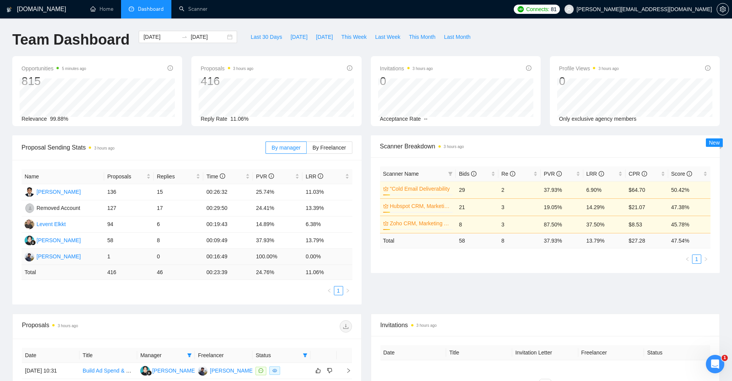
click at [68, 255] on td "[PERSON_NAME]" at bounding box center [63, 257] width 83 height 16
click at [84, 244] on td "[PERSON_NAME]" at bounding box center [63, 240] width 83 height 16
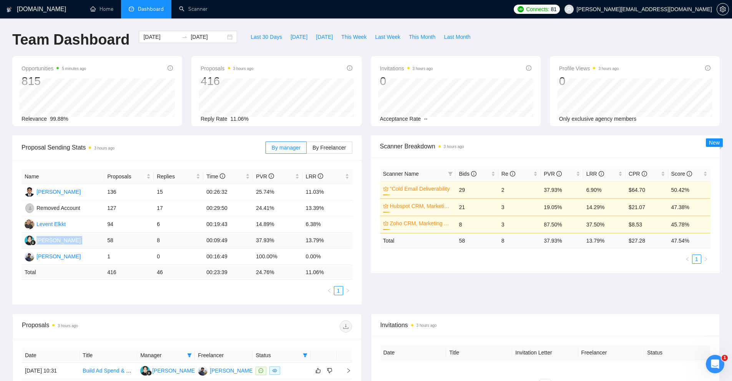
click at [84, 244] on td "[PERSON_NAME]" at bounding box center [63, 240] width 83 height 16
click at [85, 220] on td "Levent Elkkt" at bounding box center [63, 224] width 83 height 16
drag, startPoint x: 59, startPoint y: 224, endPoint x: 36, endPoint y: 224, distance: 22.3
click at [36, 224] on td "Levent Elkkt" at bounding box center [63, 224] width 83 height 16
click at [93, 206] on td "Removed Account" at bounding box center [63, 208] width 83 height 16
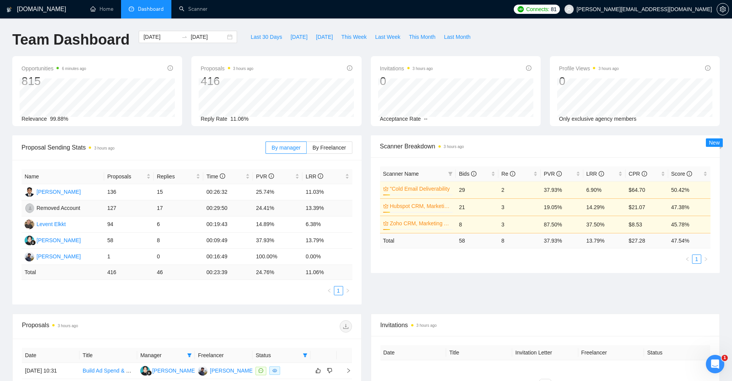
click at [77, 209] on div "Removed Account" at bounding box center [58, 208] width 44 height 8
drag, startPoint x: 77, startPoint y: 209, endPoint x: 53, endPoint y: 208, distance: 23.4
click at [53, 208] on div "Removed Account" at bounding box center [58, 208] width 44 height 8
click at [451, 255] on ul "1" at bounding box center [545, 258] width 331 height 9
drag, startPoint x: 456, startPoint y: 241, endPoint x: 507, endPoint y: 239, distance: 51.1
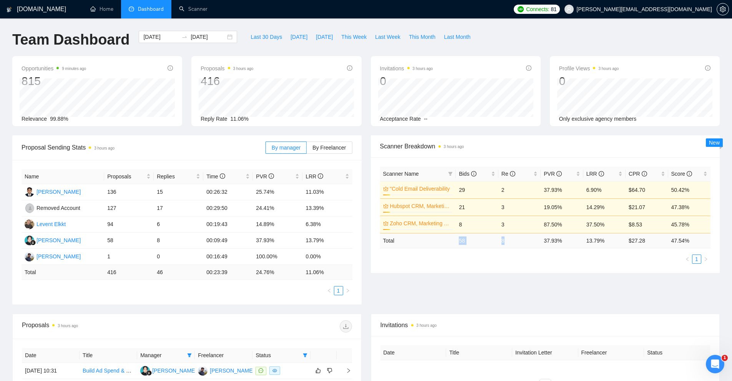
click at [507, 239] on tr "Total 58 8 37.93 % 13.79 % $ 27.28 47.54 %" at bounding box center [545, 240] width 331 height 15
click at [507, 239] on td "8" at bounding box center [519, 240] width 42 height 15
drag, startPoint x: 323, startPoint y: 191, endPoint x: 301, endPoint y: 191, distance: 22.7
click at [301, 191] on tr "[PERSON_NAME] 136 15 00:26:32 25.74% 11.03%" at bounding box center [187, 192] width 331 height 16
drag, startPoint x: 305, startPoint y: 205, endPoint x: 328, endPoint y: 206, distance: 23.4
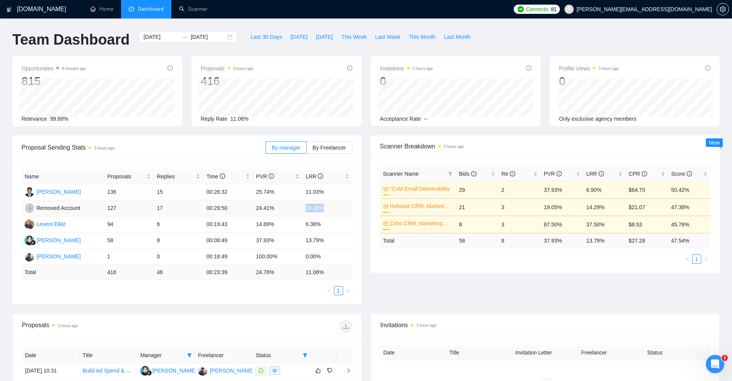
click at [328, 206] on td "13.39%" at bounding box center [327, 208] width 50 height 16
click at [325, 146] on span "By Freelancer" at bounding box center [328, 147] width 33 height 6
click at [307, 149] on input "By Freelancer" at bounding box center [307, 149] width 0 height 0
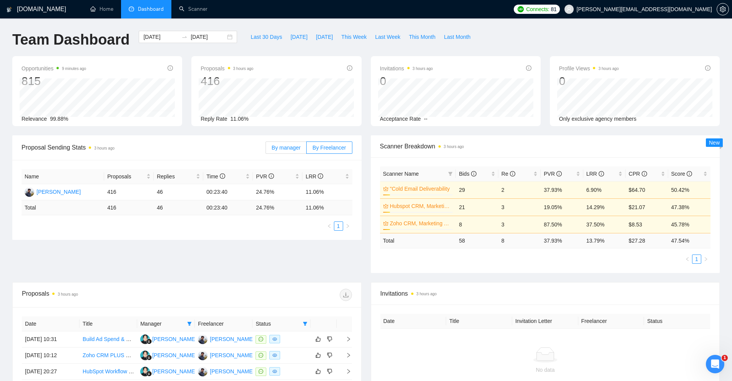
click at [287, 149] on span "By manager" at bounding box center [286, 147] width 29 height 6
click at [266, 149] on input "By manager" at bounding box center [266, 149] width 0 height 0
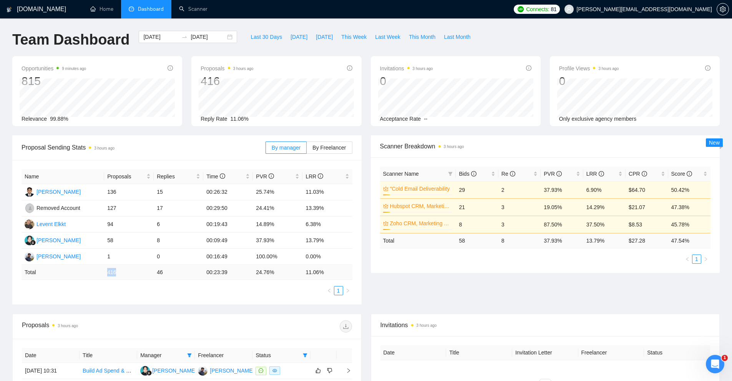
drag, startPoint x: 105, startPoint y: 270, endPoint x: 126, endPoint y: 272, distance: 21.2
click at [126, 272] on td "416" at bounding box center [129, 272] width 50 height 15
copy td "416"
drag, startPoint x: 539, startPoint y: 238, endPoint x: 565, endPoint y: 240, distance: 26.2
click at [565, 240] on tr "Total 58 8 37.93 % 13.79 % $ 27.28 47.54 %" at bounding box center [545, 240] width 331 height 15
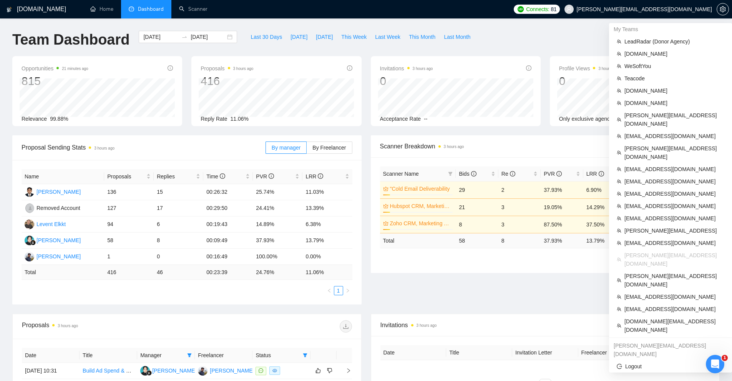
click at [642, 249] on li "[PERSON_NAME][EMAIL_ADDRESS][DOMAIN_NAME]" at bounding box center [670, 259] width 117 height 21
click at [647, 239] on span "[EMAIL_ADDRESS][DOMAIN_NAME]" at bounding box center [674, 243] width 100 height 8
click at [648, 239] on span "[EMAIL_ADDRESS][DOMAIN_NAME]" at bounding box center [674, 243] width 100 height 8
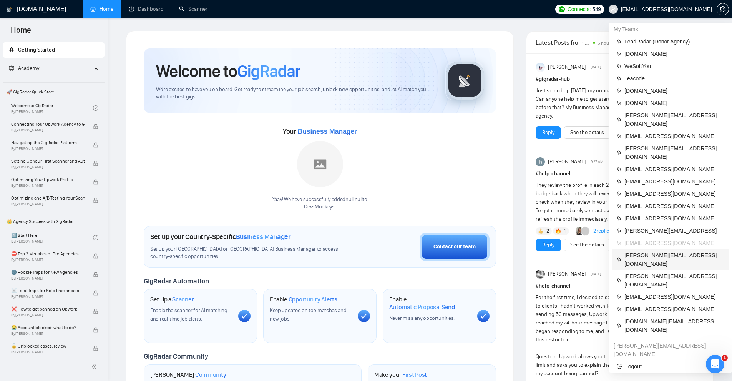
click at [645, 251] on span "[PERSON_NAME][EMAIL_ADDRESS][DOMAIN_NAME]" at bounding box center [674, 259] width 100 height 17
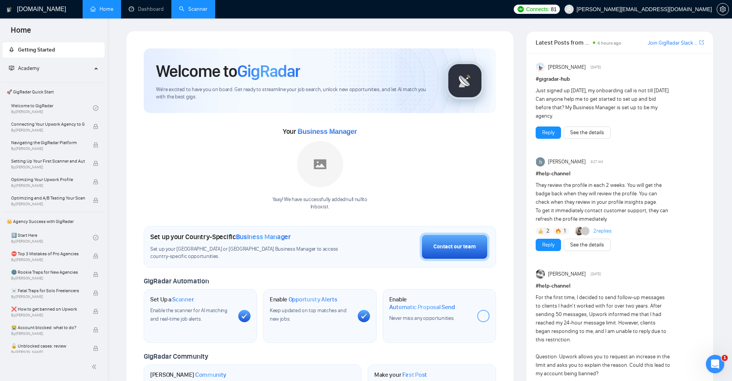
click at [191, 18] on li "Scanner" at bounding box center [193, 9] width 44 height 18
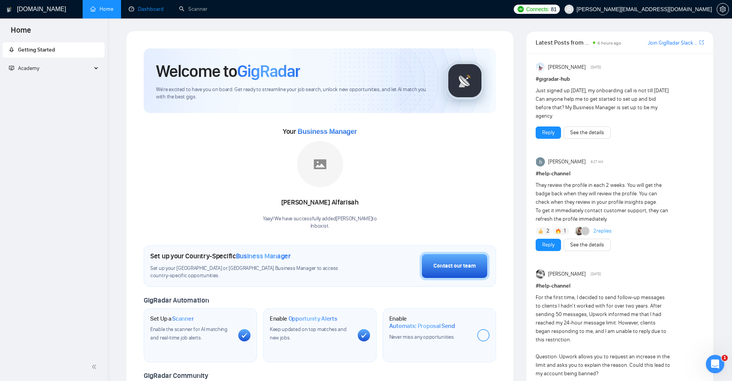
click at [157, 10] on link "Dashboard" at bounding box center [146, 9] width 35 height 7
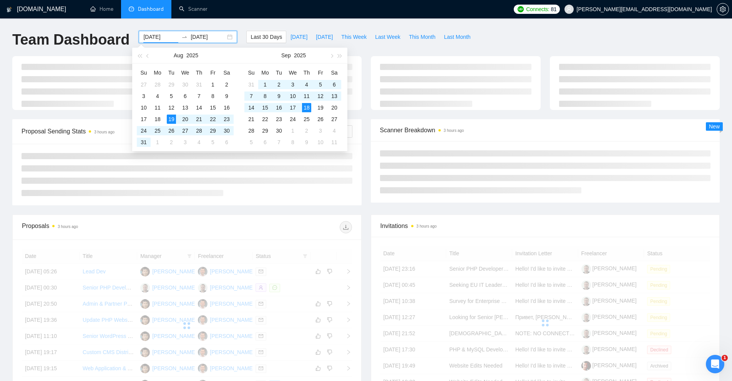
click at [159, 39] on input "[DATE]" at bounding box center [160, 37] width 35 height 8
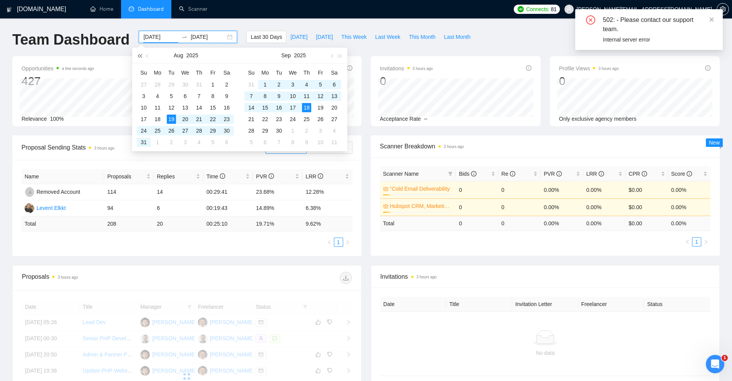
click at [138, 56] on button "button" at bounding box center [139, 55] width 8 height 15
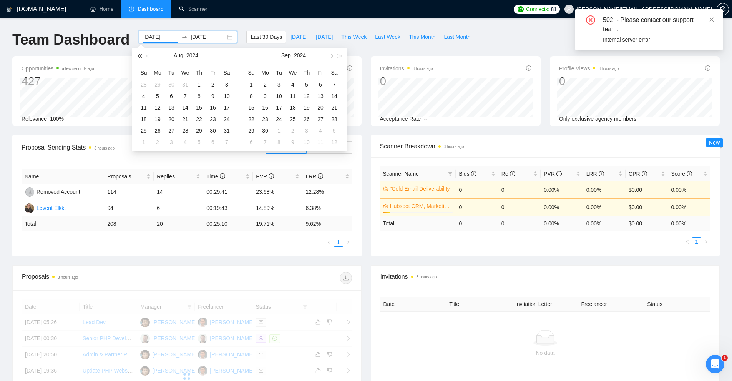
click at [140, 55] on span "button" at bounding box center [140, 56] width 4 height 4
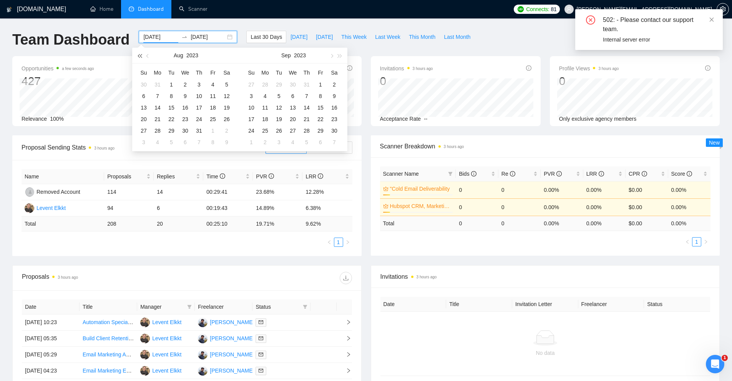
click at [140, 55] on span "button" at bounding box center [140, 56] width 4 height 4
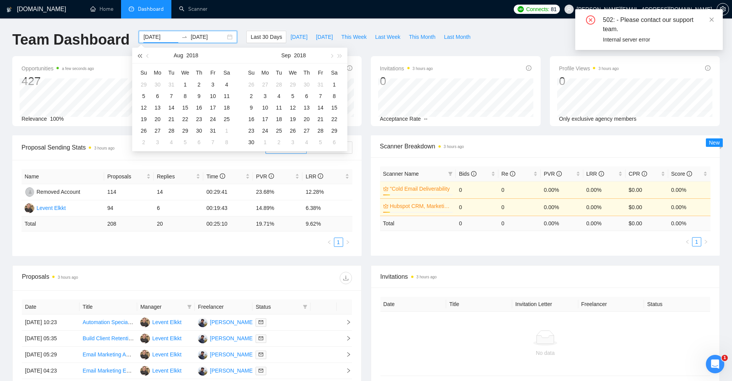
click at [140, 55] on span "button" at bounding box center [140, 56] width 4 height 4
type input "[DATE]"
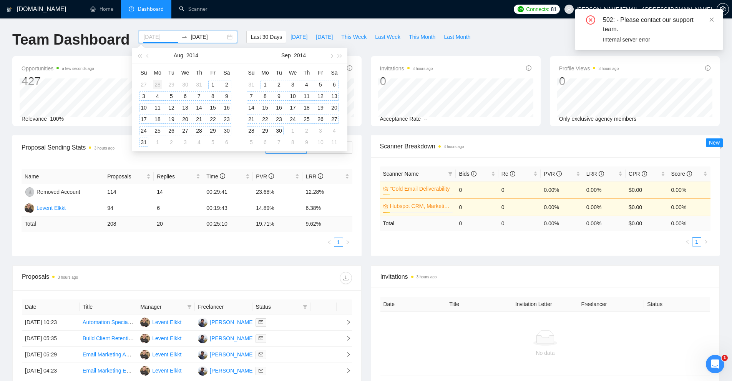
click at [164, 83] on td "28" at bounding box center [158, 85] width 14 height 12
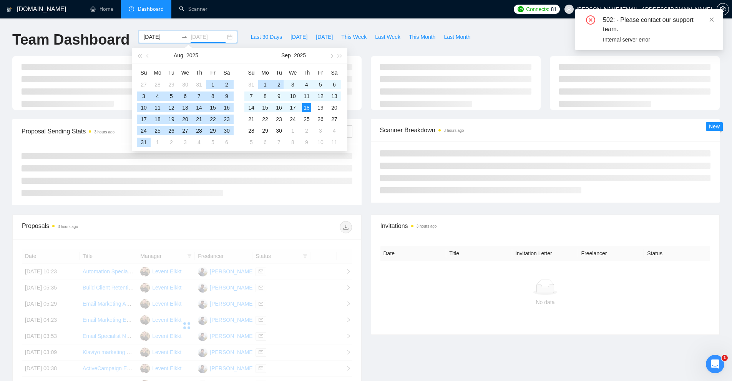
type input "[DATE]"
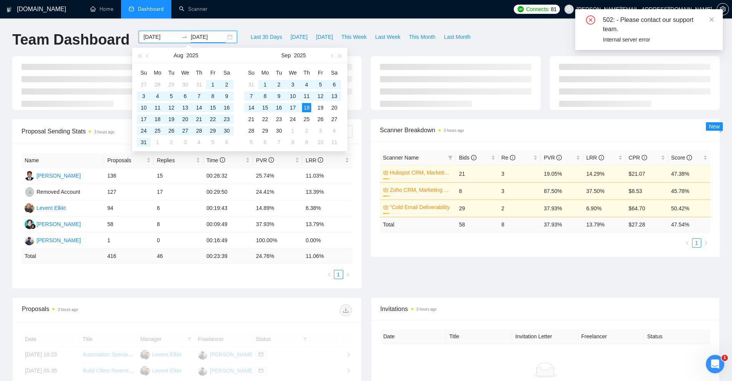
click at [514, 34] on div "Team Dashboard [DATE] [DATE] Last 30 Days [DATE] [DATE] This Week Last Week Thi…" at bounding box center [366, 43] width 716 height 25
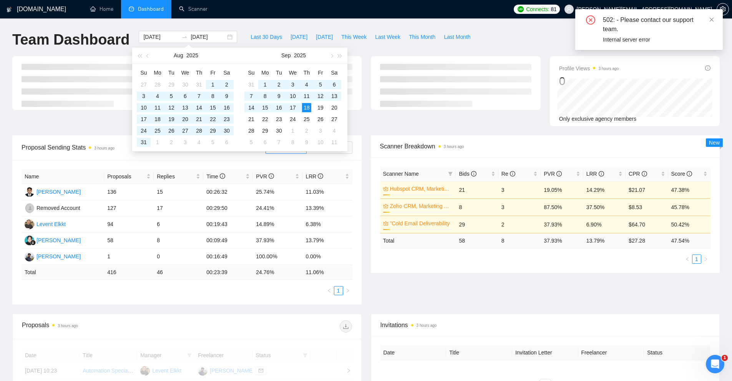
click at [87, 135] on div "Proposal Sending Stats 3 hours ago By manager By Freelancer" at bounding box center [187, 147] width 331 height 25
click at [85, 142] on div "Proposal Sending Stats 3 hours ago" at bounding box center [144, 147] width 244 height 22
click at [77, 149] on span "Proposal Sending Stats 3 hours ago" at bounding box center [144, 148] width 244 height 10
click at [0, 130] on div "[DOMAIN_NAME] Home Dashboard Scanner Connects: 81 [PERSON_NAME][EMAIL_ADDRESS][…" at bounding box center [366, 308] width 732 height 617
click at [710, 21] on icon "close" at bounding box center [712, 19] width 4 height 4
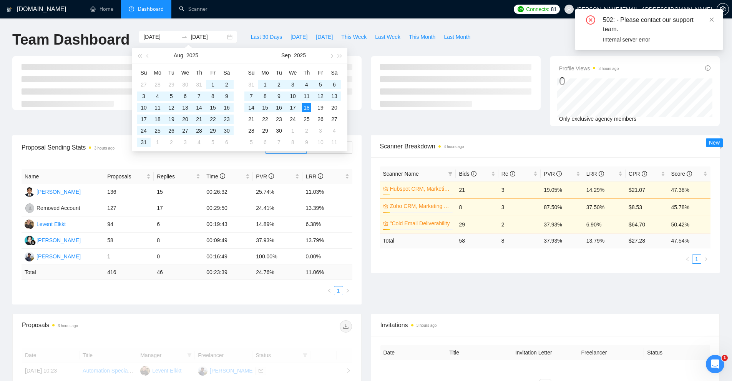
click at [439, 50] on div "Last 30 Days [DATE] [DATE] This Week Last Week This Month Last Month" at bounding box center [360, 43] width 237 height 25
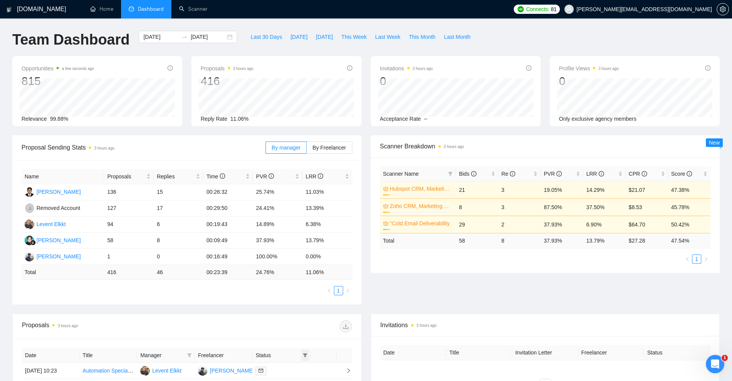
scroll to position [237, 0]
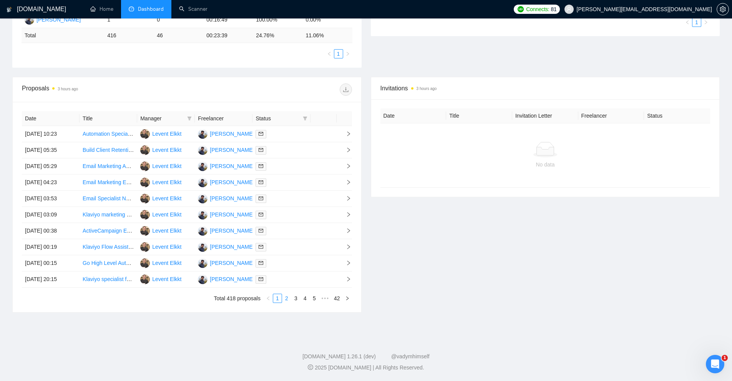
click at [288, 298] on link "2" at bounding box center [286, 298] width 8 height 8
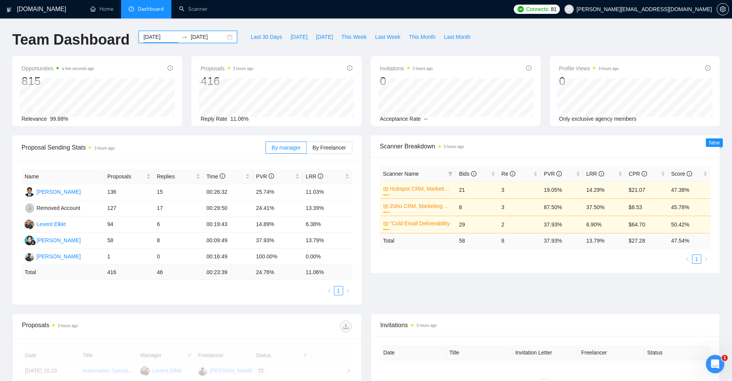
click at [147, 38] on input "[DATE]" at bounding box center [160, 37] width 35 height 8
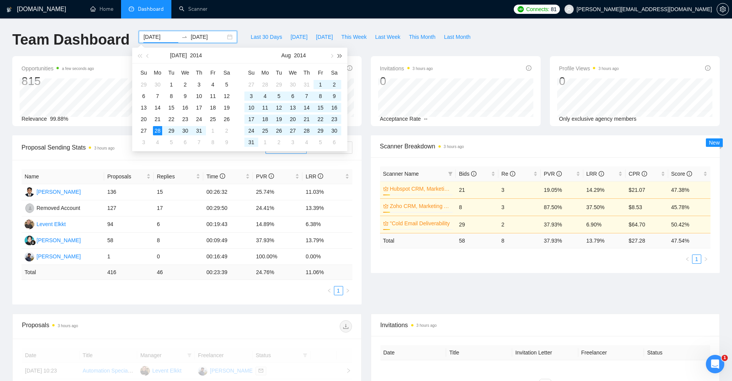
click at [342, 57] on button "button" at bounding box center [340, 55] width 8 height 15
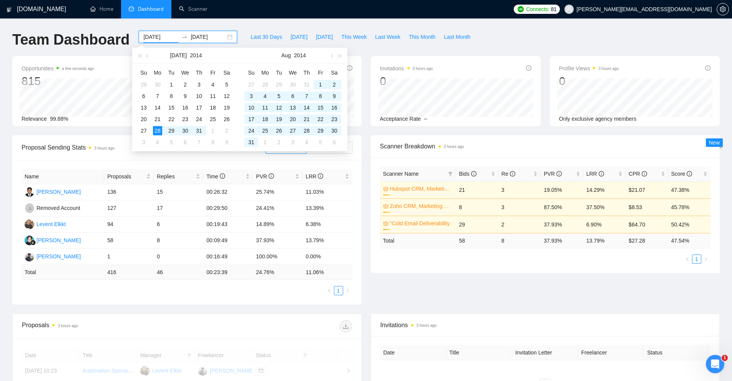
click at [179, 12] on link "Scanner" at bounding box center [193, 9] width 28 height 7
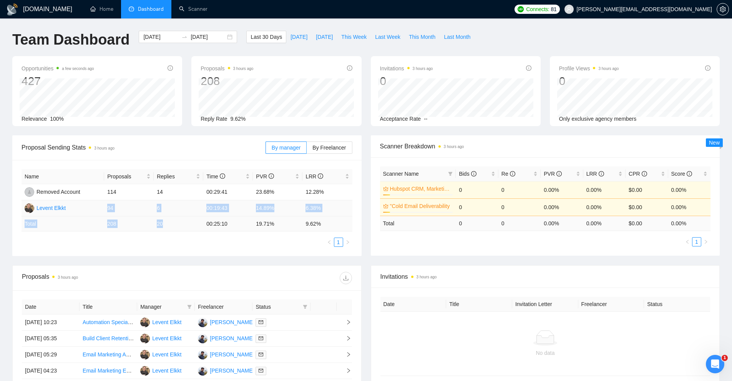
drag, startPoint x: 103, startPoint y: 208, endPoint x: 211, endPoint y: 221, distance: 108.7
click at [211, 221] on table "Name Proposals Replies Time PVR LRR Removed Account 114 14 00:29:41 23.68% 12.2…" at bounding box center [187, 200] width 331 height 62
click at [211, 221] on td "00:25:10" at bounding box center [228, 223] width 50 height 15
click at [154, 34] on input "[DATE]" at bounding box center [160, 37] width 35 height 8
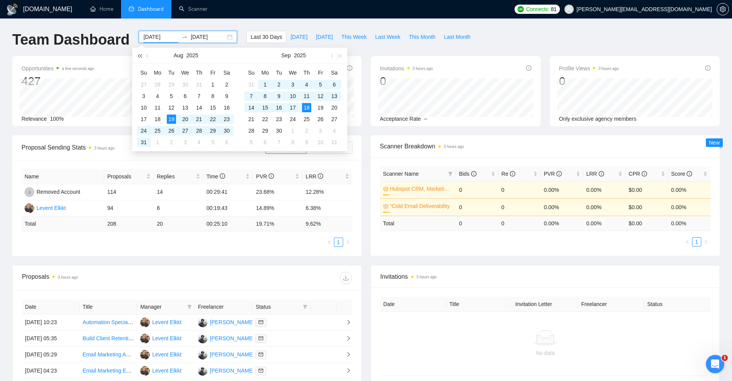
click at [138, 55] on span "button" at bounding box center [140, 56] width 4 height 4
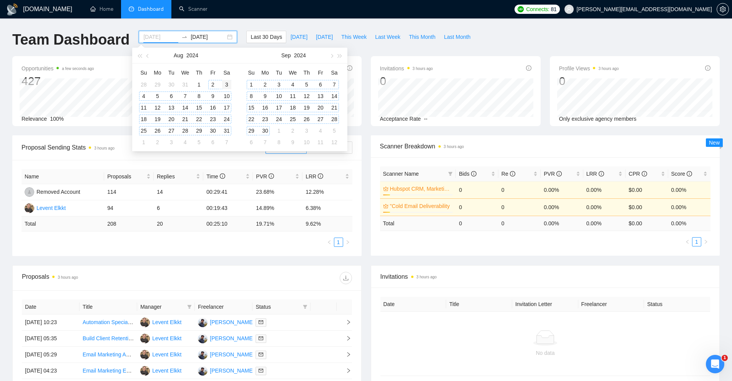
type input "2024-08-03"
click at [225, 85] on div "3" at bounding box center [226, 84] width 9 height 9
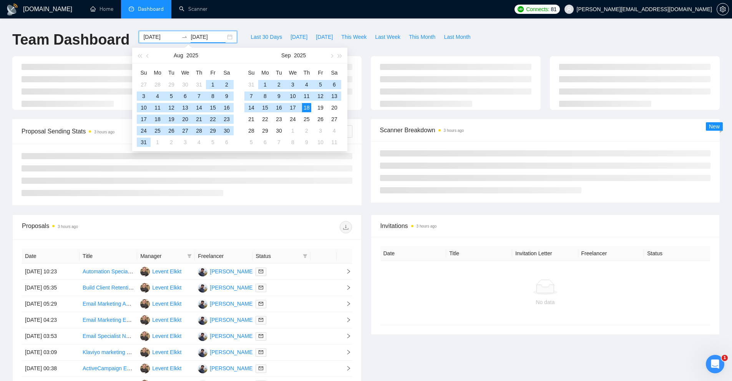
type input "[DATE]"
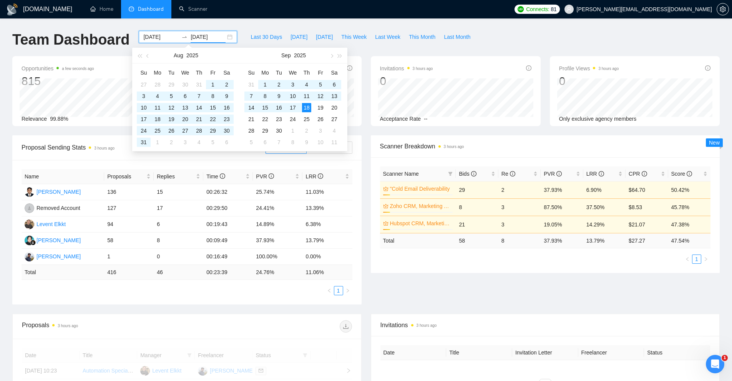
click at [557, 30] on div "GigRadar.io Home Dashboard Scanner Connects: 81 arul@inboxist.com Team Dashboar…" at bounding box center [366, 308] width 732 height 617
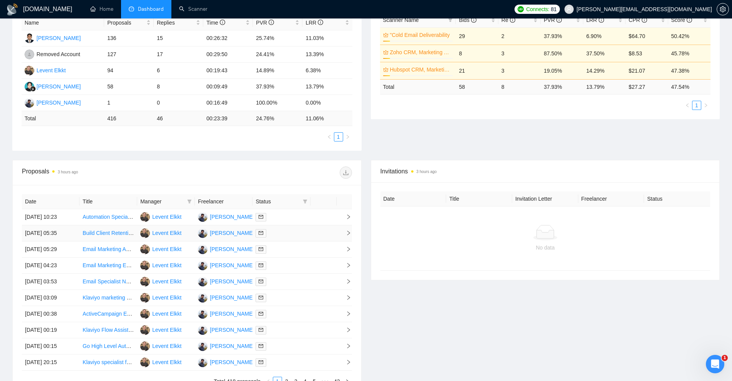
scroll to position [192, 0]
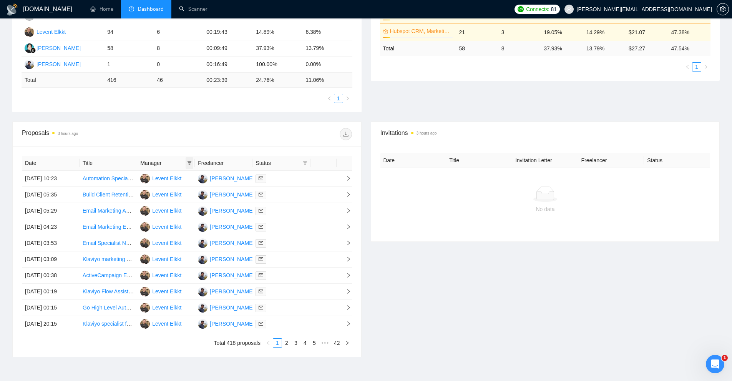
click at [186, 164] on span at bounding box center [190, 163] width 8 height 12
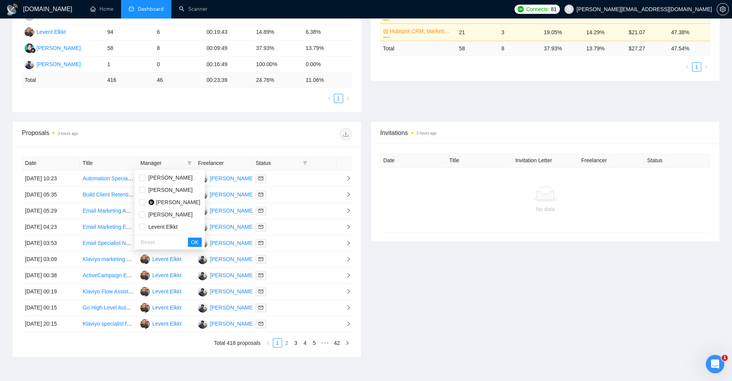
click at [286, 344] on link "2" at bounding box center [286, 342] width 8 height 8
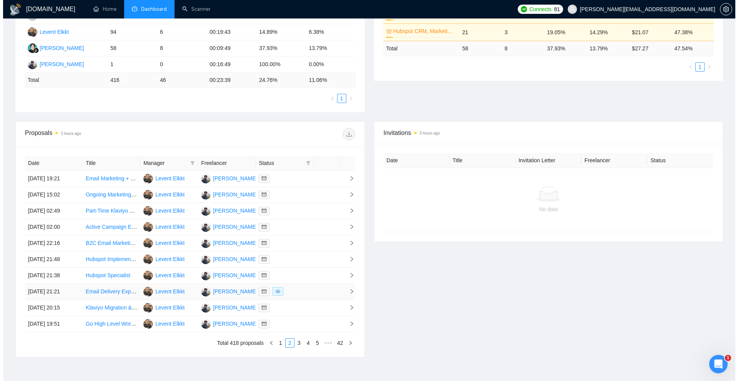
scroll to position [230, 0]
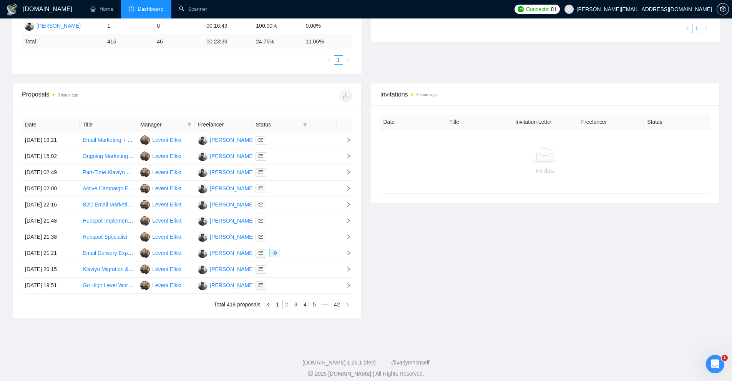
click at [348, 305] on icon "right" at bounding box center [347, 304] width 5 height 5
click at [348, 303] on icon "right" at bounding box center [347, 304] width 5 height 5
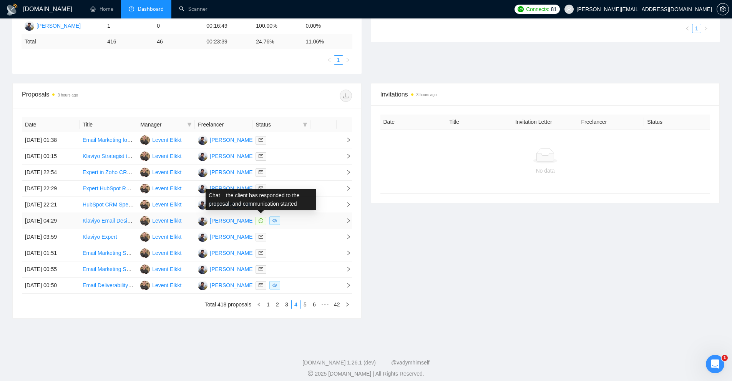
click at [299, 219] on div at bounding box center [280, 220] width 51 height 9
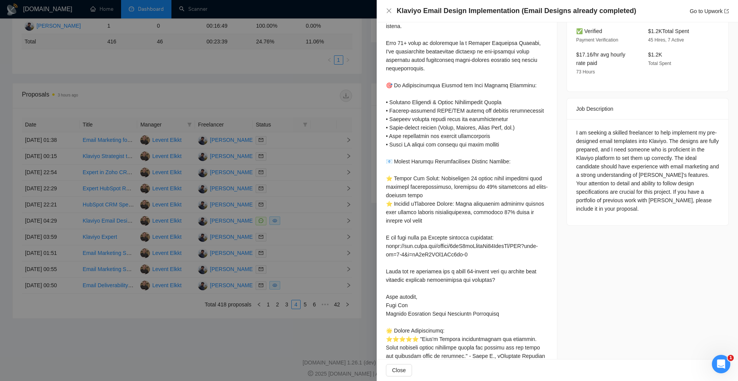
scroll to position [0, 0]
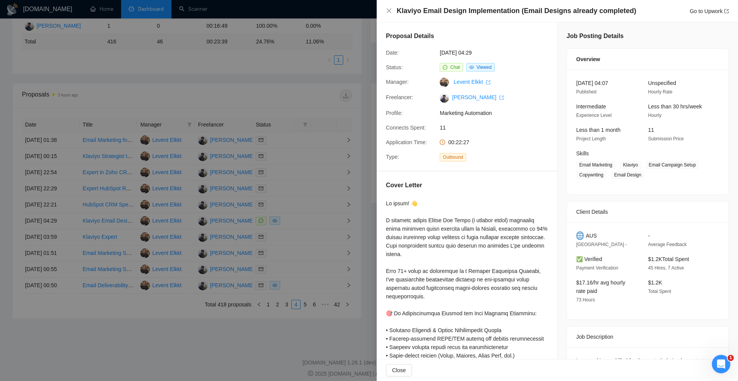
click at [297, 188] on div at bounding box center [369, 190] width 738 height 381
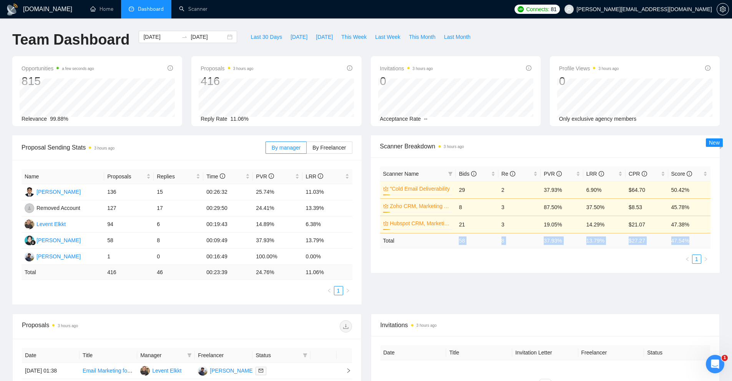
drag, startPoint x: 456, startPoint y: 239, endPoint x: 693, endPoint y: 238, distance: 236.6
click at [693, 238] on tr "Total 58 8 37.93 % 13.79 % $ 27.27 47.54 %" at bounding box center [545, 240] width 331 height 15
click at [693, 238] on td "47.54 %" at bounding box center [689, 240] width 42 height 15
drag, startPoint x: 693, startPoint y: 238, endPoint x: 463, endPoint y: 239, distance: 230.5
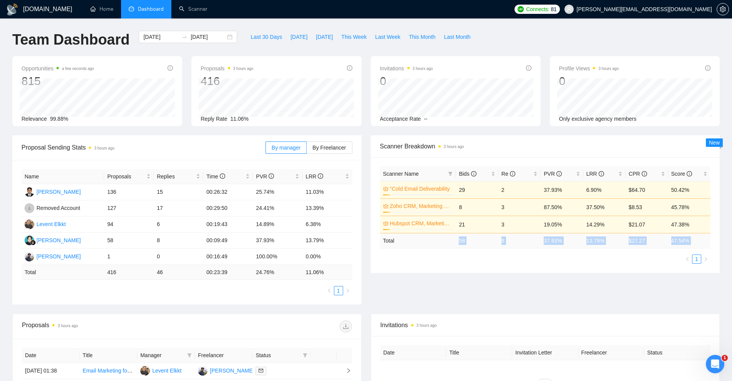
click at [463, 239] on tr "Total 58 8 37.93 % 13.79 % $ 27.27 47.54 %" at bounding box center [545, 240] width 331 height 15
click at [418, 293] on div "Proposal Sending Stats 3 hours ago By manager By Freelancer Name Proposals Repl…" at bounding box center [366, 224] width 716 height 178
